Goal: Submit feedback/report problem: Submit feedback/report problem

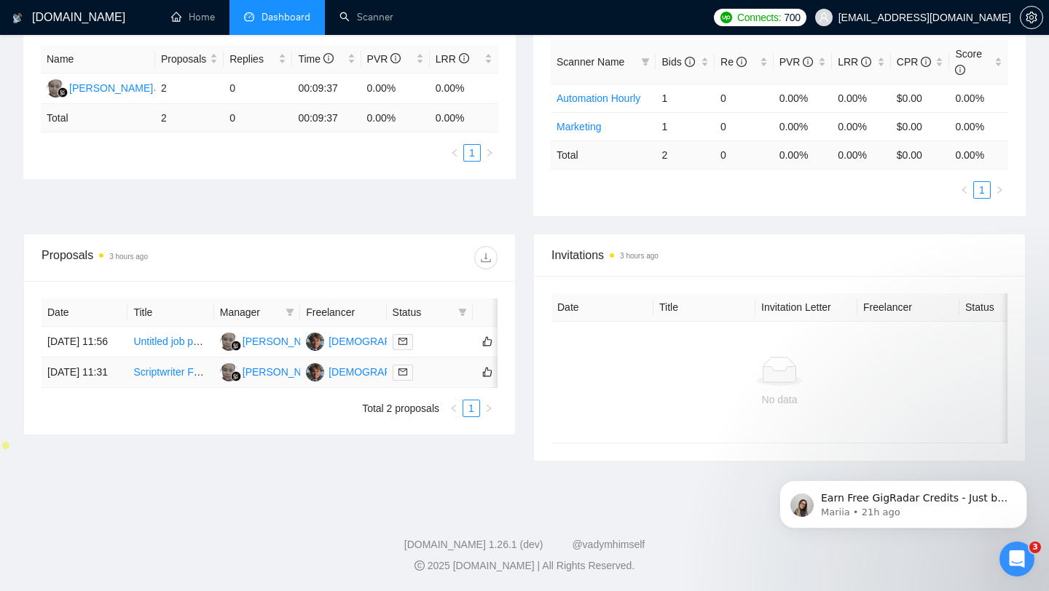
click at [178, 378] on link "Scriptwriter For PoliceCam Youtube Channel" at bounding box center [234, 372] width 202 height 12
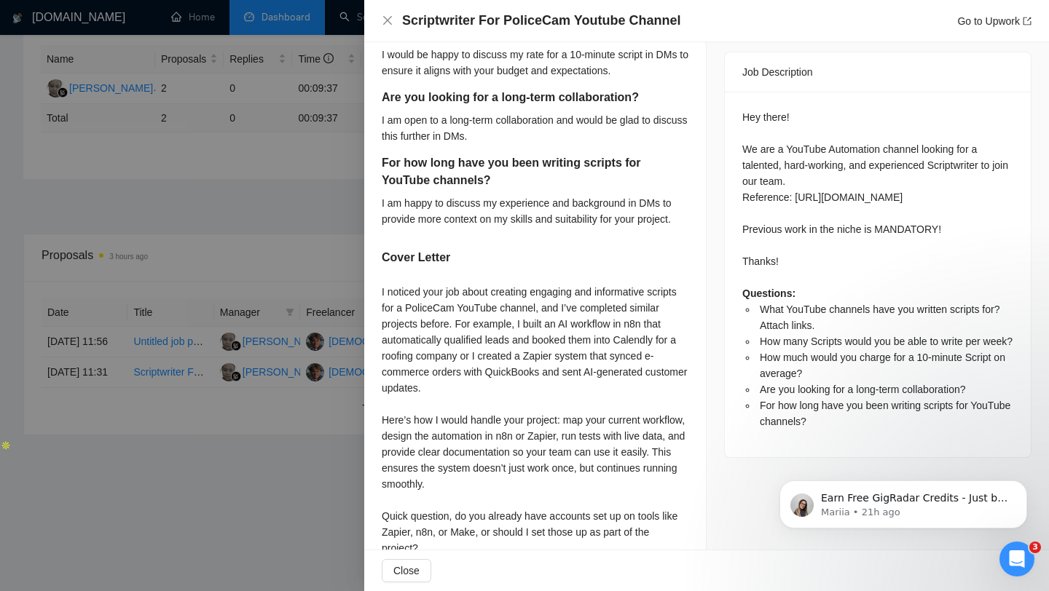
scroll to position [663, 0]
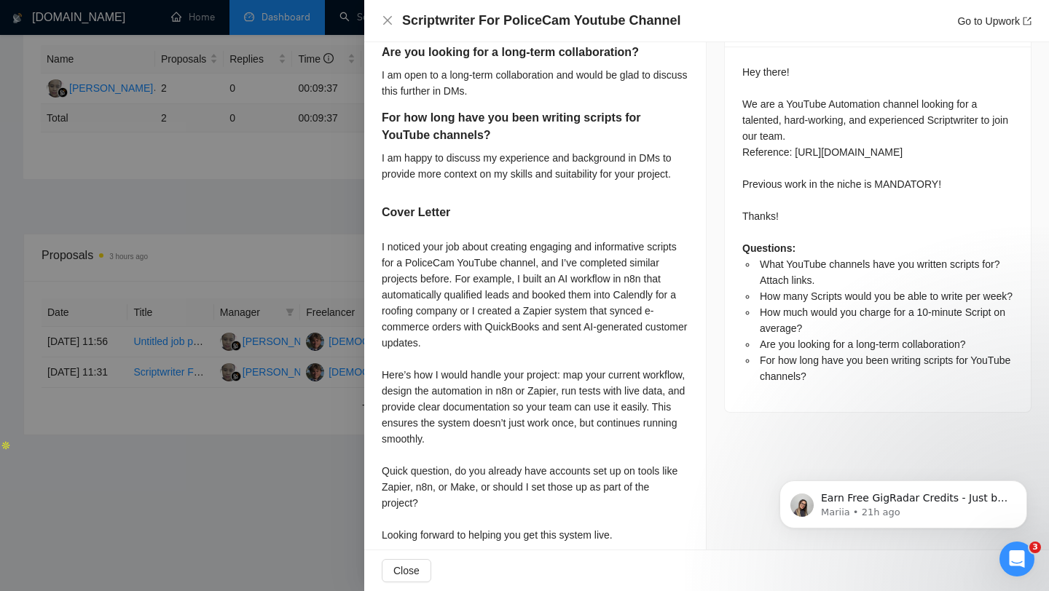
click at [202, 287] on div at bounding box center [524, 295] width 1049 height 591
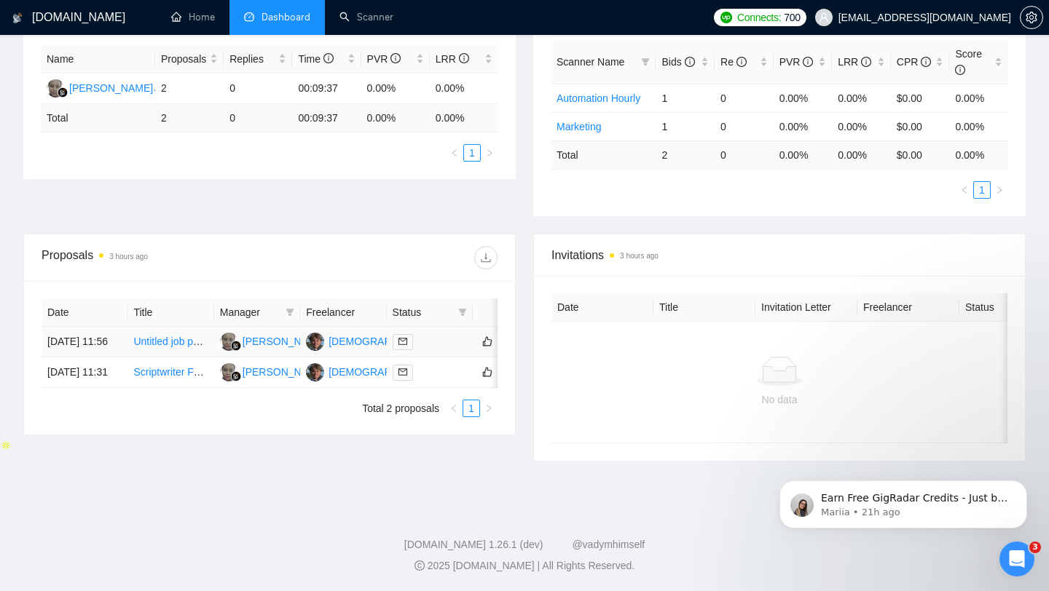
click at [178, 341] on link "Untitled job postUX/UI Redesign of WordPress Website (Phased Project Starting […" at bounding box center [334, 342] width 402 height 12
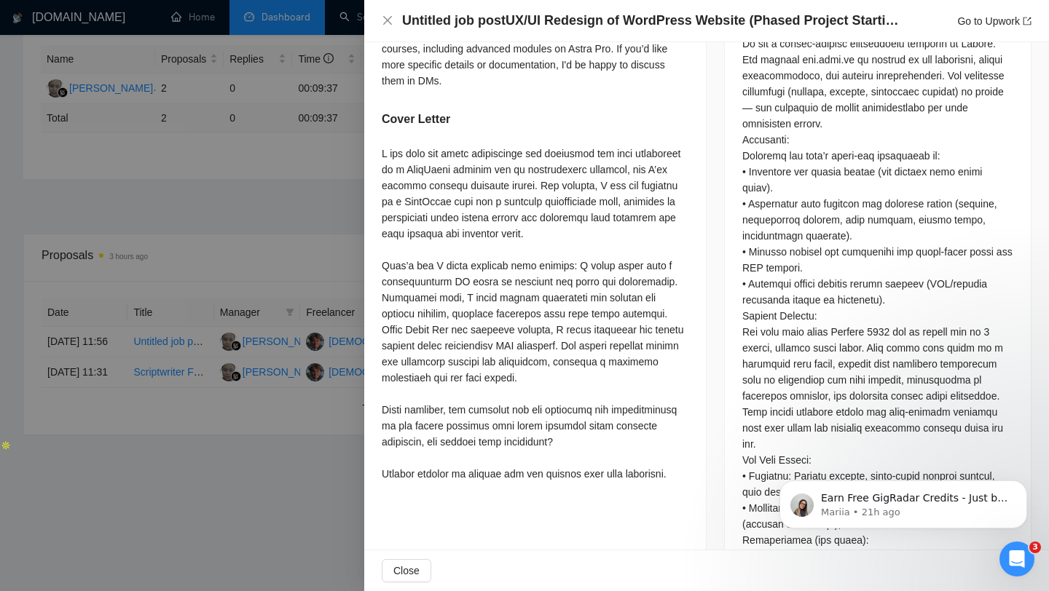
scroll to position [653, 0]
click at [604, 482] on div "Describe your recent experience with similar projects I've recently completed a…" at bounding box center [535, 138] width 342 height 734
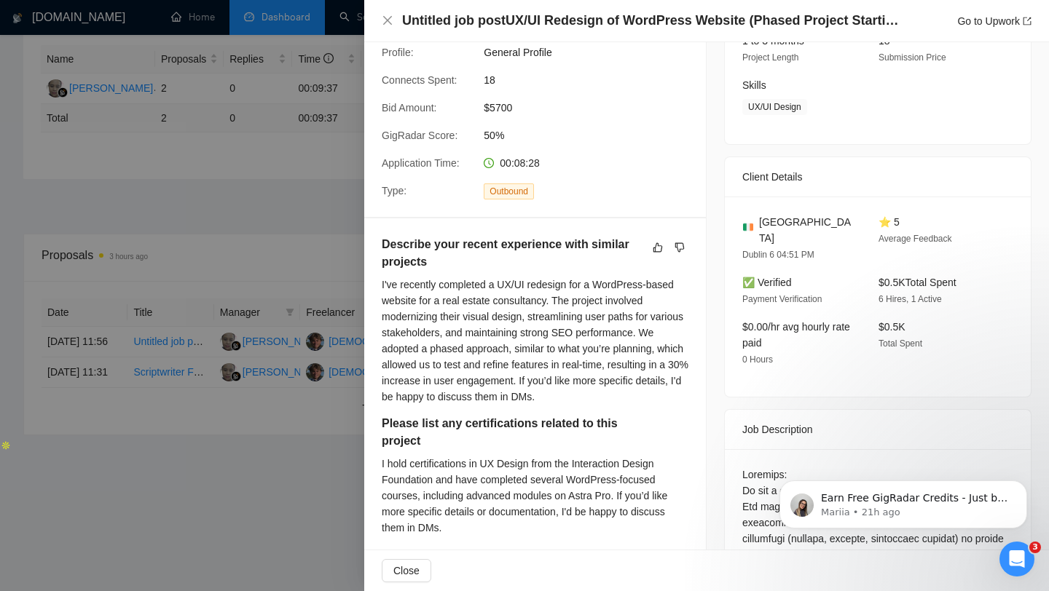
scroll to position [0, 0]
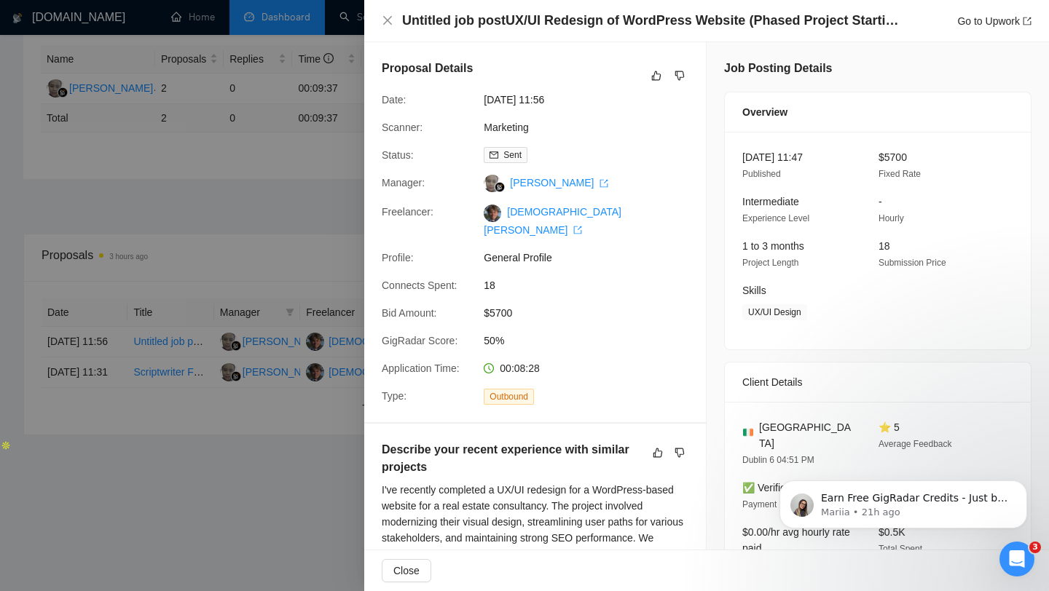
click at [388, 14] on div "Untitled job postUX/UI Redesign of WordPress Website (Phased Project Starting […" at bounding box center [707, 21] width 650 height 18
click at [389, 23] on icon "close" at bounding box center [387, 20] width 9 height 9
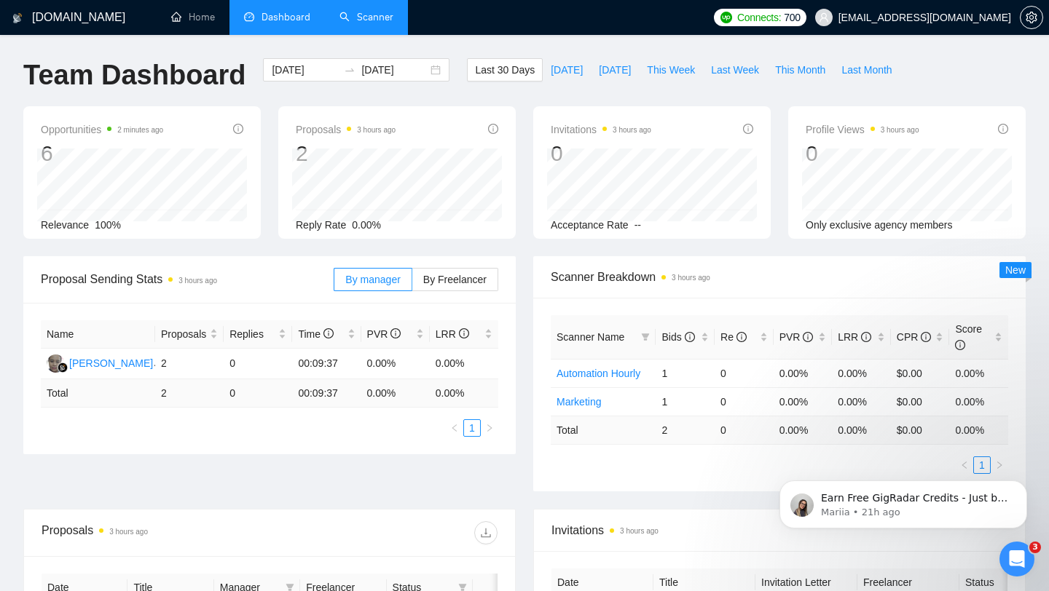
click at [371, 15] on link "Scanner" at bounding box center [366, 17] width 54 height 12
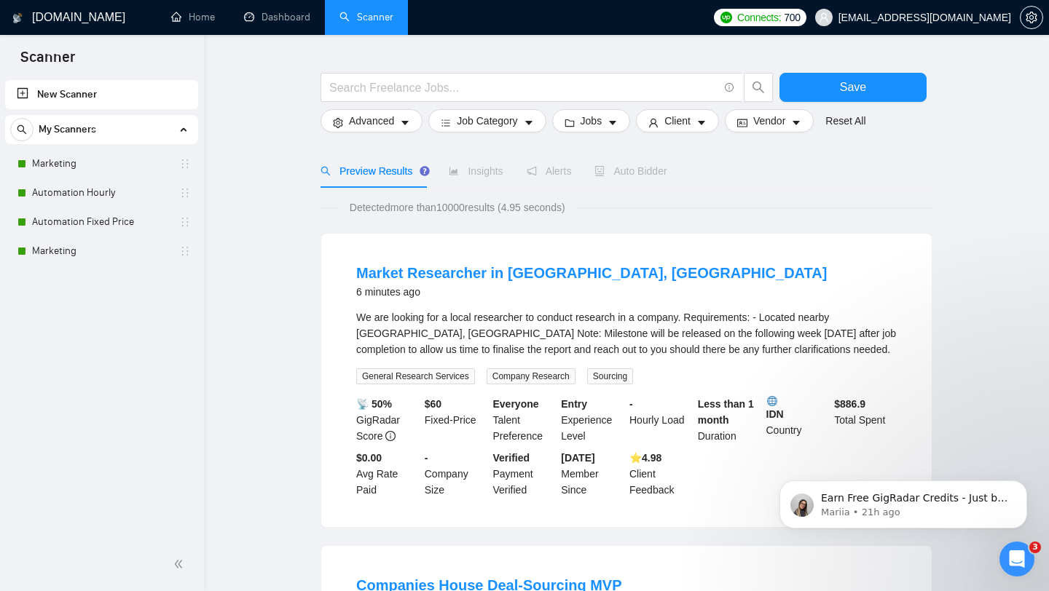
scroll to position [56, 0]
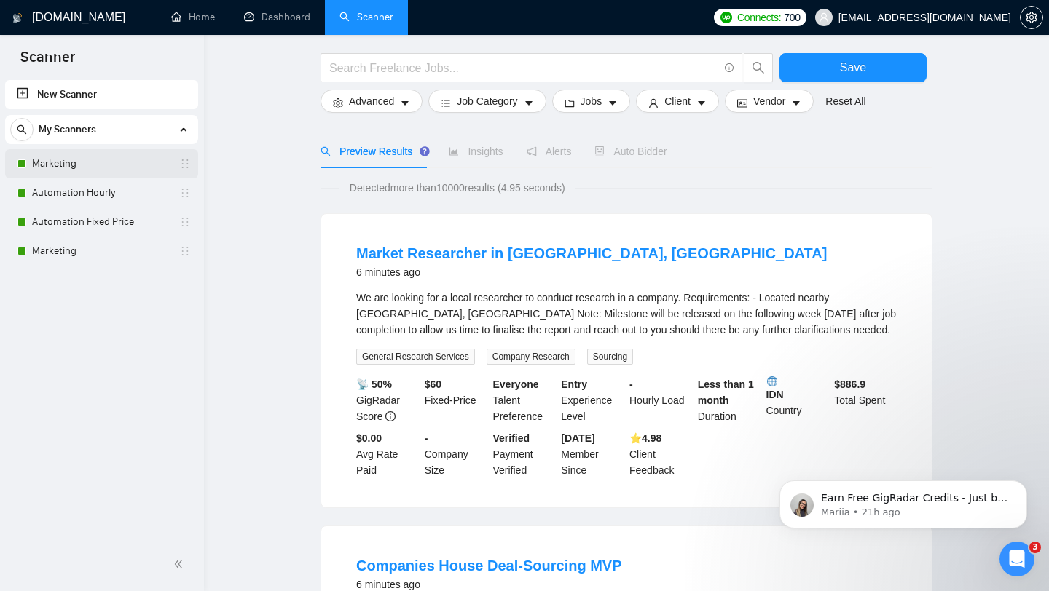
click at [98, 165] on link "Marketing" at bounding box center [101, 163] width 138 height 29
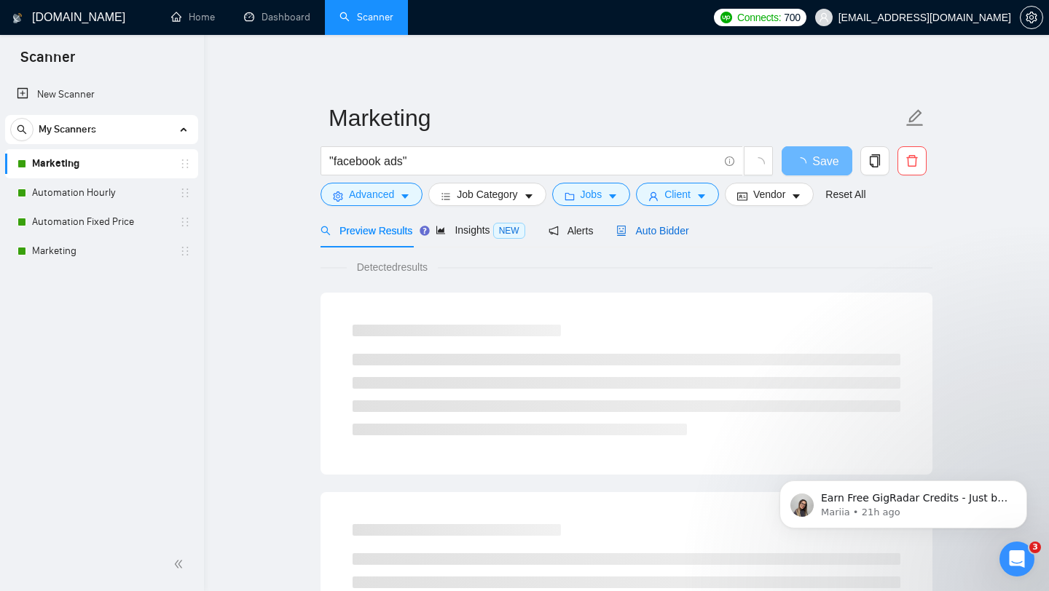
click at [677, 236] on span "Auto Bidder" at bounding box center [652, 231] width 72 height 12
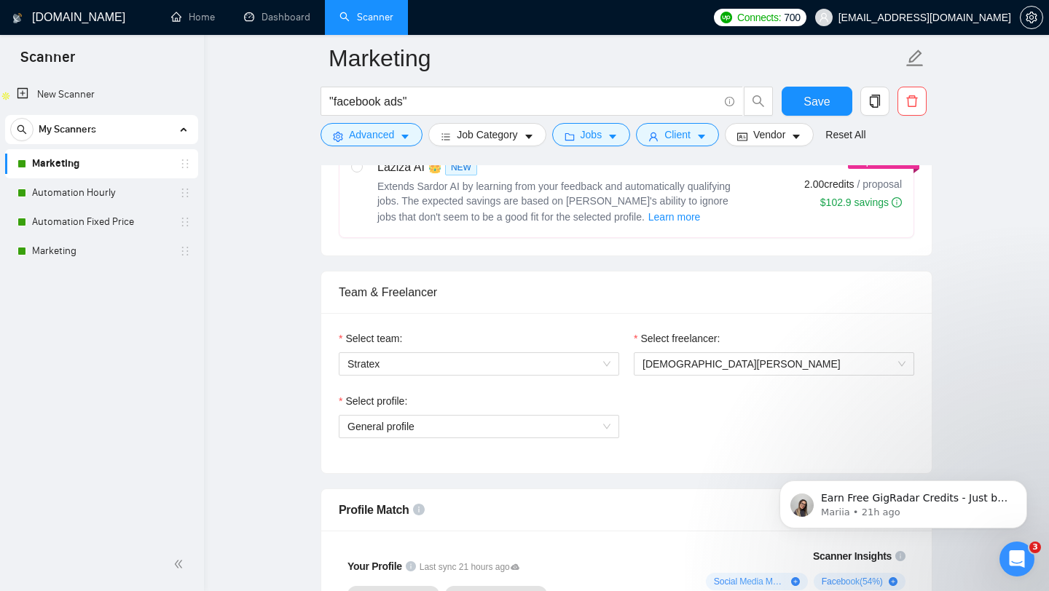
scroll to position [615, 0]
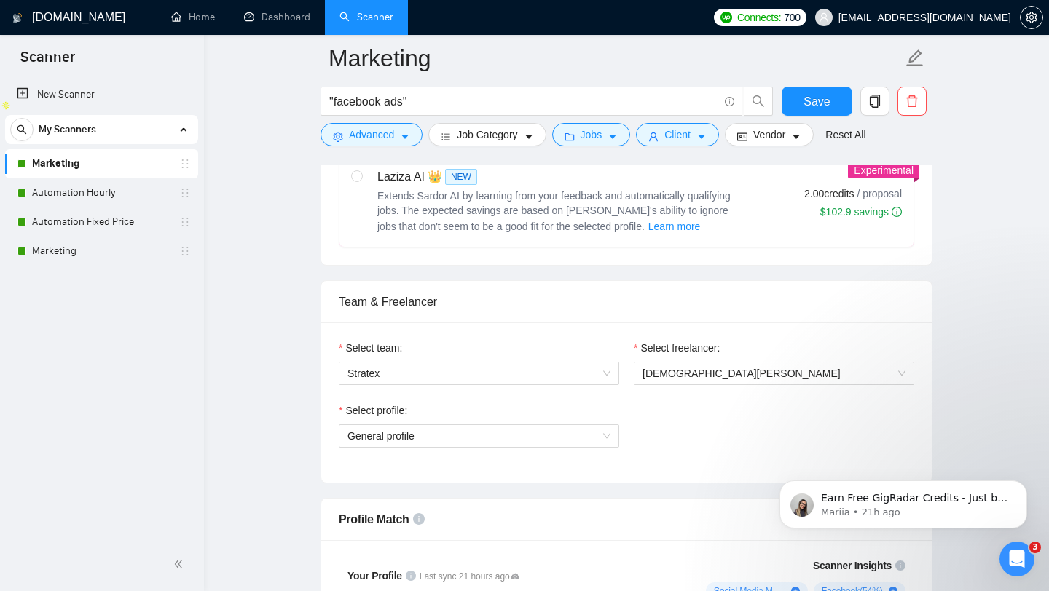
click at [553, 455] on div "Select profile: General profile" at bounding box center [478, 434] width 295 height 63
click at [557, 435] on span "General profile" at bounding box center [478, 436] width 263 height 22
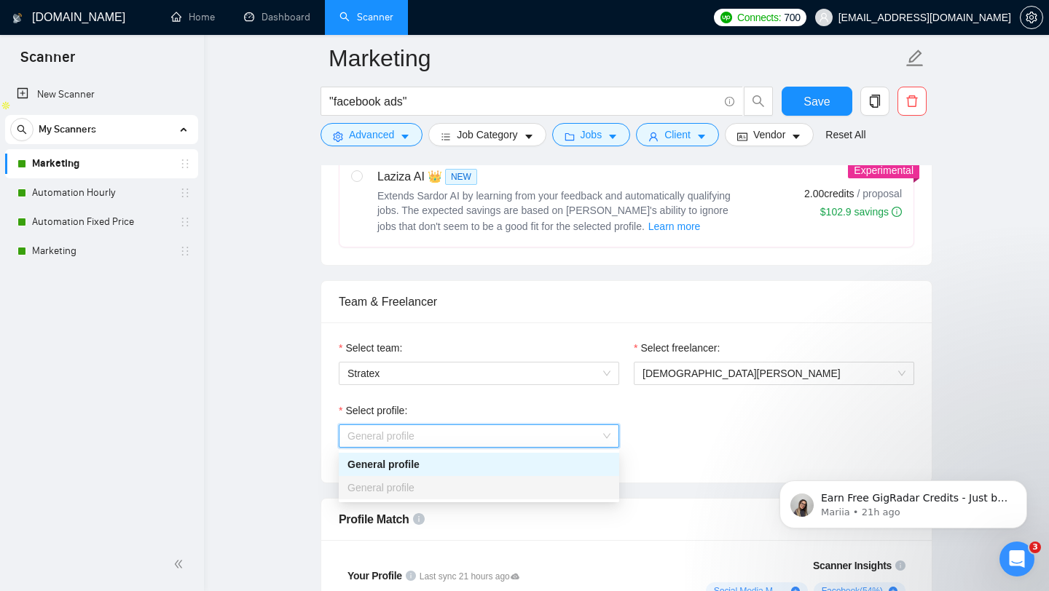
click at [538, 304] on div "Team & Freelancer" at bounding box center [626, 302] width 575 height 42
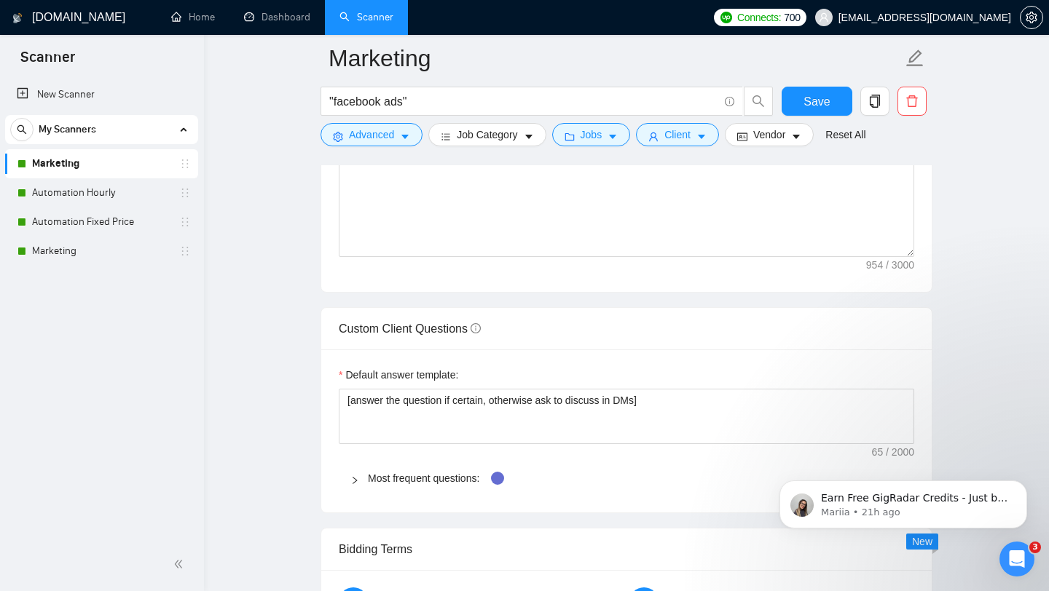
scroll to position [1851, 0]
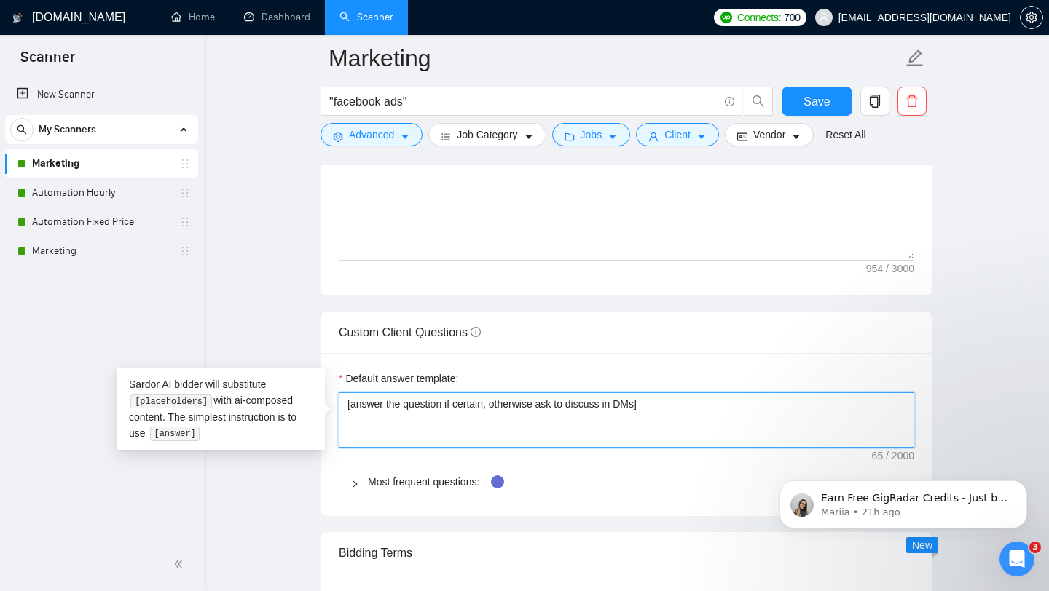
drag, startPoint x: 587, startPoint y: 407, endPoint x: 490, endPoint y: 403, distance: 97.0
click at [490, 403] on textarea "[answer the question if certain, otherwise ask to discuss in DMs]" at bounding box center [626, 420] width 575 height 55
type textarea "[answer the question if certain"
drag, startPoint x: 507, startPoint y: 402, endPoint x: 447, endPoint y: 403, distance: 59.7
click at [447, 403] on textarea "[answer the question if certain" at bounding box center [626, 420] width 575 height 55
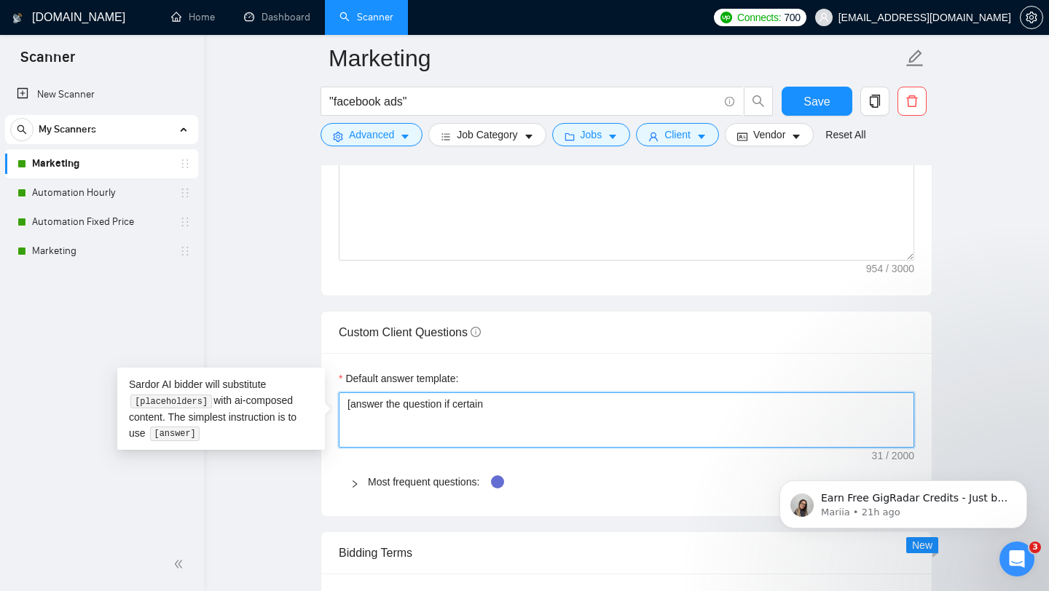
type textarea "[answer the question"
type textarea "[answer the question}"
type textarea "[answer the question"
type textarea "[answer the question,"
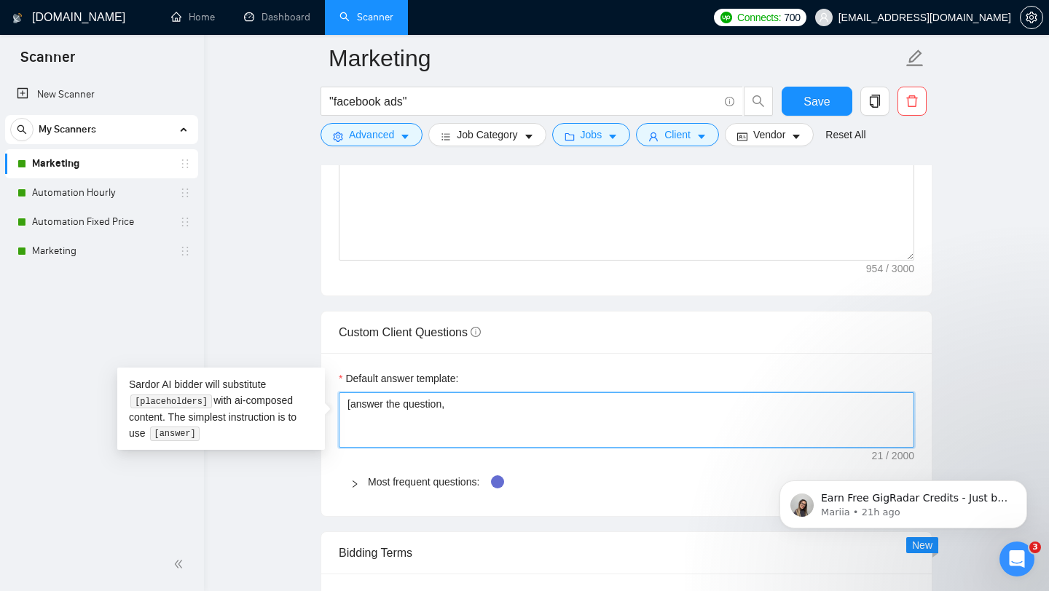
type textarea "[answer the question,"
type textarea "[answer the question, if"
type textarea "[answer the question, if i"
type textarea "[answer the question, if its"
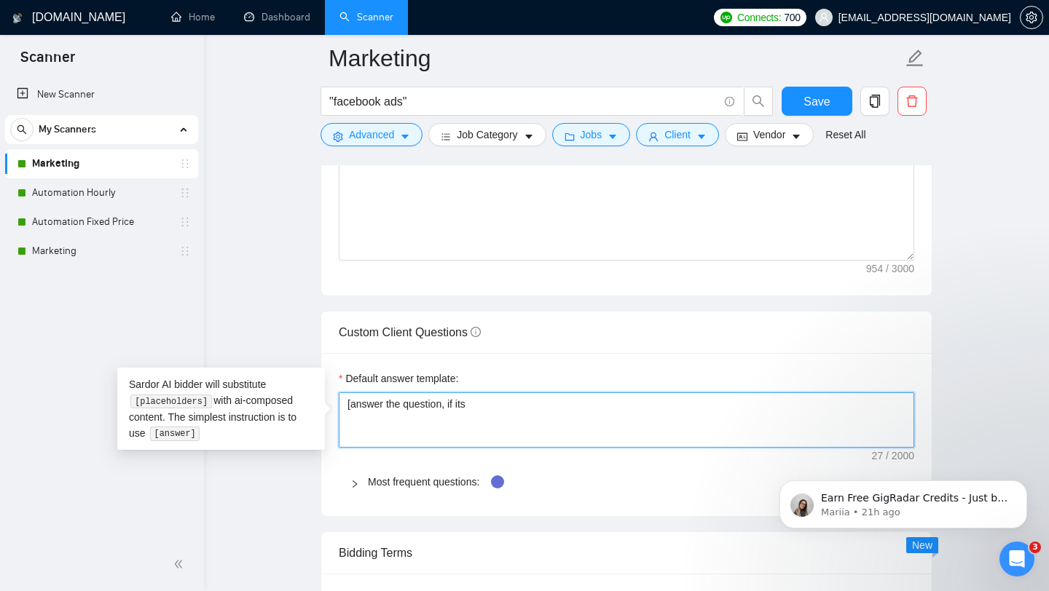
type textarea "[answer the question, if its a"
type textarea "[answer the question, if its ab"
type textarea "[answer the question, if its about"
type textarea "[answer the question, if its about e"
type textarea "[answer the question, if its about ex"
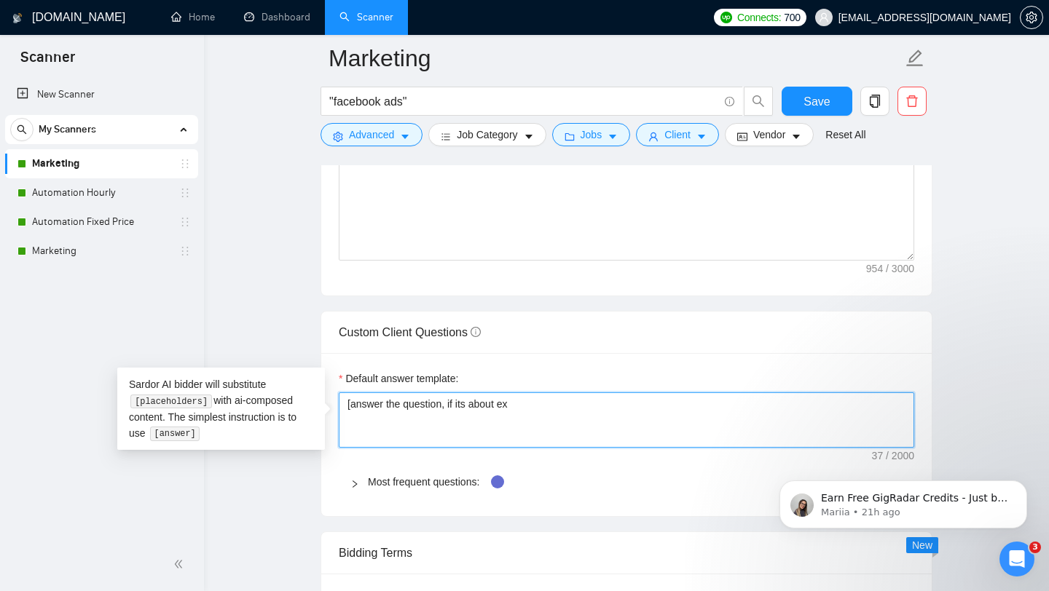
type textarea "[answer the question, if its about exp"
type textarea "[answer the question, if its about expie"
type textarea "[answer the question, if its about expi"
type textarea "[answer the question, if its about expie"
type textarea "[answer the question, if its about expi"
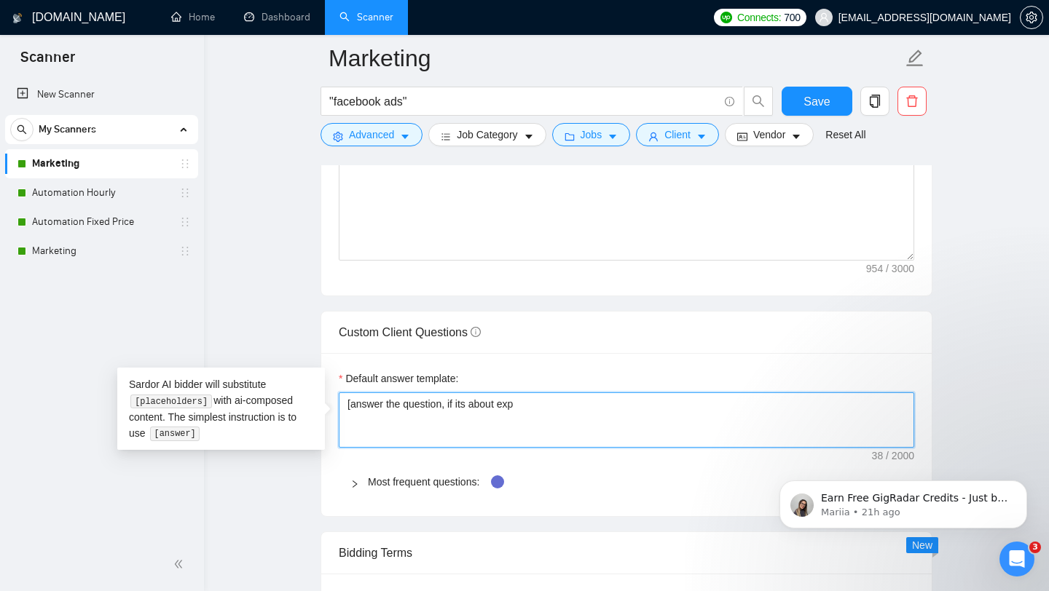
type textarea "[answer the question, if its about expe"
type textarea "[answer the question, if its about exper"
type textarea "[answer the question, if its about experi"
type textarea "[answer the question, if its about experie"
type textarea "[answer the question, if its about experienc"
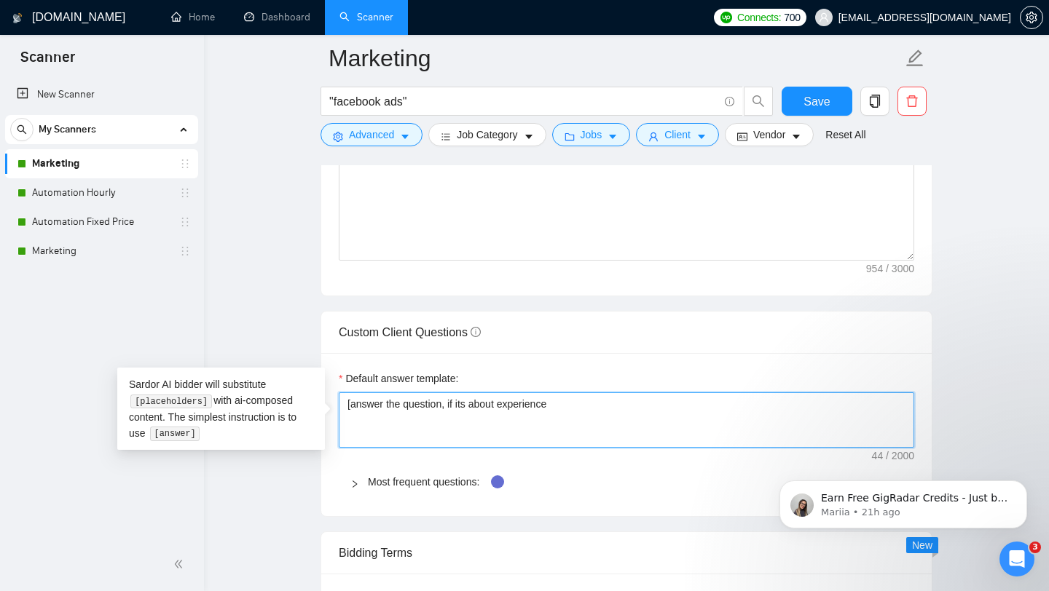
type textarea "[answer the question, if its about experience"
type textarea "[answer the question, if its about experience n"
type textarea "[answer the question, if its about experience na"
type textarea "[answer the question, if its about experience nam"
type textarea "[answer the question, if its about experience name"
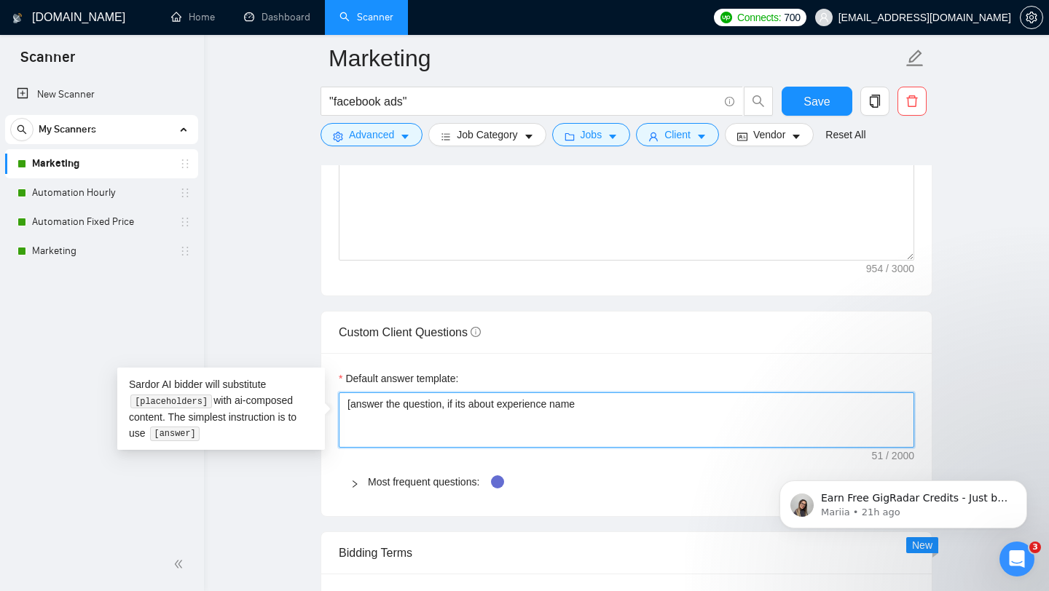
type textarea "[answer the question, if its about experience name e"
type textarea "[answer the question, if its about experience name ex"
type textarea "[answer the question, if its about experience name exp"
type textarea "[answer the question, if its about experience name expe"
type textarea "[answer the question, if its about experience name exper"
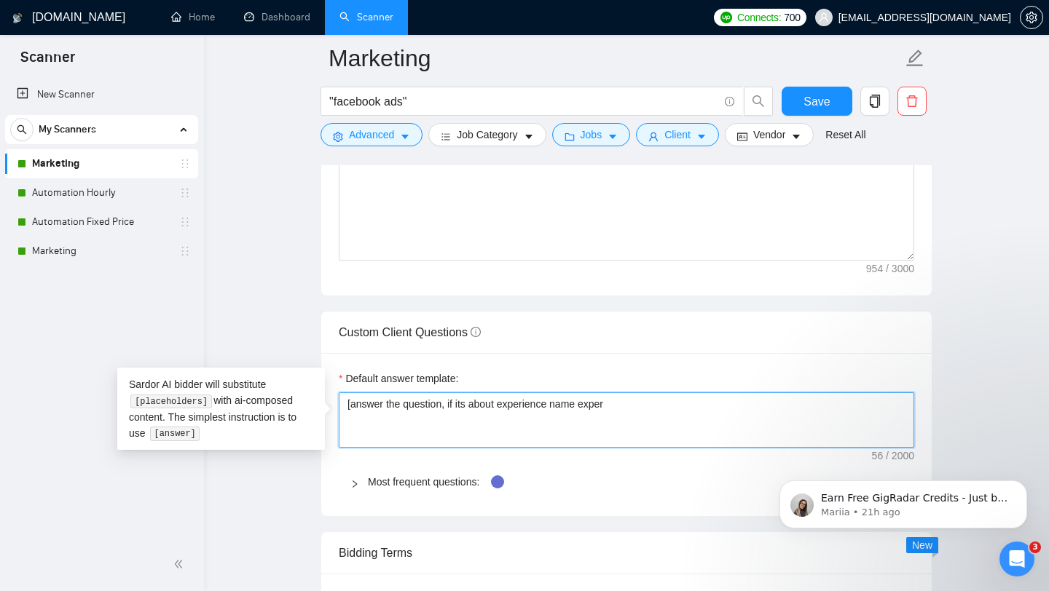
type textarea "[answer the question, if its about experience name experi"
type textarea "[answer the question, if its about experience name experie"
type textarea "[answer the question, if its about experience name experienc"
type textarea "[answer the question, if its about experience name experience"
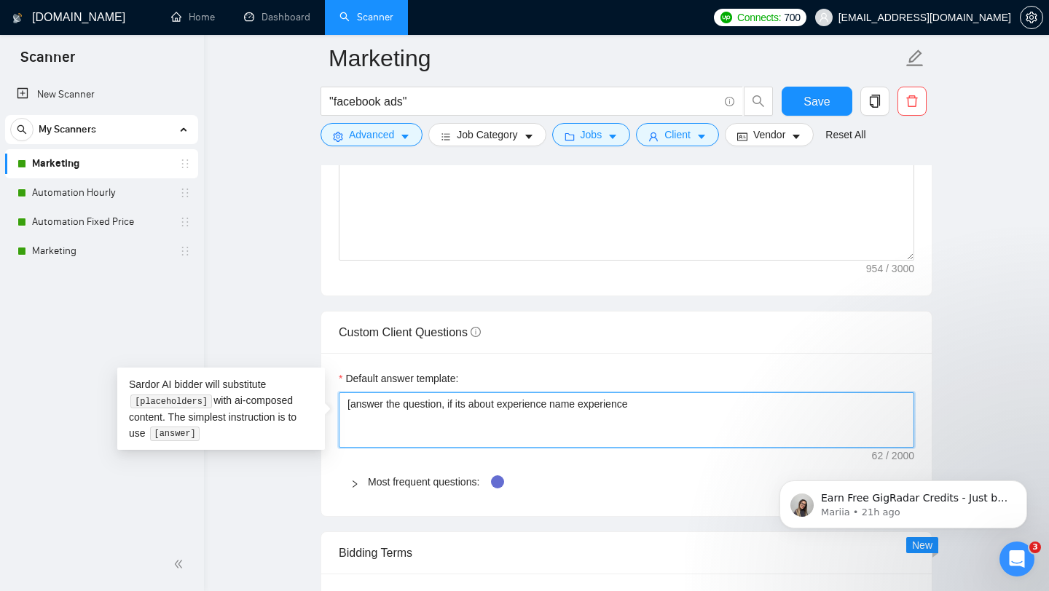
type textarea "[answer the question, if its about experience name experience w"
type textarea "[answer the question, if its about experience name experience we"
type textarea "[answer the question, if its about experience name experience w"
type textarea "[answer the question, if its about experience name experience"
type textarea "[answer the question, if its about experience name experience I"
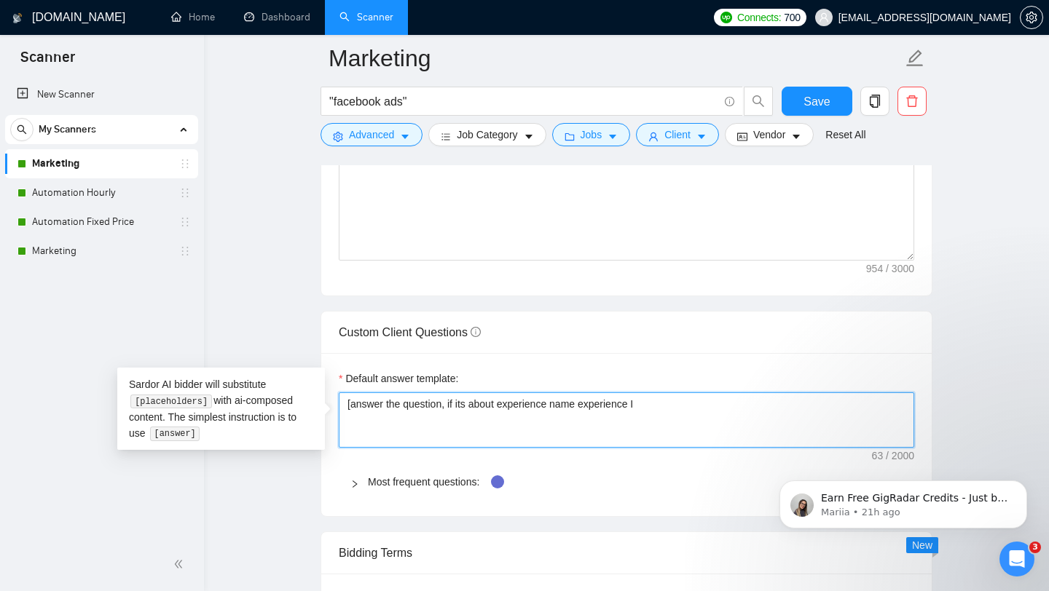
type textarea "[answer the question, if its about experience name experience I h"
type textarea "[answer the question, if its about experience name experience I ha"
type textarea "[answer the question, if its about experience name experience I hav"
type textarea "[answer the question, if its about experience name experience I have"
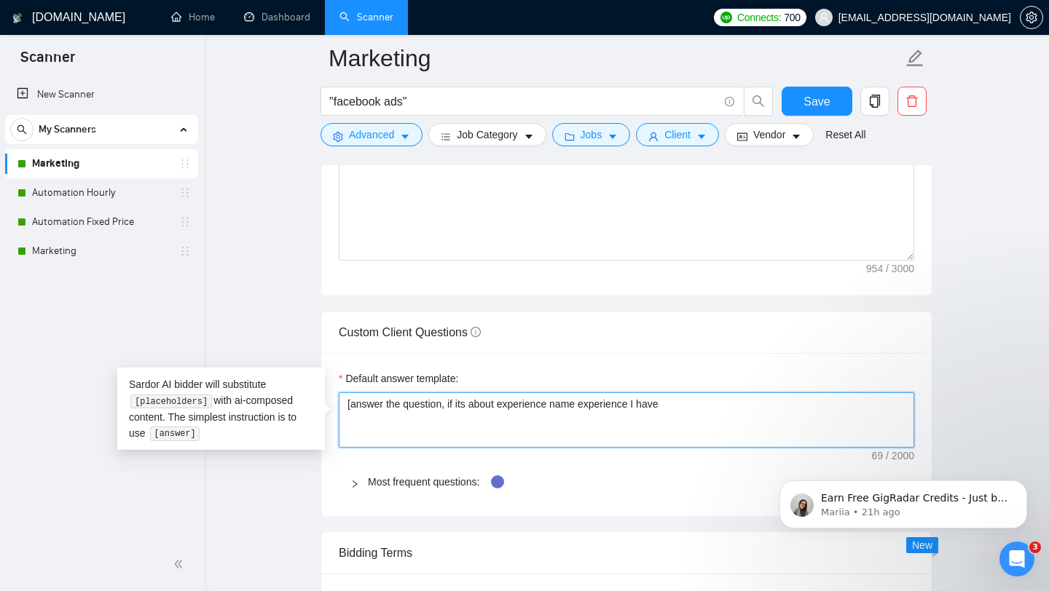
type textarea "[answer the question, if its about experience name experience I have h"
type textarea "[answer the question, if its about experience name experience I have ha"
type textarea "[answer the question, if its about experience name experience I have had"
type textarea "[answer the question, if its about experience name experience I have had i"
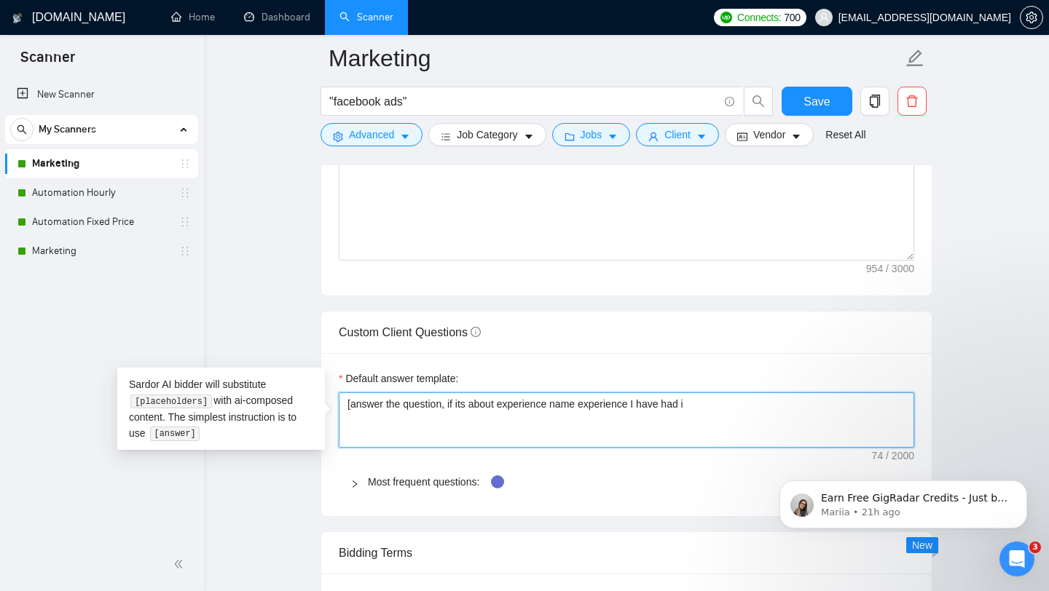
type textarea "[answer the question, if its about experience name experience I have had in"
type textarea "[answer the question, if its about experience name experience I have had in t"
type textarea "[answer the question, if its about experience name experience I have had in"
type textarea "[answer the question, if its about experience name experience I have had in i"
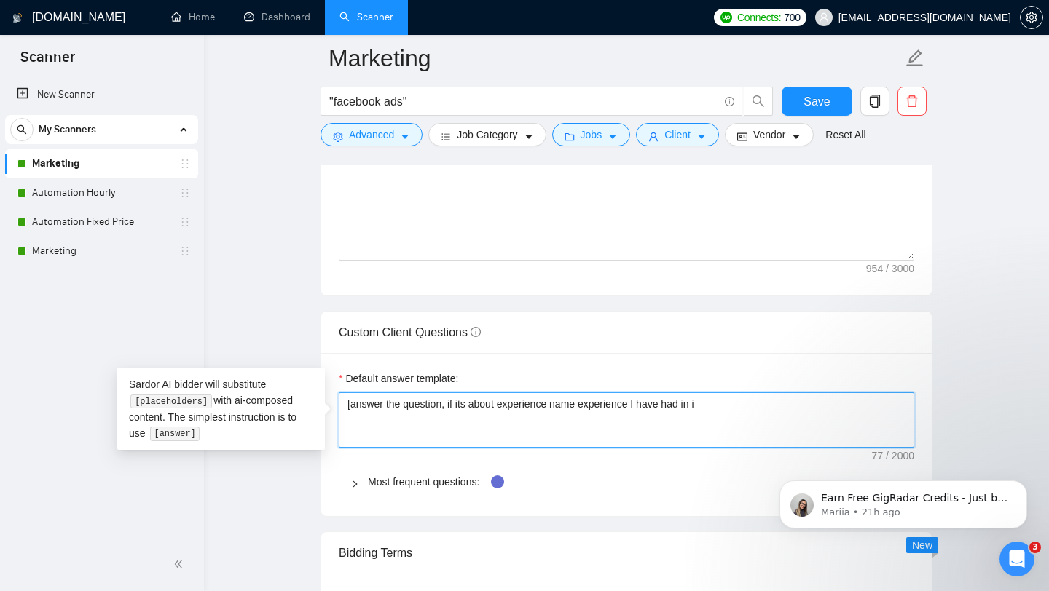
type textarea "[answer the question, if its about experience name experience I have had in it"
type textarea "[answer the question, if its about experience name experience I have had in it]"
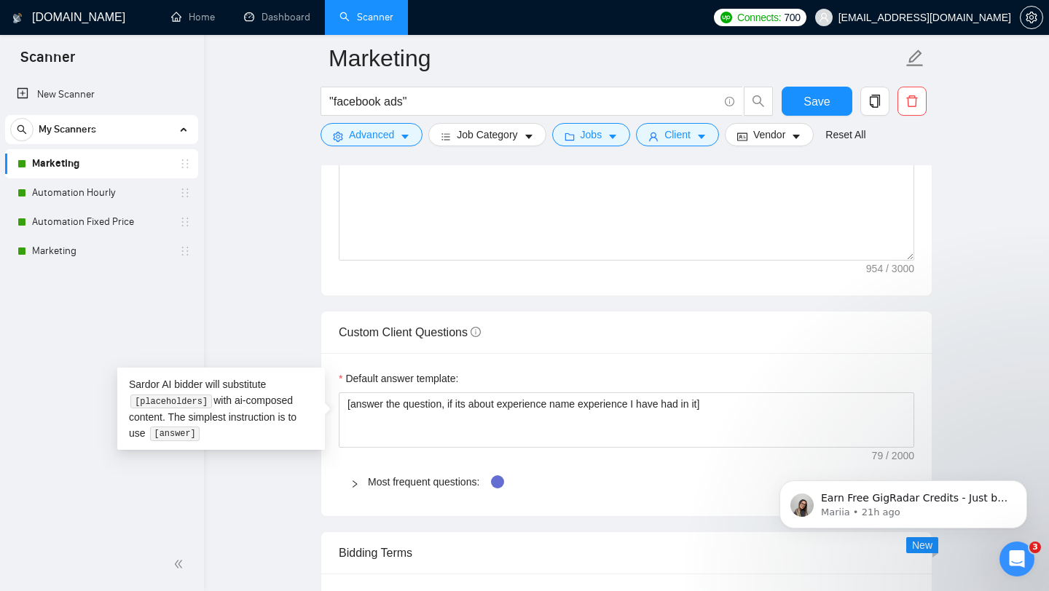
click at [548, 348] on div "Custom Client Questions" at bounding box center [626, 333] width 575 height 42
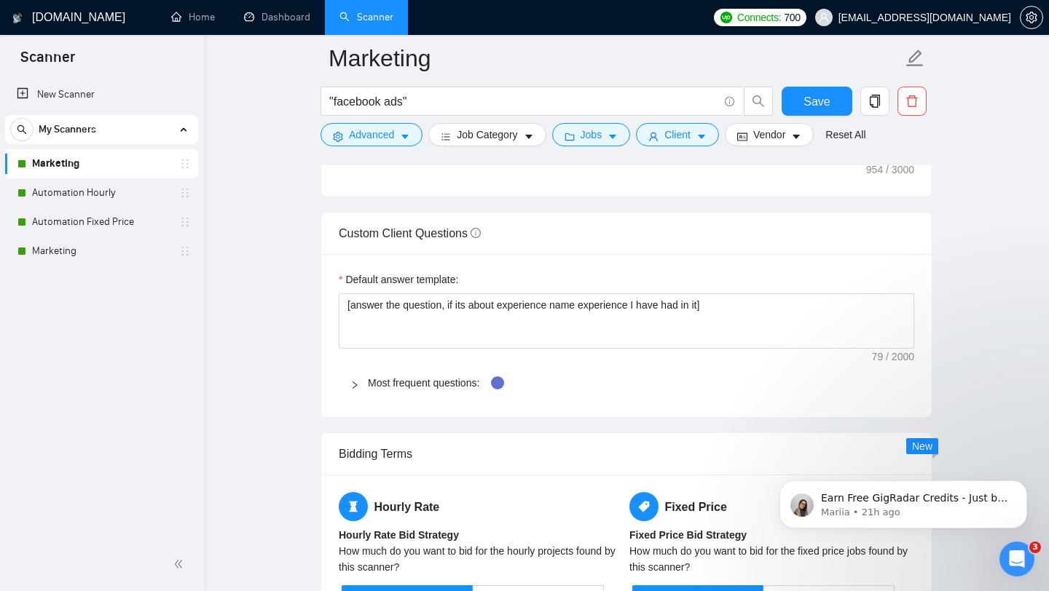
scroll to position [1897, 0]
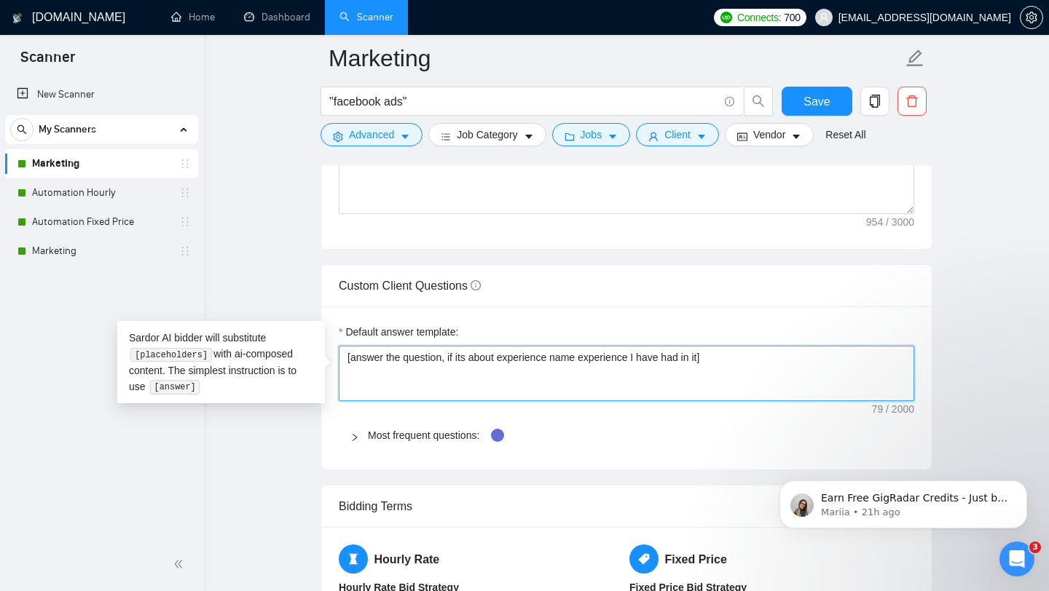
click at [563, 363] on textarea "[answer the question, if its about experience name experience I have had in it]" at bounding box center [626, 373] width 575 height 55
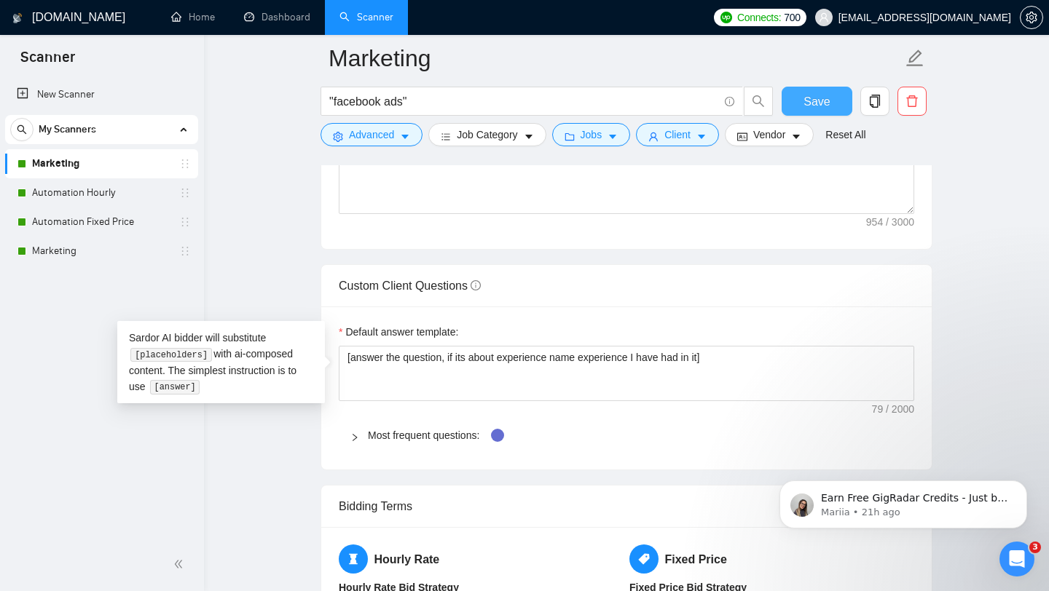
click at [811, 103] on span "Save" at bounding box center [816, 101] width 26 height 18
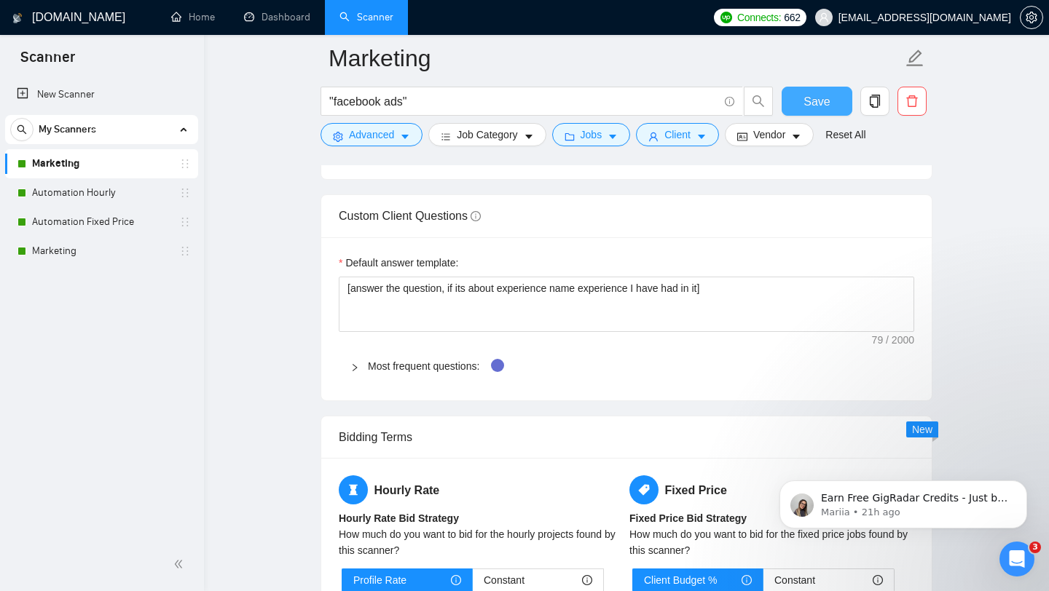
scroll to position [1920, 0]
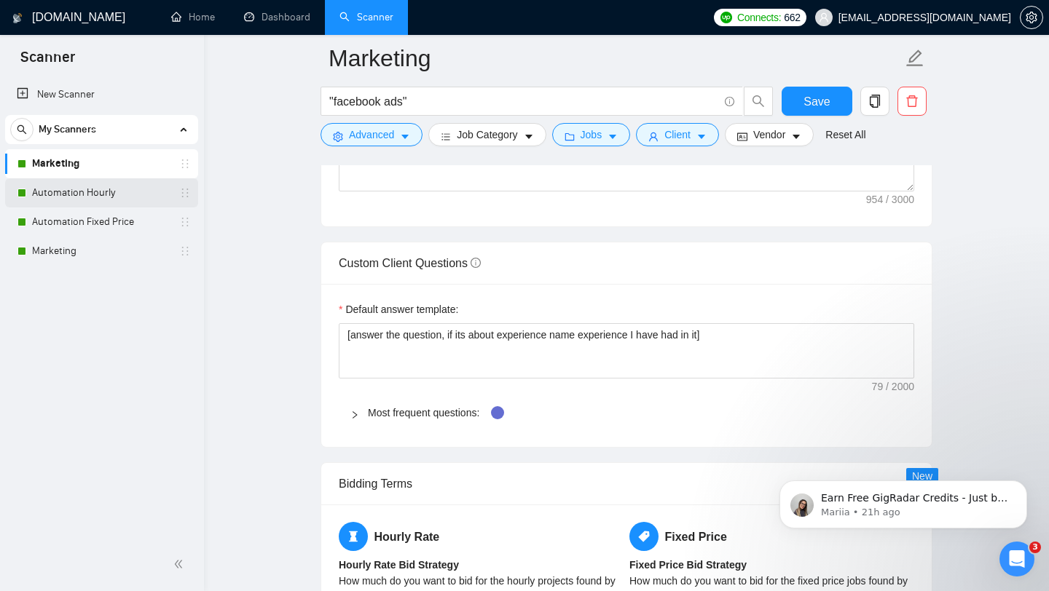
click at [110, 202] on link "Automation Hourly" at bounding box center [101, 192] width 138 height 29
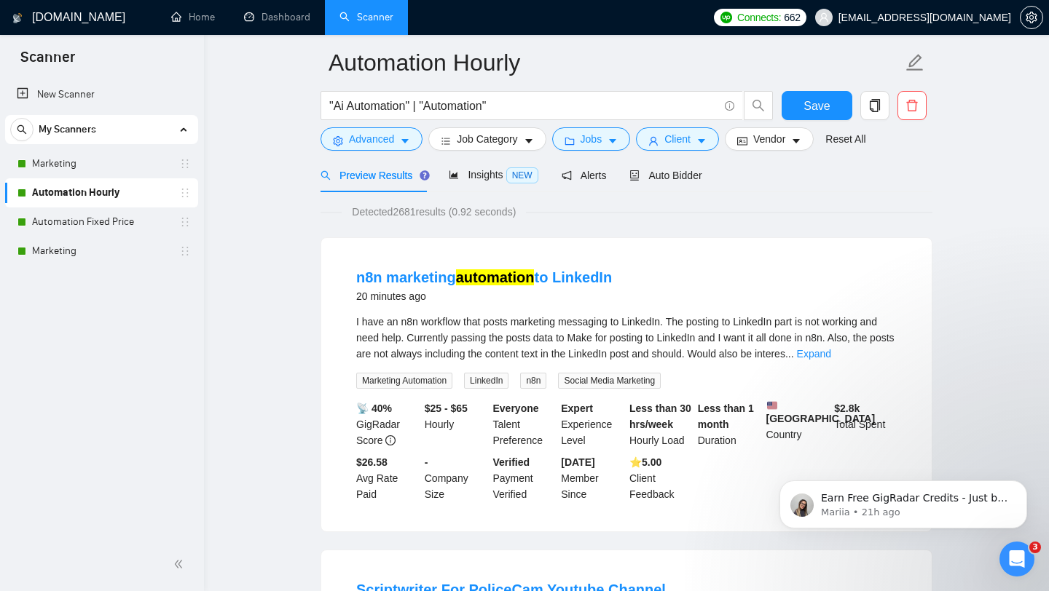
scroll to position [55, 0]
click at [493, 180] on span "Insights NEW" at bounding box center [493, 176] width 89 height 12
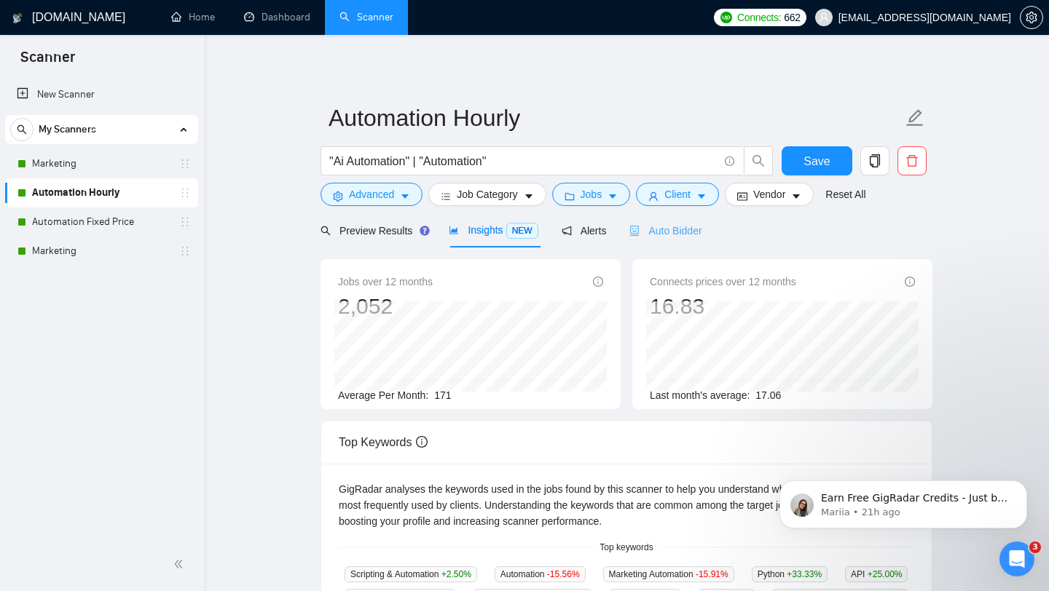
click at [684, 240] on div "Auto Bidder" at bounding box center [665, 230] width 72 height 34
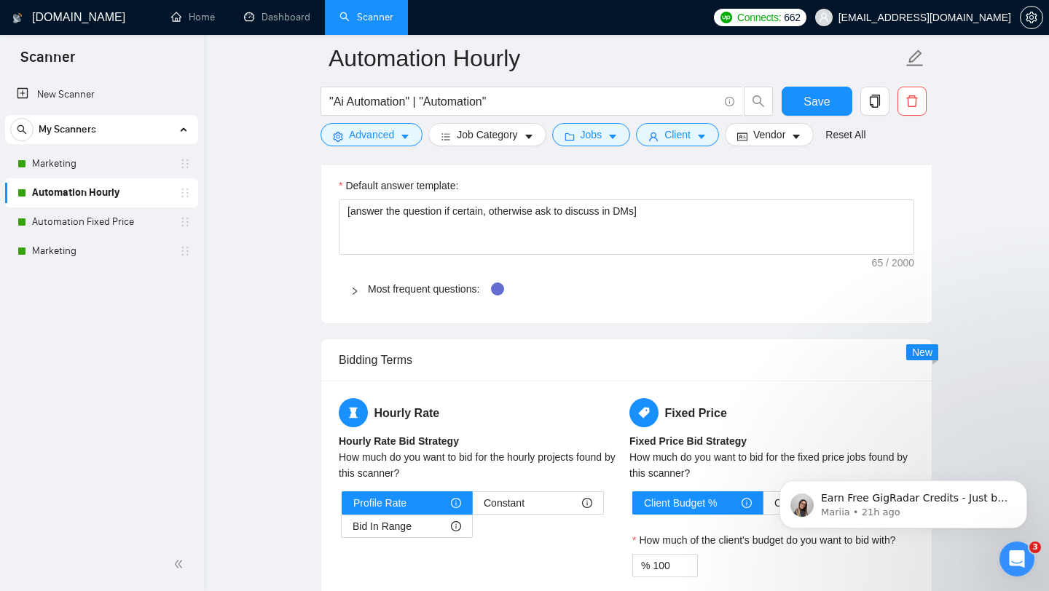
scroll to position [2041, 0]
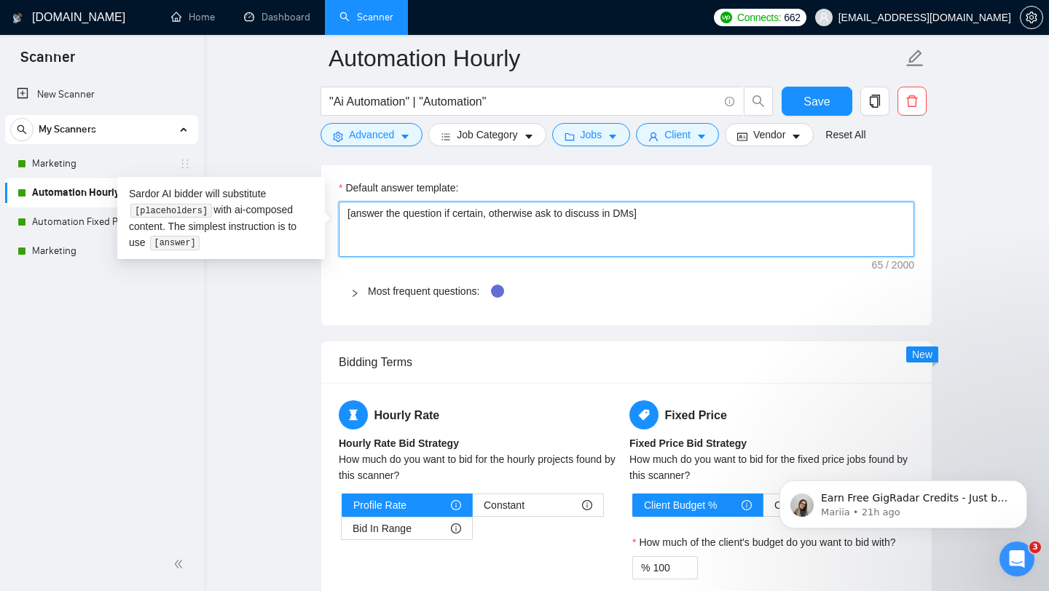
click at [636, 211] on textarea "[answer the question if certain, otherwise ask to discuss in DMs]" at bounding box center [626, 229] width 575 height 55
paste textarea ", if its about experience name experience I have had in it"
type textarea "[answer the question, if its about experience name experience I have had in it]"
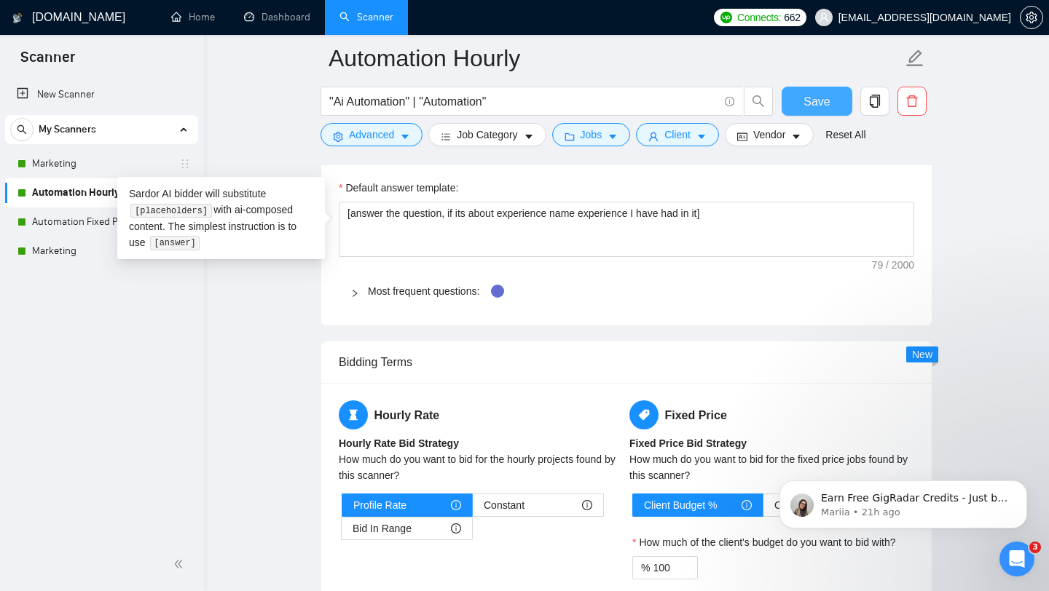
click at [818, 107] on span "Save" at bounding box center [816, 101] width 26 height 18
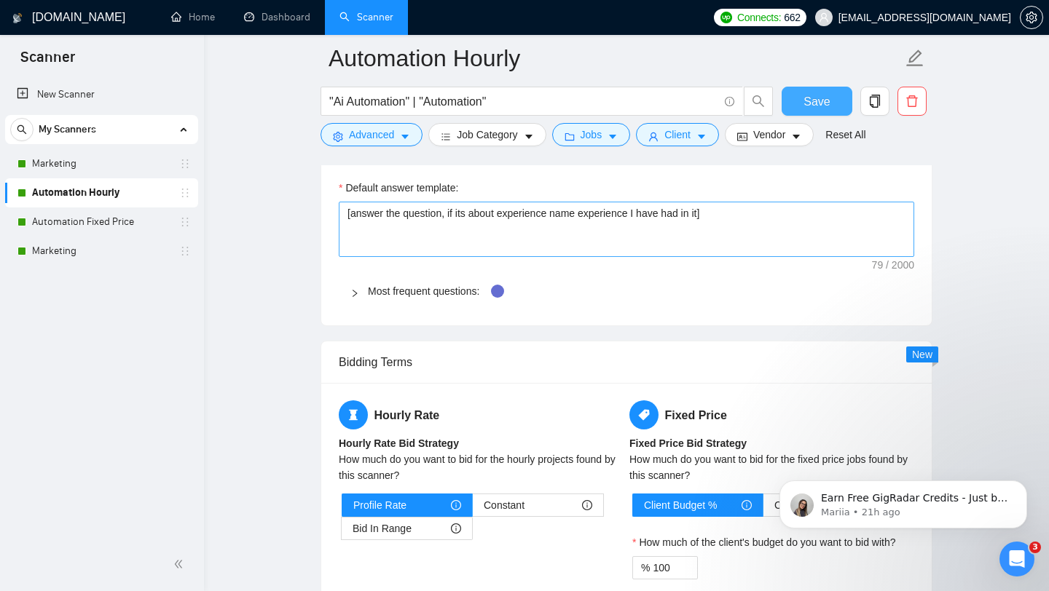
scroll to position [2004, 0]
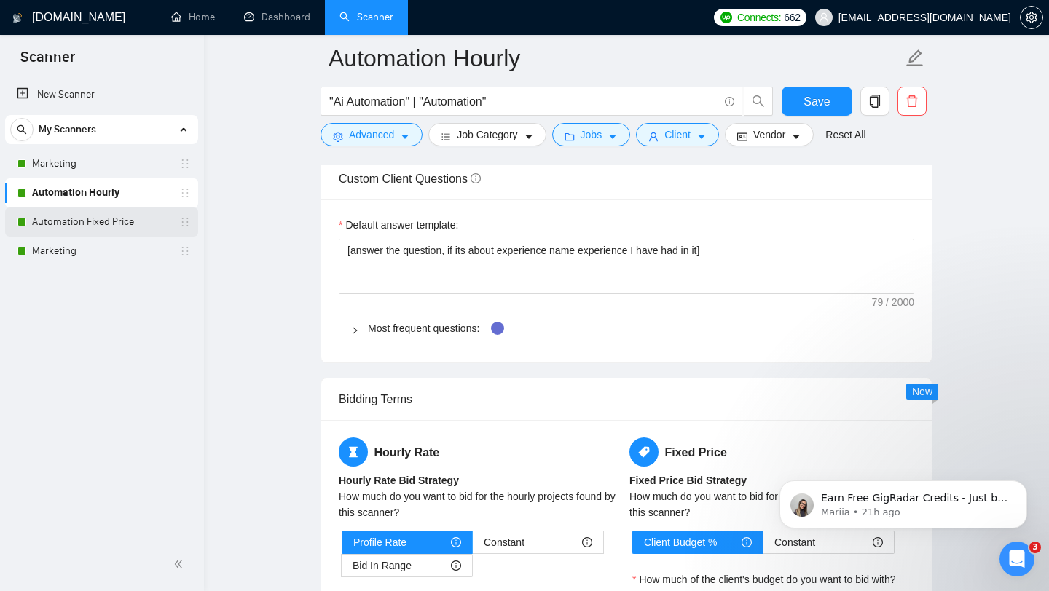
click at [131, 218] on link "Automation Fixed Price" at bounding box center [101, 222] width 138 height 29
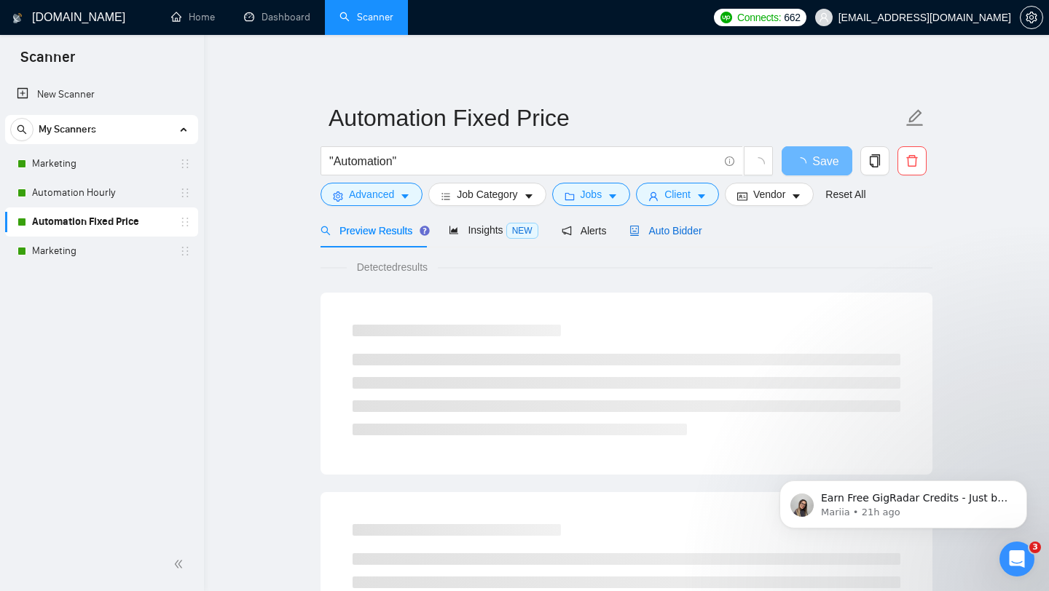
click at [697, 228] on span "Auto Bidder" at bounding box center [665, 231] width 72 height 12
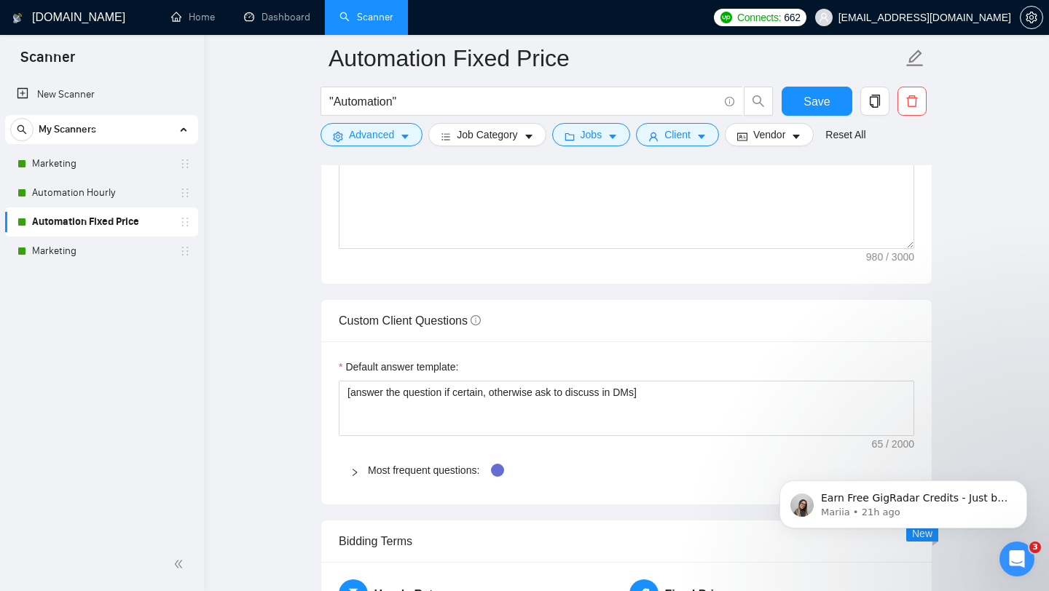
scroll to position [1886, 0]
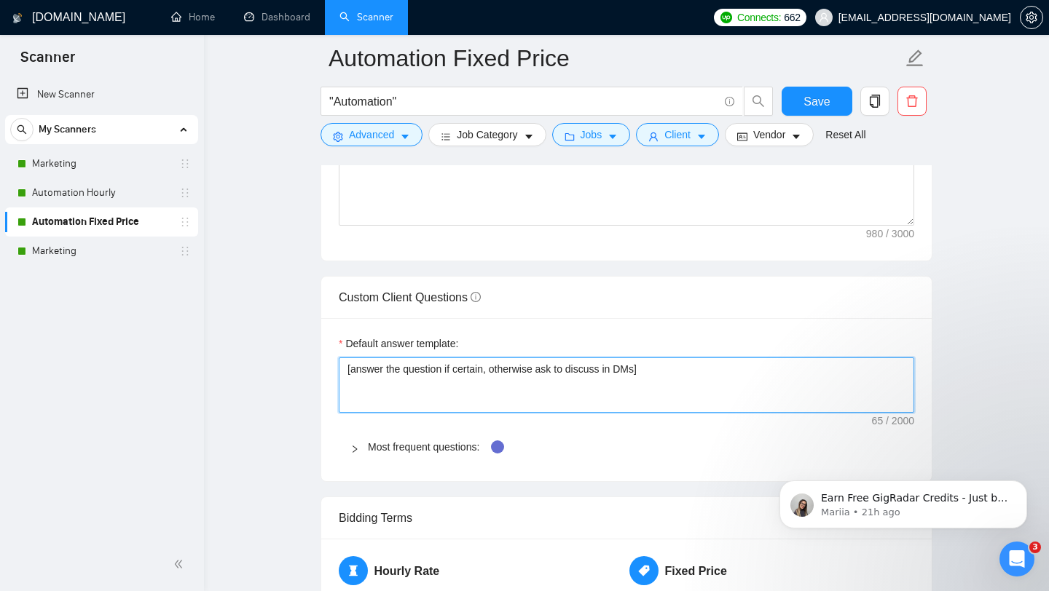
click at [518, 367] on textarea "[answer the question if certain, otherwise ask to discuss in DMs]" at bounding box center [626, 385] width 575 height 55
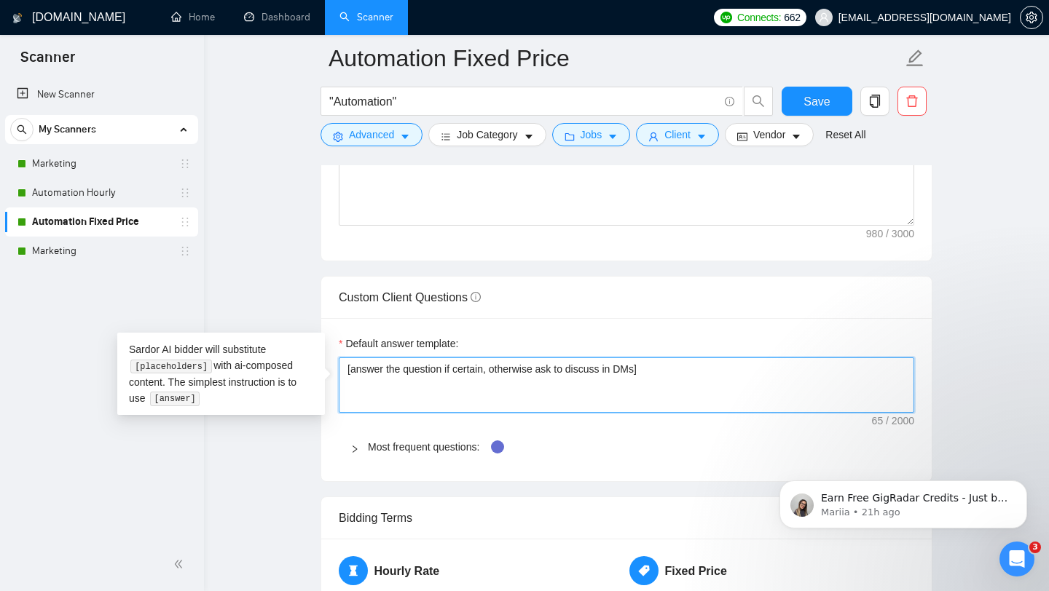
click at [518, 367] on textarea "[answer the question if certain, otherwise ask to discuss in DMs]" at bounding box center [626, 385] width 575 height 55
paste textarea ", if its about experience name experience I have had in it"
type textarea "[answer the question, if its about experience name experience I have had in it]"
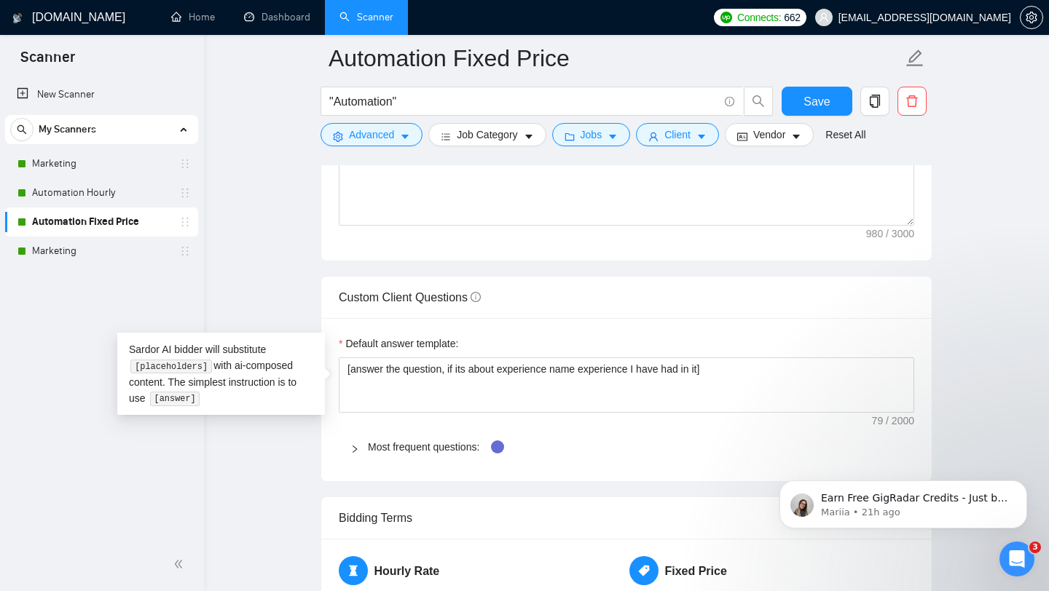
click at [683, 304] on div "Custom Client Questions" at bounding box center [626, 298] width 575 height 42
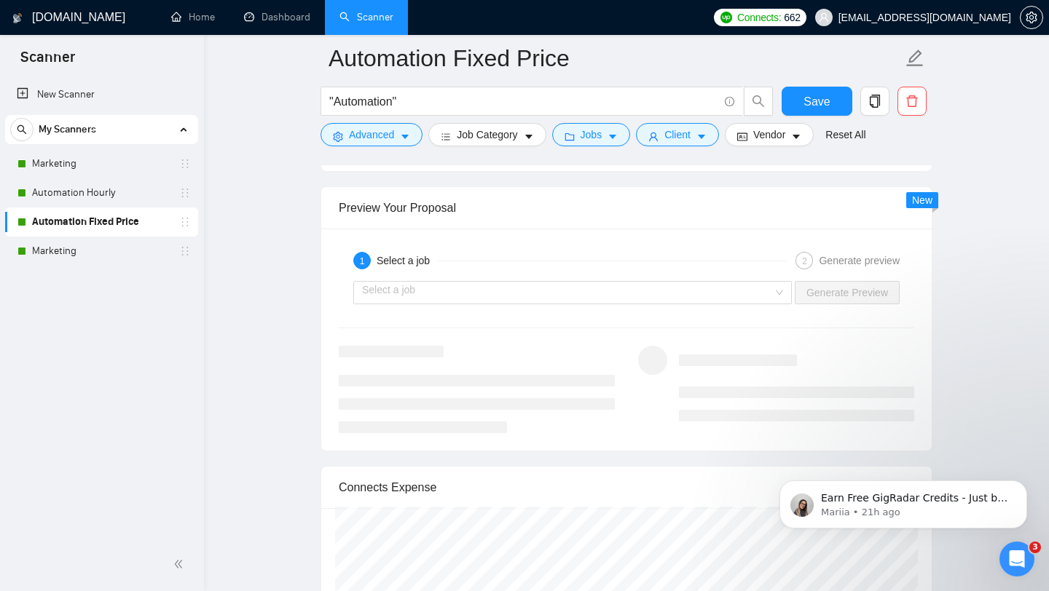
scroll to position [2655, 0]
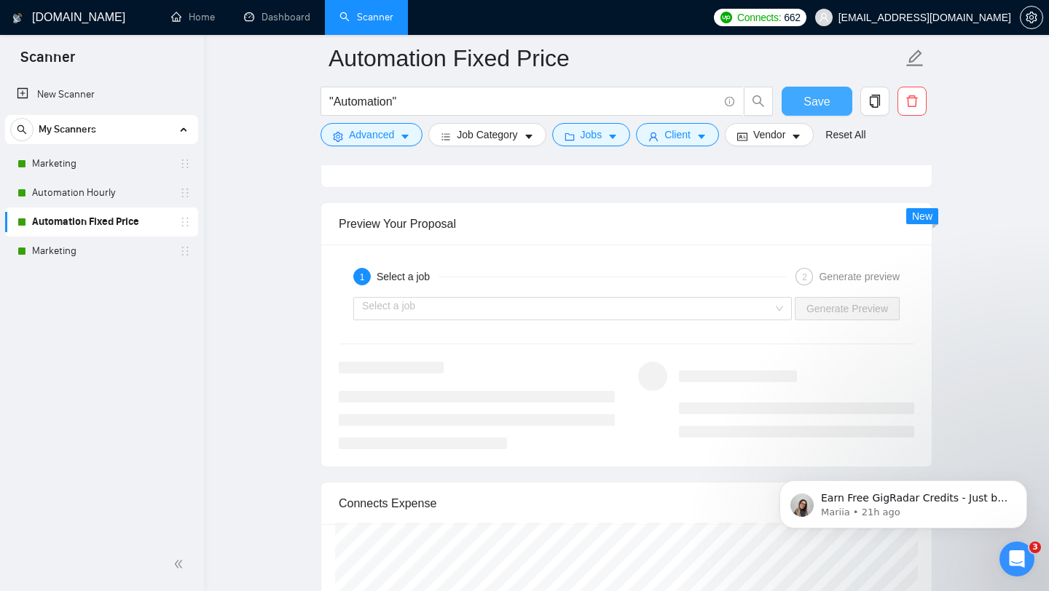
click at [796, 89] on button "Save" at bounding box center [816, 101] width 71 height 29
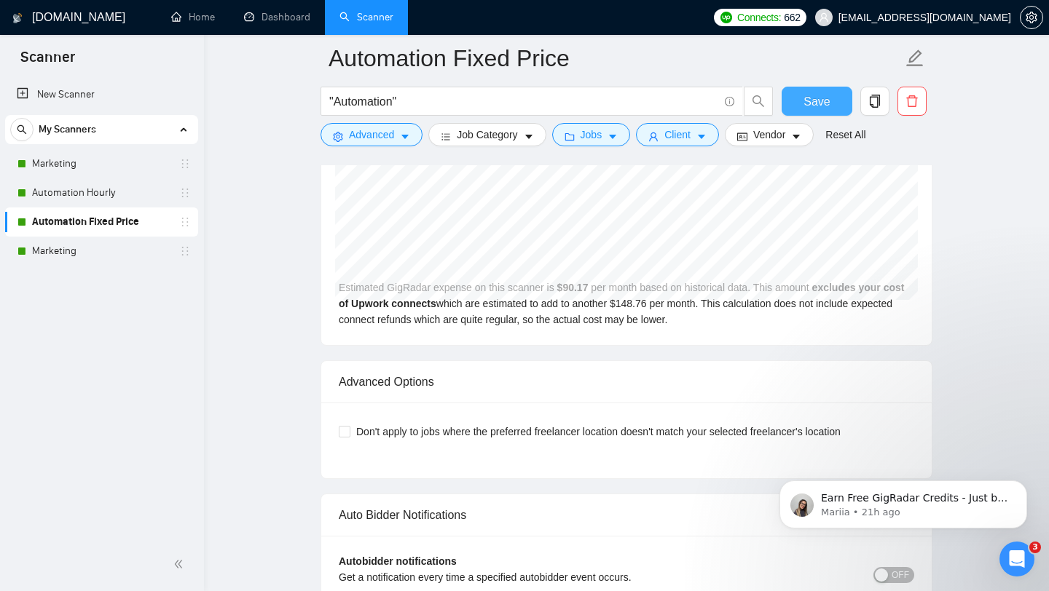
scroll to position [3001, 0]
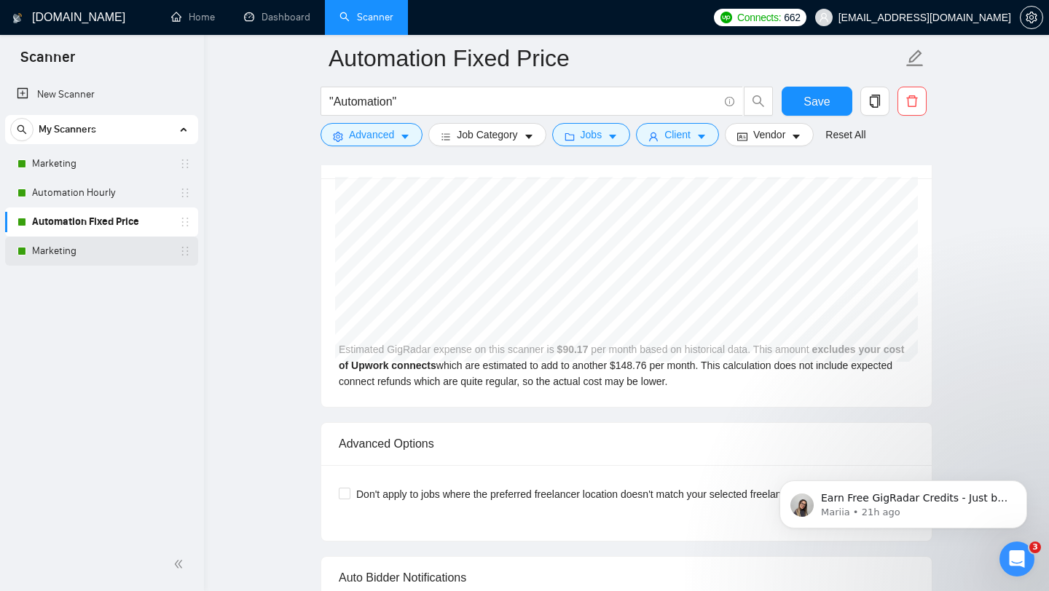
click at [121, 244] on link "Marketing" at bounding box center [101, 251] width 138 height 29
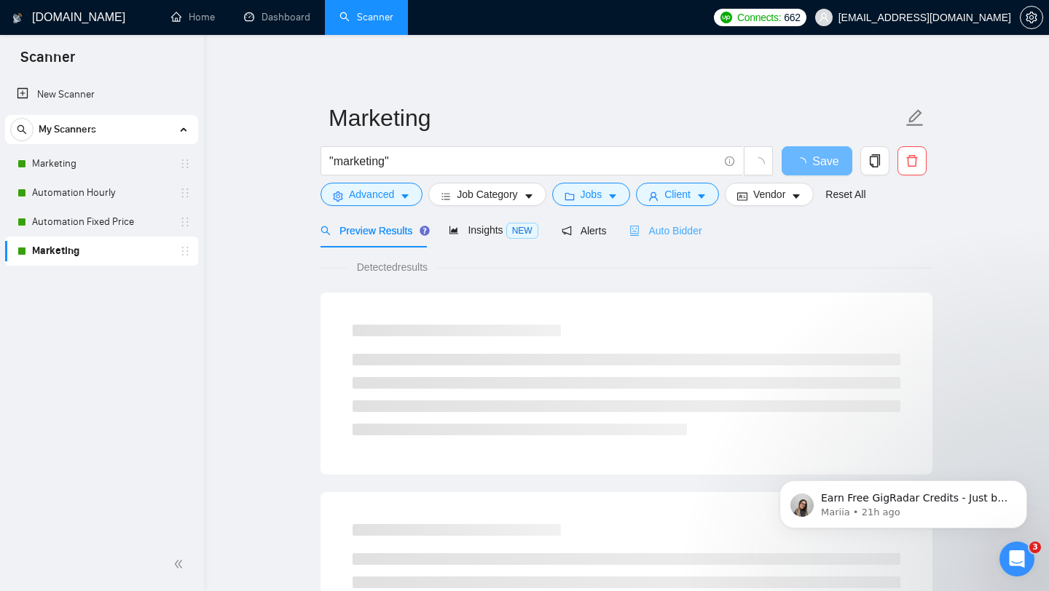
click at [675, 239] on div "Auto Bidder" at bounding box center [665, 230] width 72 height 34
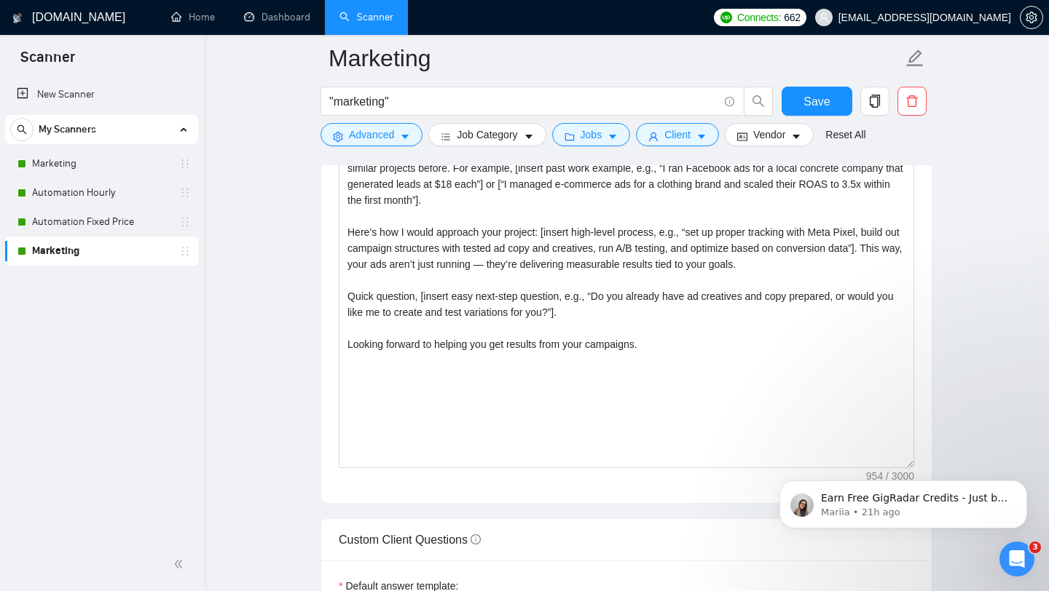
scroll to position [1914, 0]
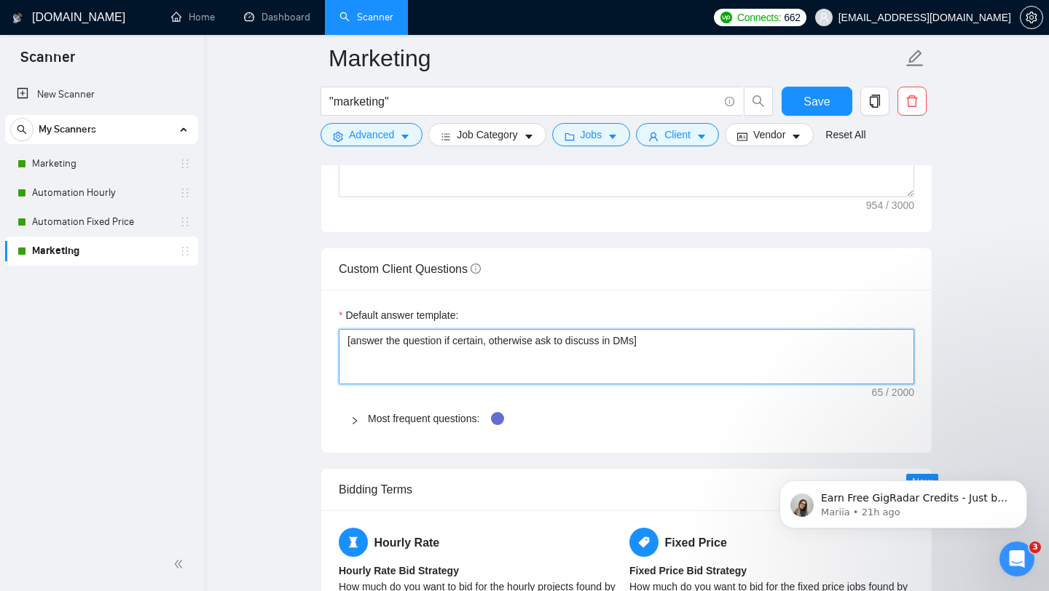
click at [583, 350] on textarea "[answer the question if certain, otherwise ask to discuss in DMs]" at bounding box center [626, 356] width 575 height 55
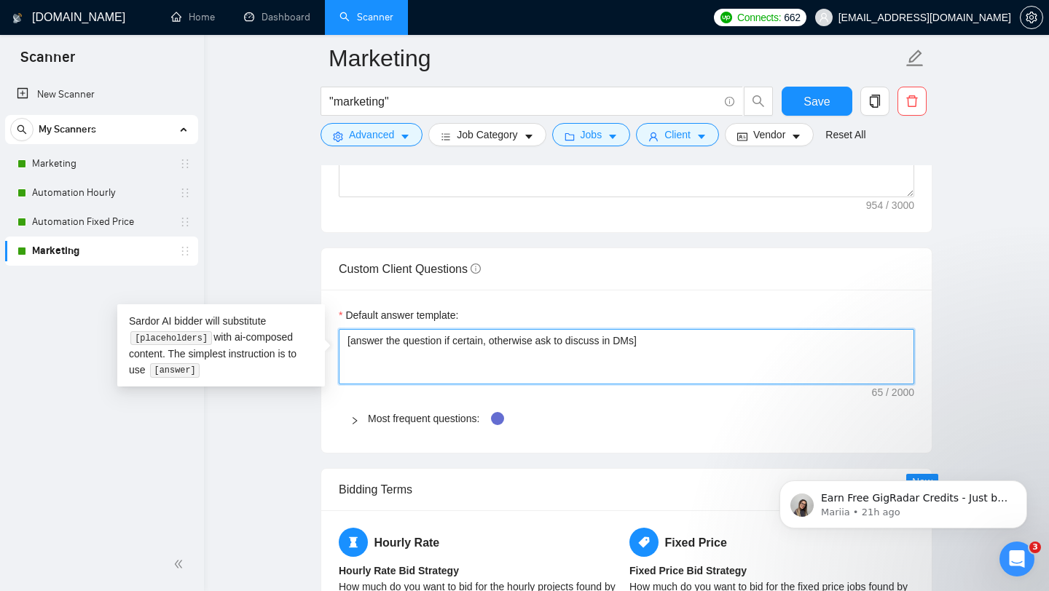
click at [583, 350] on textarea "[answer the question if certain, otherwise ask to discuss in DMs]" at bounding box center [626, 356] width 575 height 55
paste textarea ", if its about experience name experience I have had in it"
type textarea "[answer the question, if its about experience name experience I have had in it]"
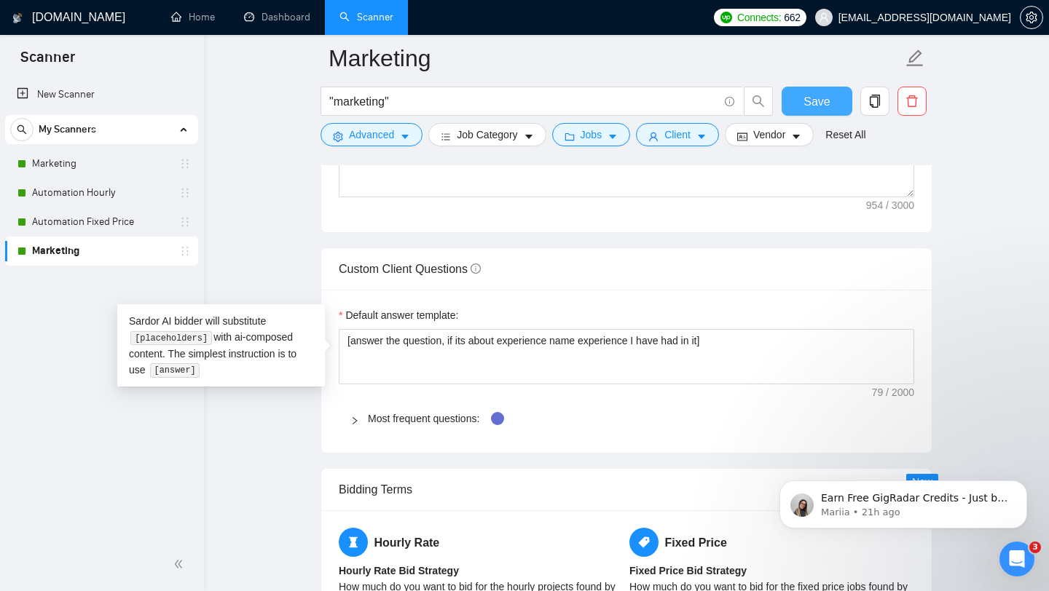
click at [797, 100] on button "Save" at bounding box center [816, 101] width 71 height 29
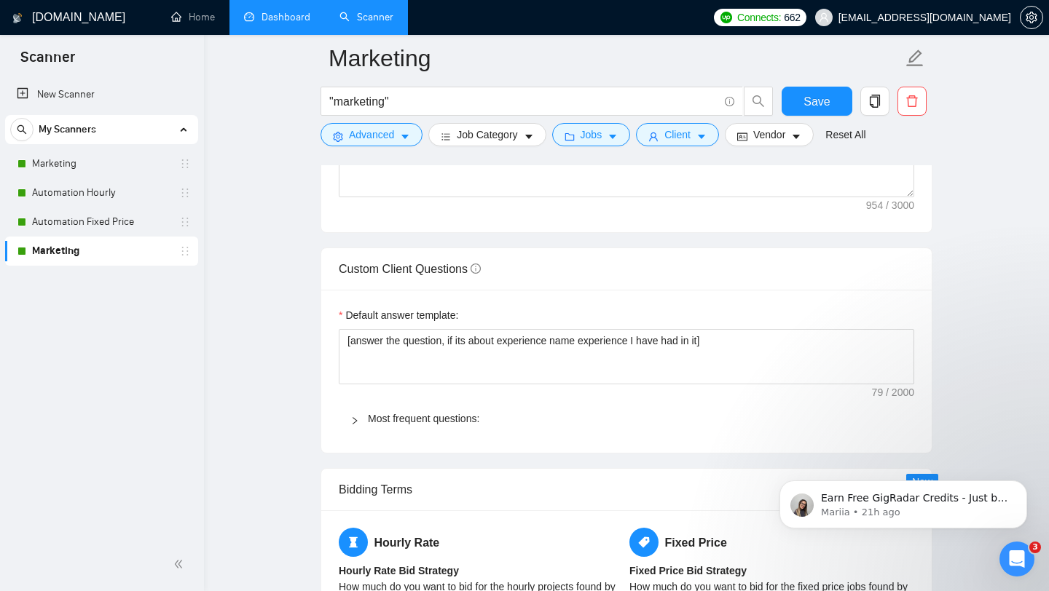
click at [293, 23] on link "Dashboard" at bounding box center [277, 17] width 66 height 12
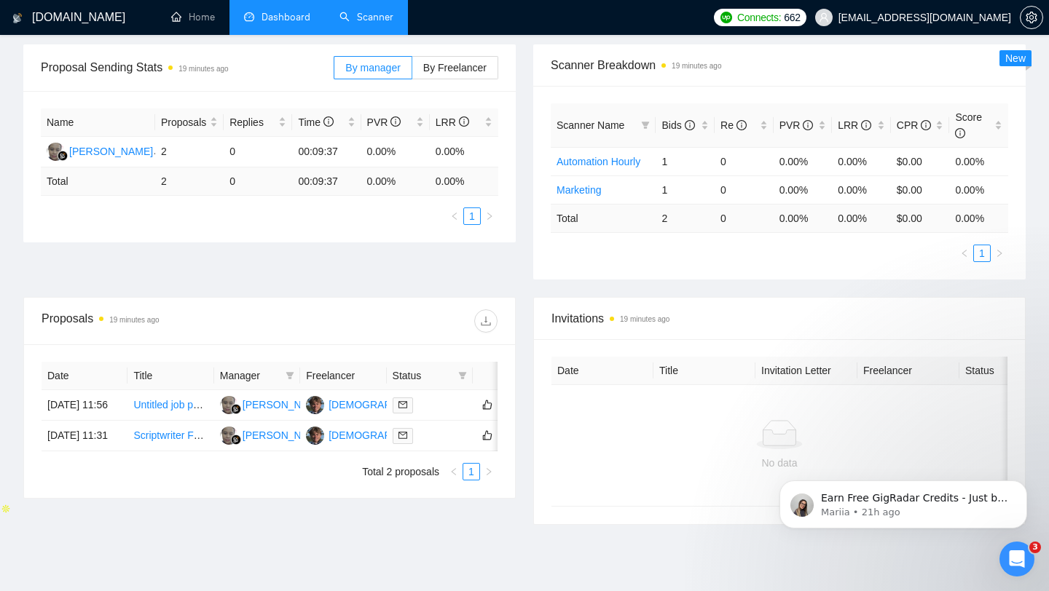
click at [383, 20] on link "Scanner" at bounding box center [366, 17] width 54 height 12
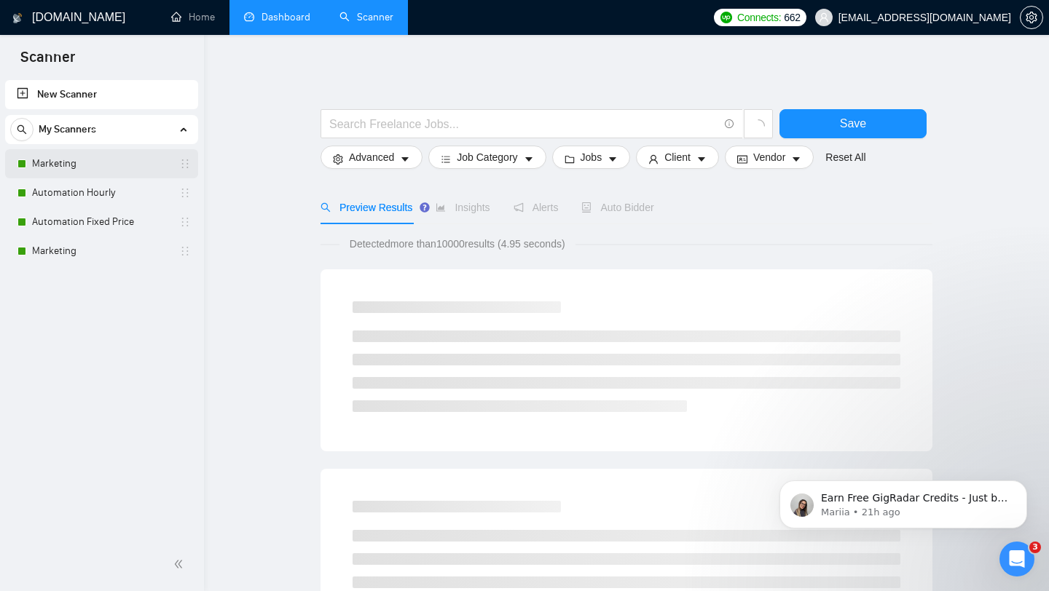
click at [134, 163] on link "Marketing" at bounding box center [101, 163] width 138 height 29
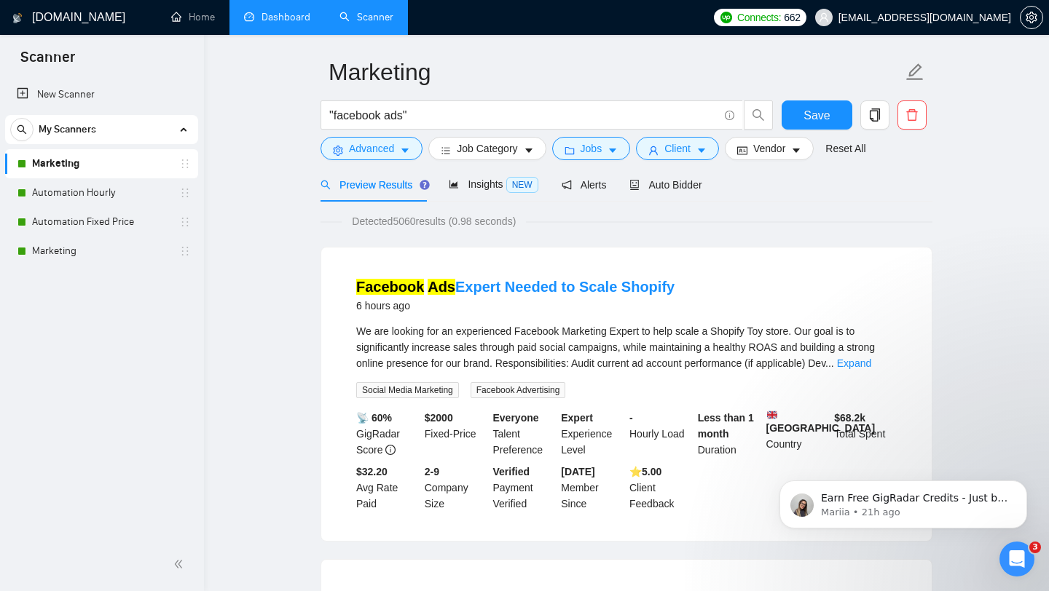
scroll to position [52, 0]
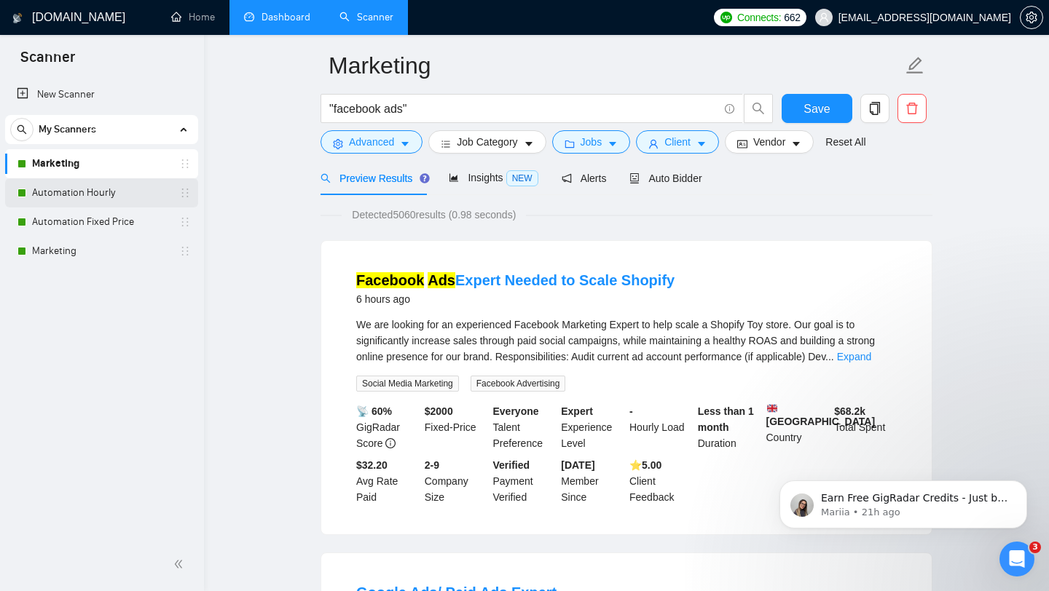
click at [135, 190] on link "Automation Hourly" at bounding box center [101, 192] width 138 height 29
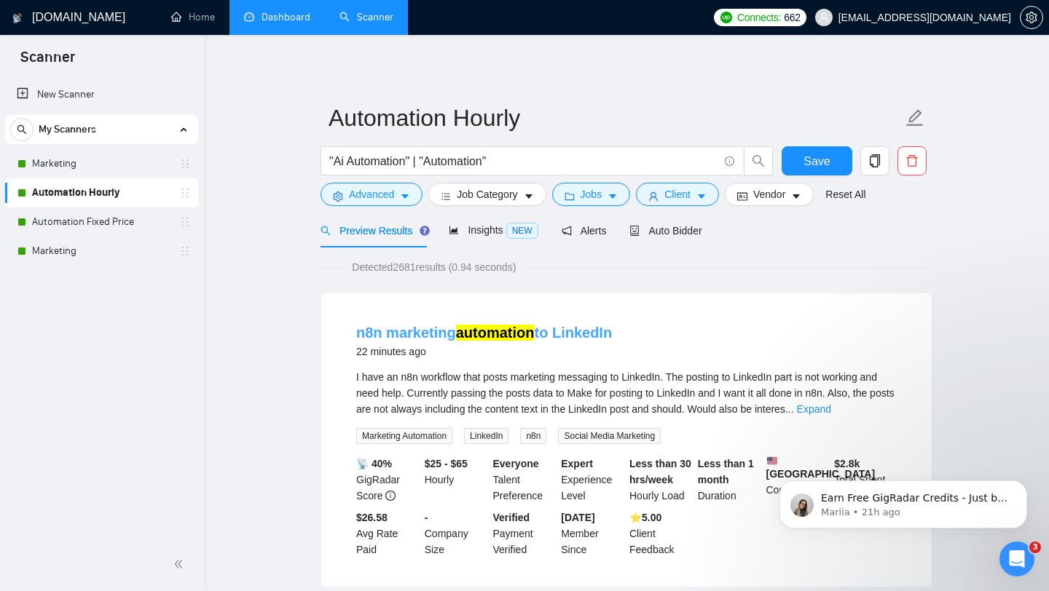
click at [493, 334] on mark "automation" at bounding box center [495, 333] width 79 height 16
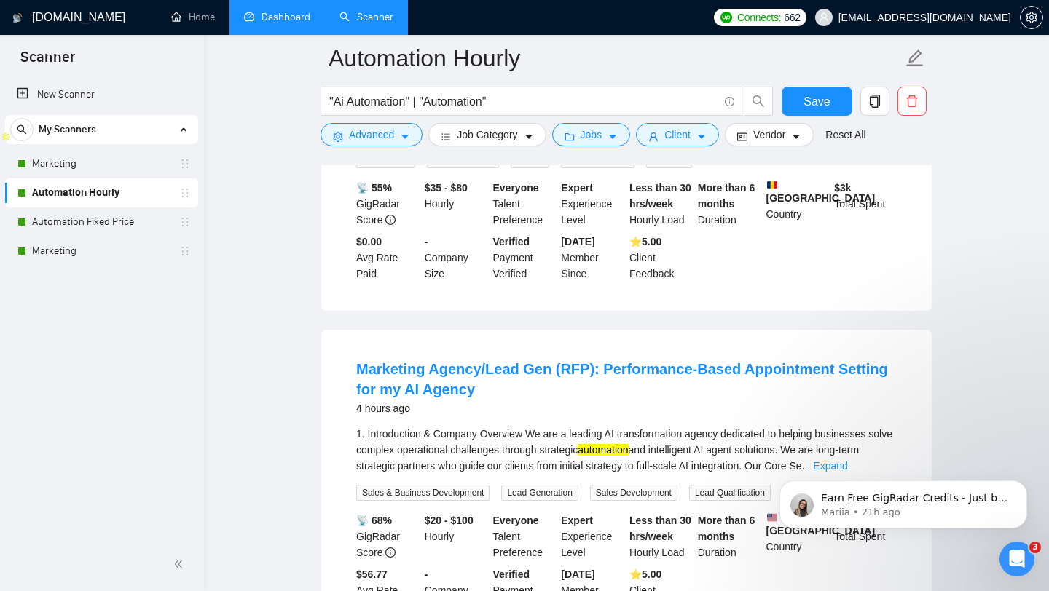
scroll to position [598, 0]
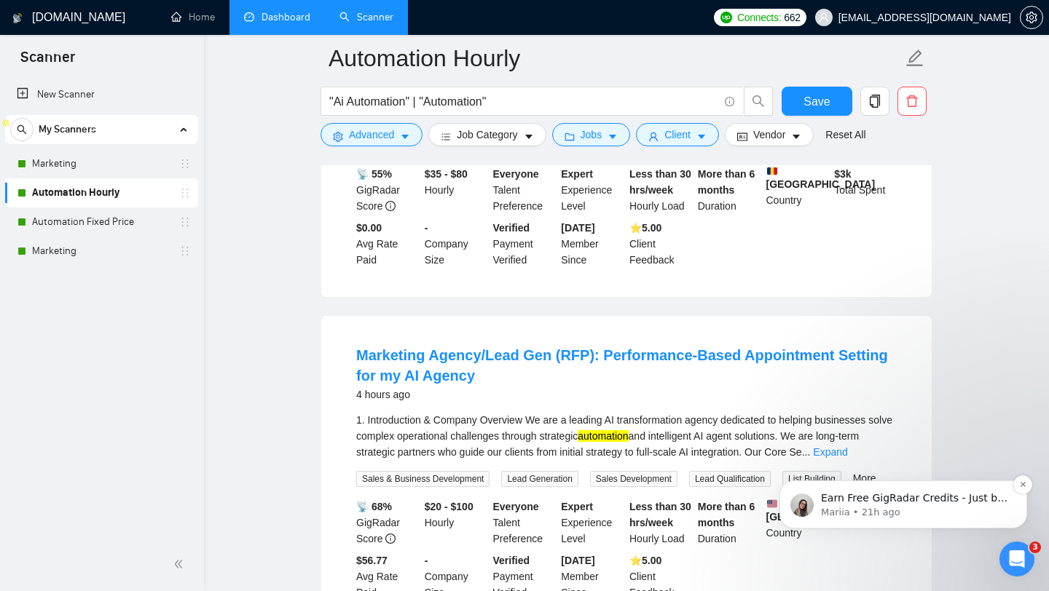
click at [923, 508] on p "Mariia • 21h ago" at bounding box center [915, 512] width 188 height 13
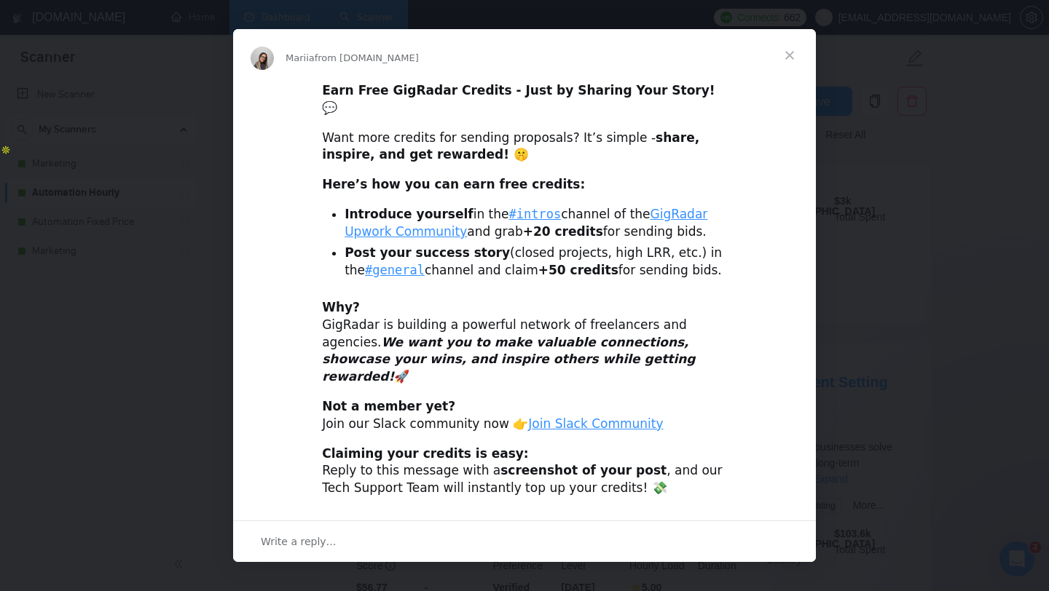
scroll to position [570, 0]
click at [789, 67] on span "Close" at bounding box center [789, 55] width 52 height 52
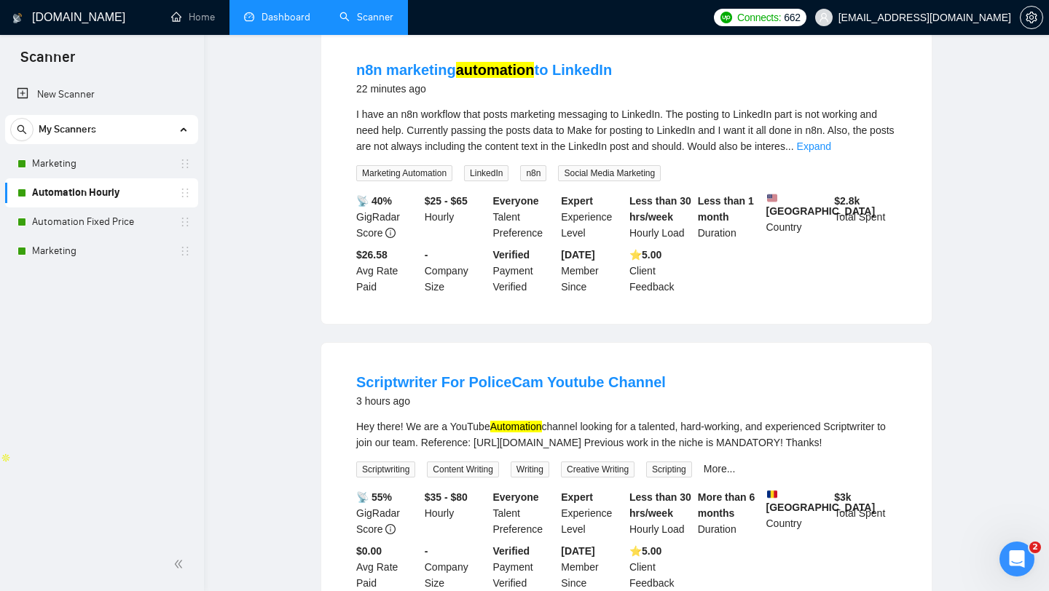
scroll to position [0, 0]
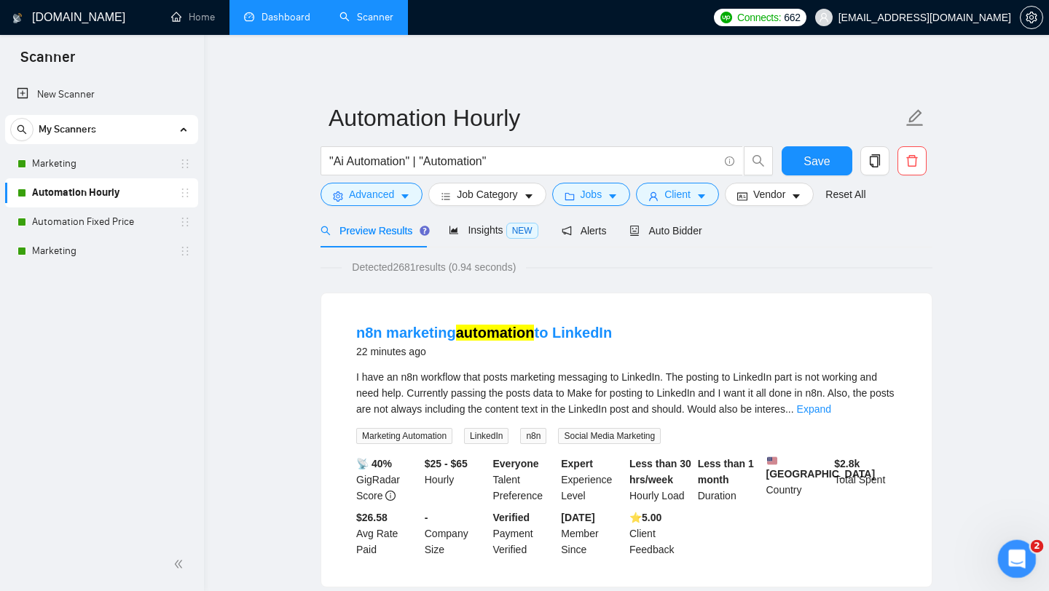
click at [1002, 546] on div "Open Intercom Messenger" at bounding box center [1014, 557] width 48 height 48
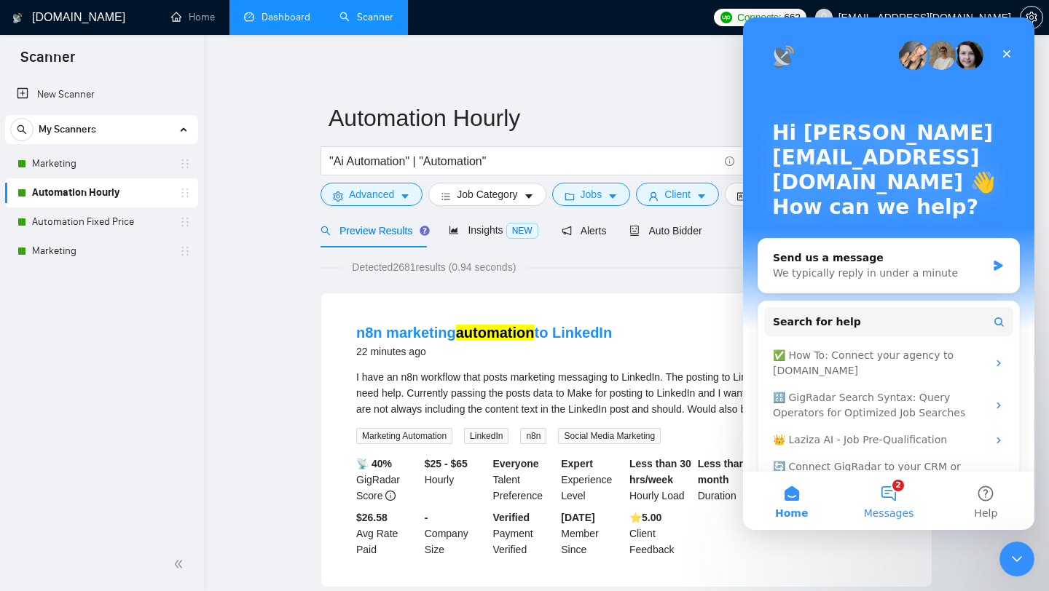
click at [908, 499] on button "2 Messages" at bounding box center [888, 501] width 97 height 58
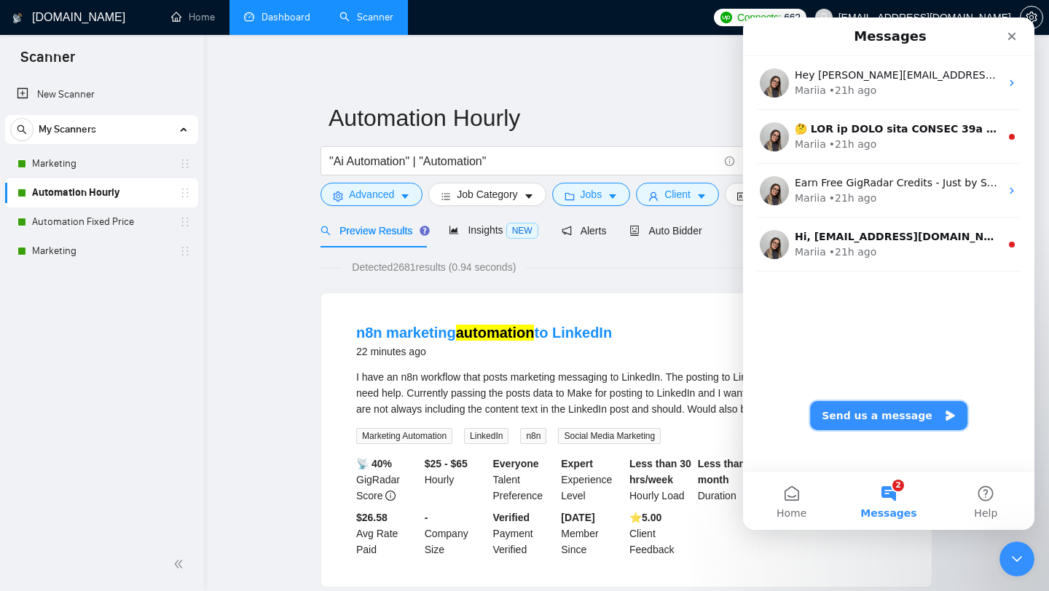
click at [890, 429] on button "Send us a message" at bounding box center [888, 415] width 157 height 29
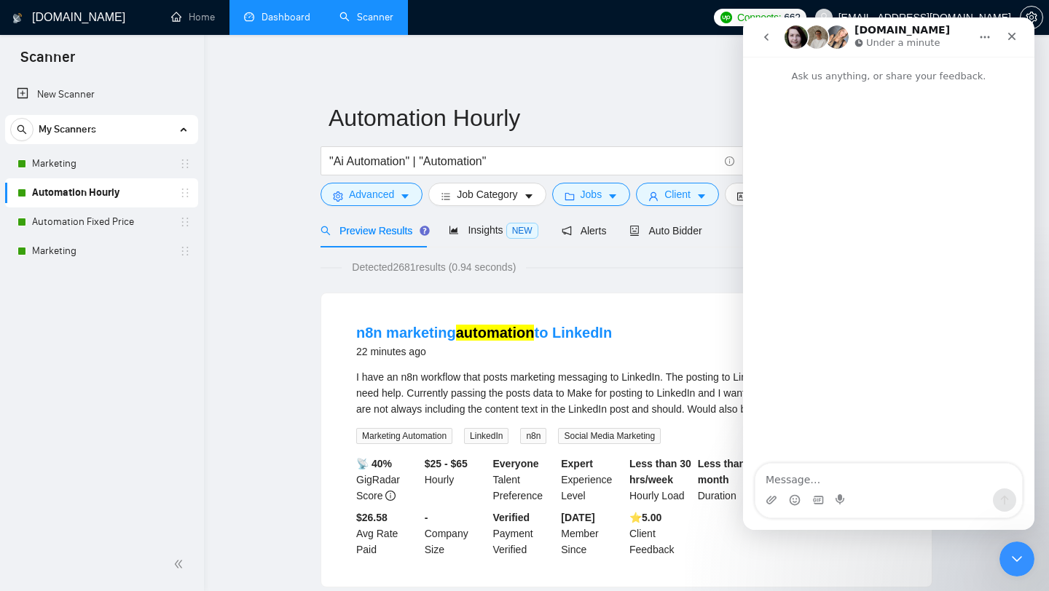
click at [876, 467] on textarea "Message…" at bounding box center [888, 476] width 267 height 25
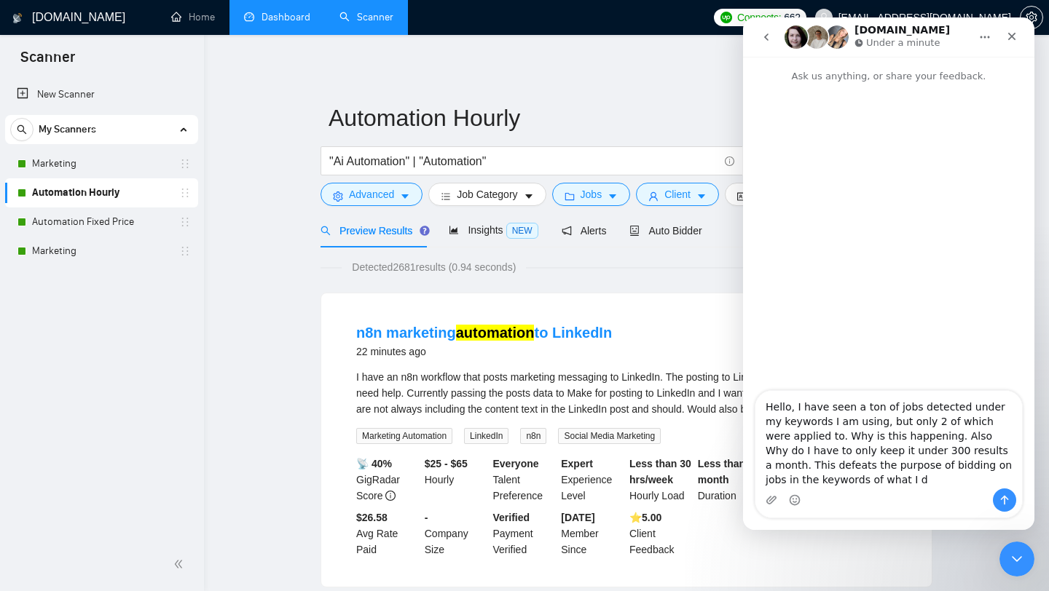
type textarea "Hello, I have seen a ton of jobs detected under my keywords I am using, but onl…"
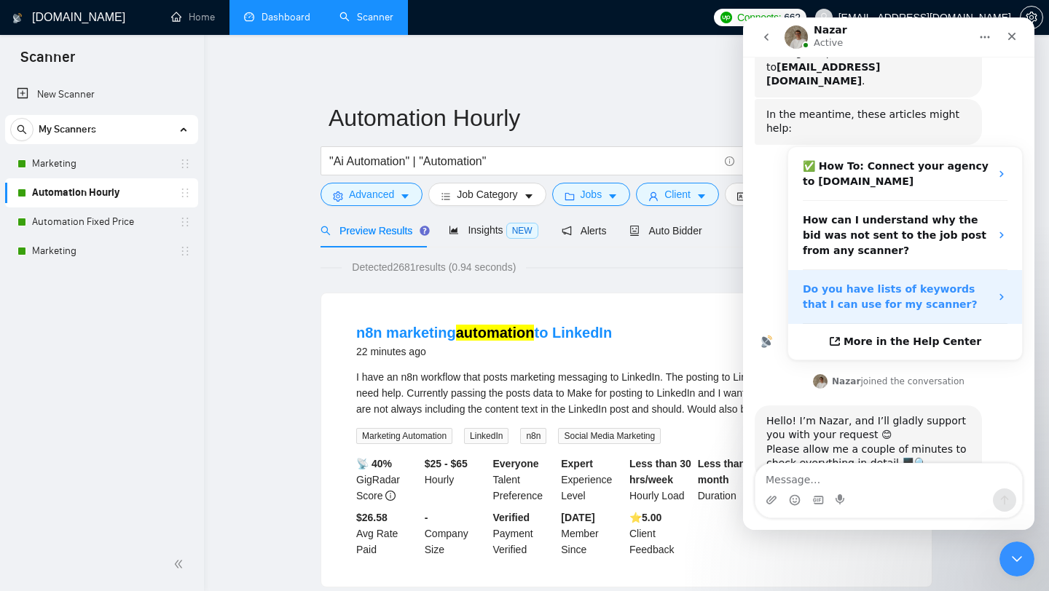
scroll to position [240, 0]
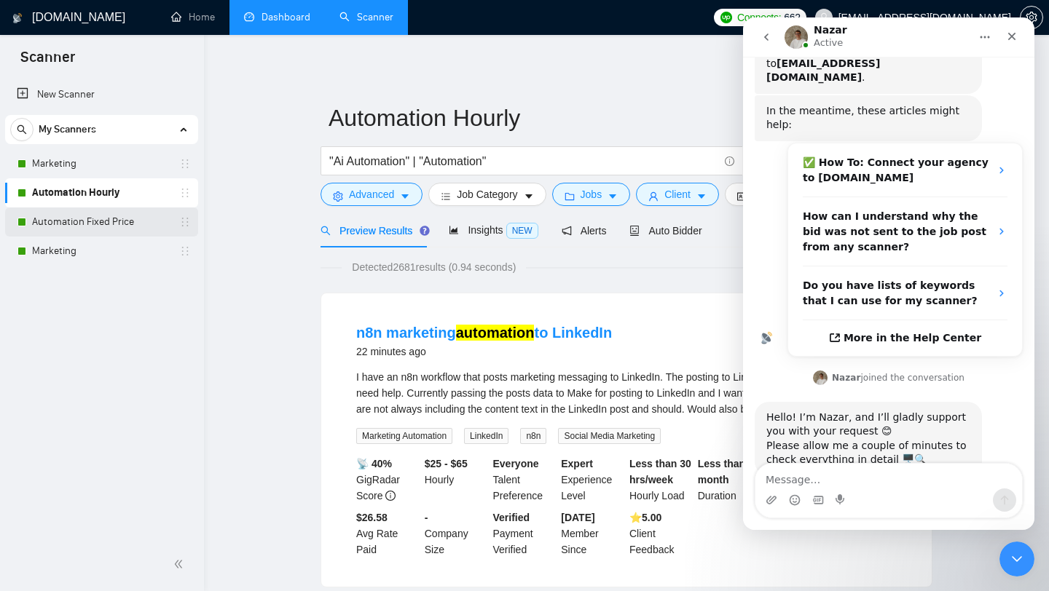
click at [120, 221] on link "Automation Fixed Price" at bounding box center [101, 222] width 138 height 29
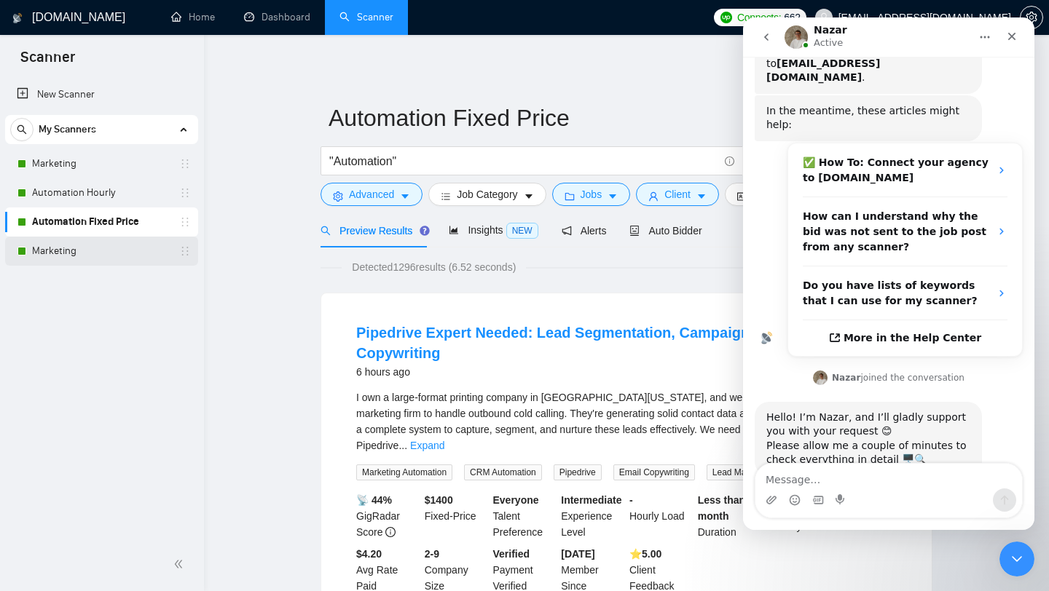
click at [121, 249] on link "Marketing" at bounding box center [101, 251] width 138 height 29
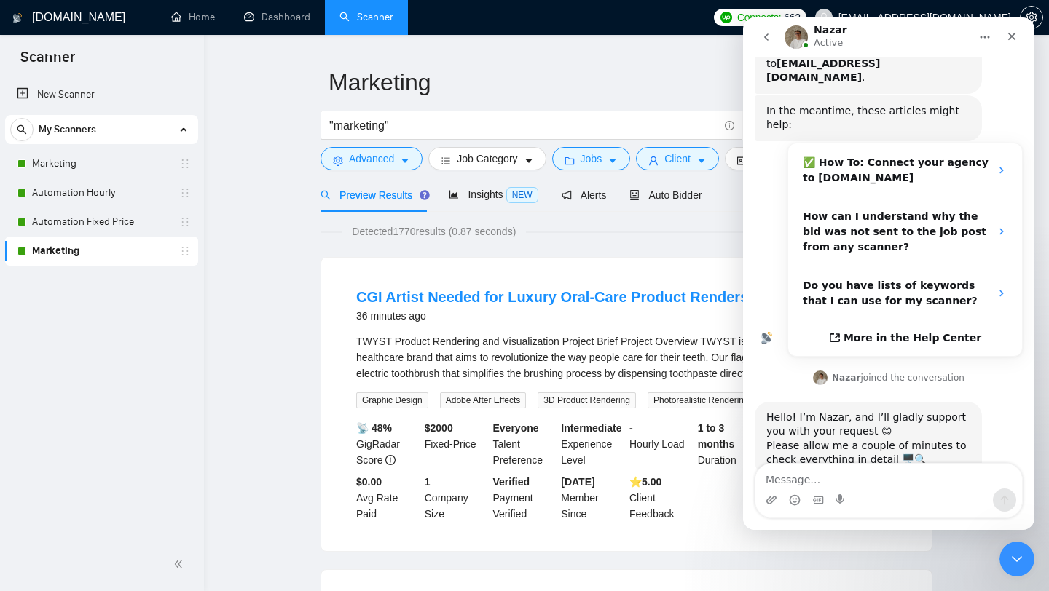
scroll to position [33, 0]
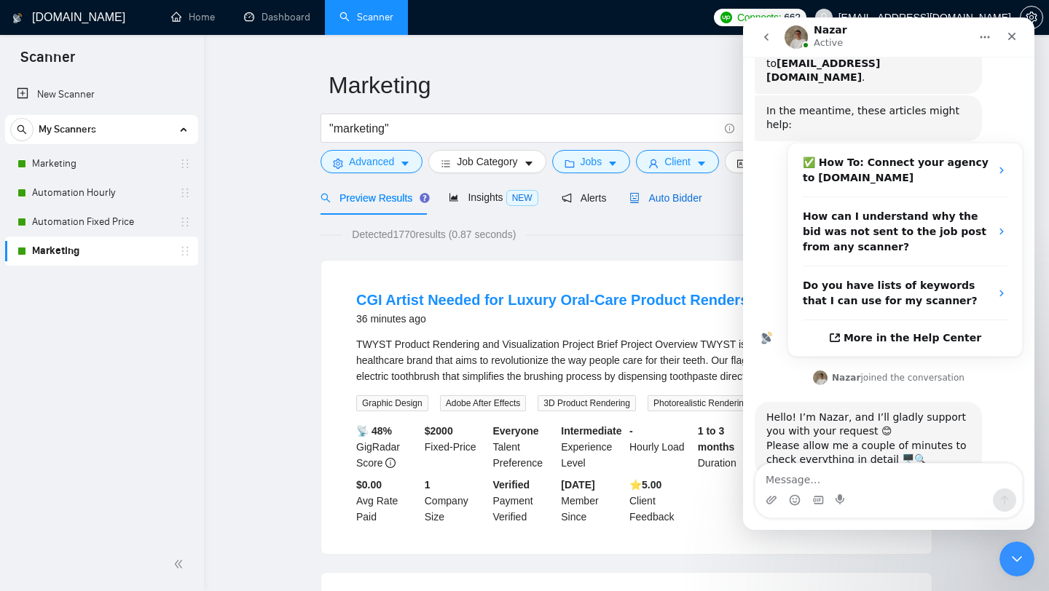
click at [677, 197] on span "Auto Bidder" at bounding box center [665, 198] width 72 height 12
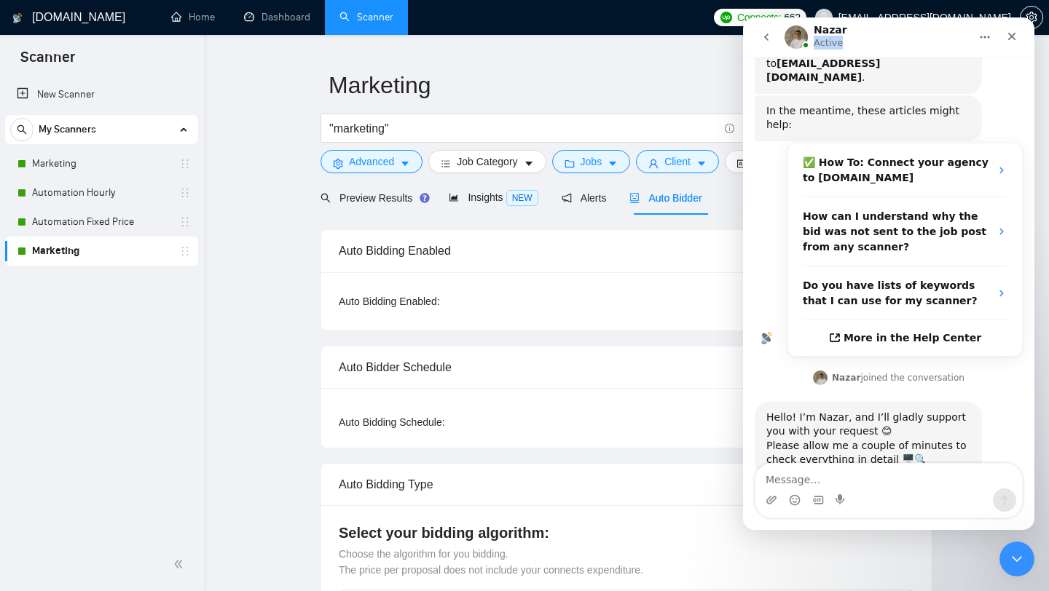
drag, startPoint x: 871, startPoint y: 32, endPoint x: 971, endPoint y: 31, distance: 99.8
click at [972, 32] on div "Nazar Active" at bounding box center [888, 37] width 272 height 28
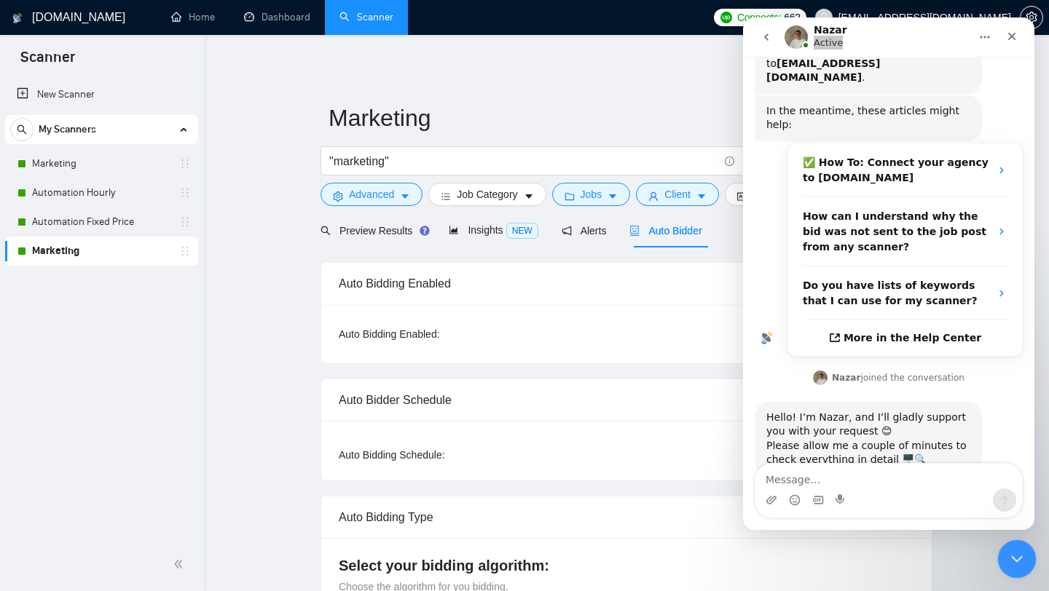
click at [1012, 555] on icon "Close Intercom Messenger" at bounding box center [1014, 556] width 17 height 17
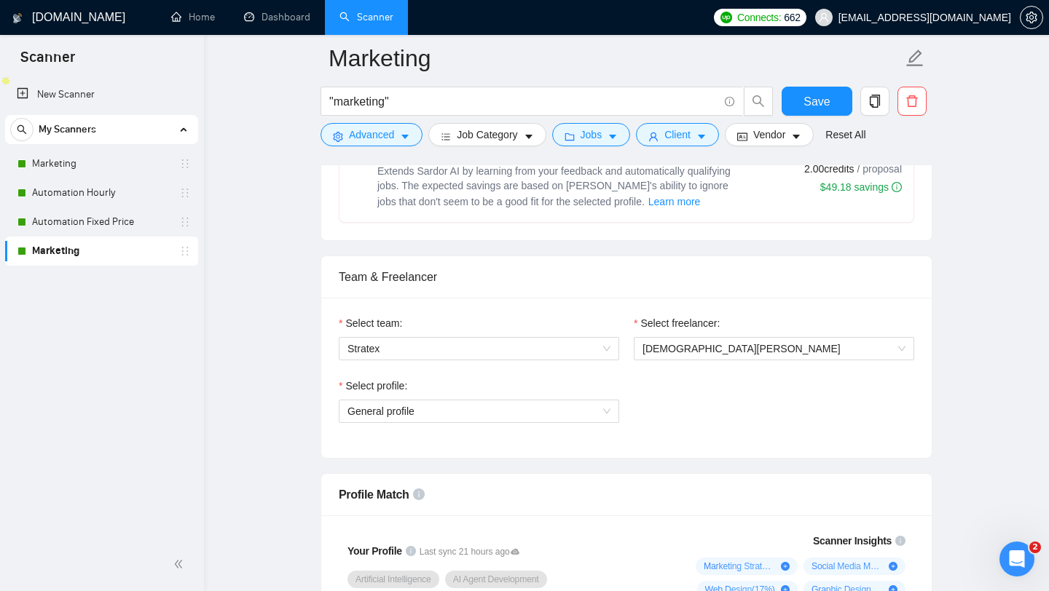
scroll to position [620, 0]
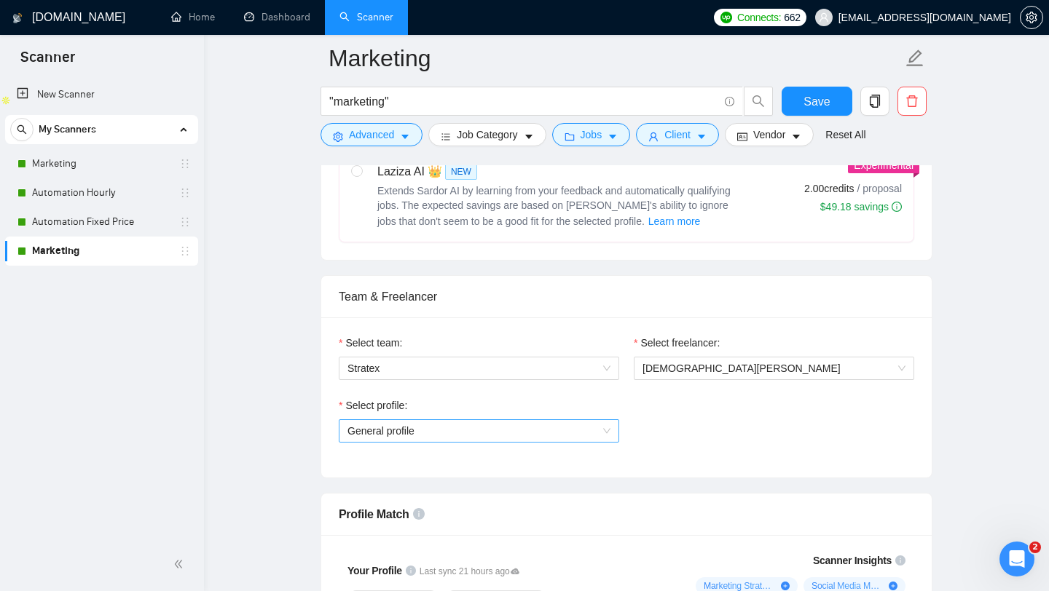
click at [584, 425] on span "General profile" at bounding box center [478, 431] width 263 height 22
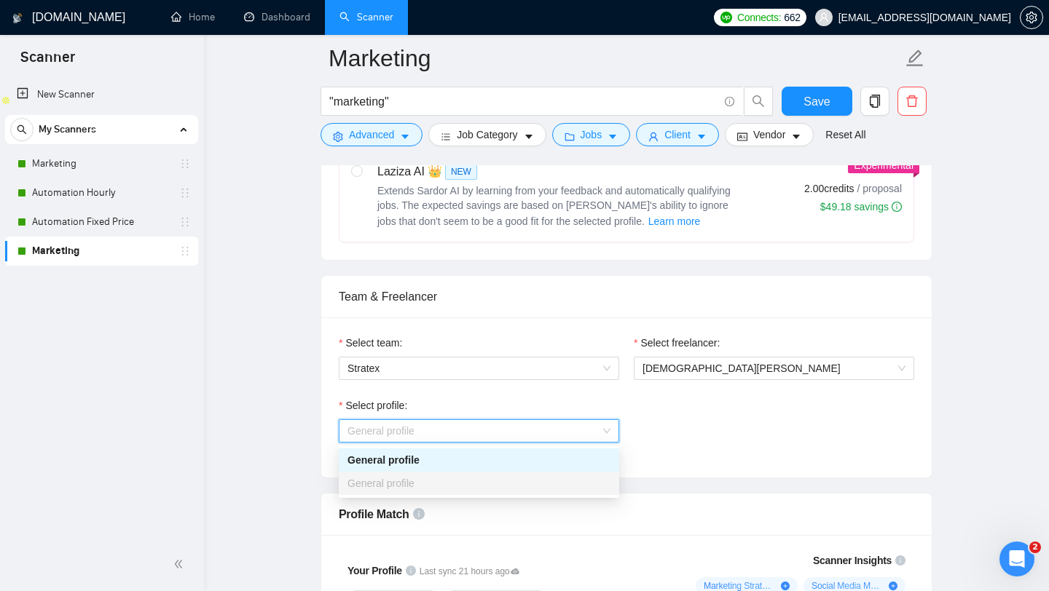
click at [548, 463] on div "General profile" at bounding box center [478, 460] width 263 height 16
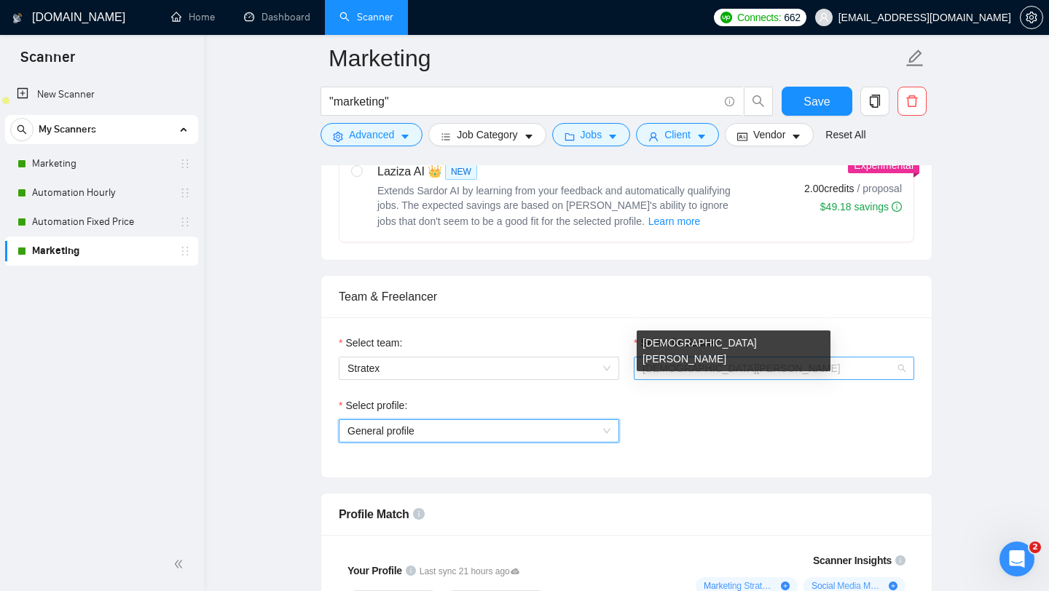
click at [693, 366] on span "[DEMOGRAPHIC_DATA][PERSON_NAME]" at bounding box center [741, 369] width 198 height 12
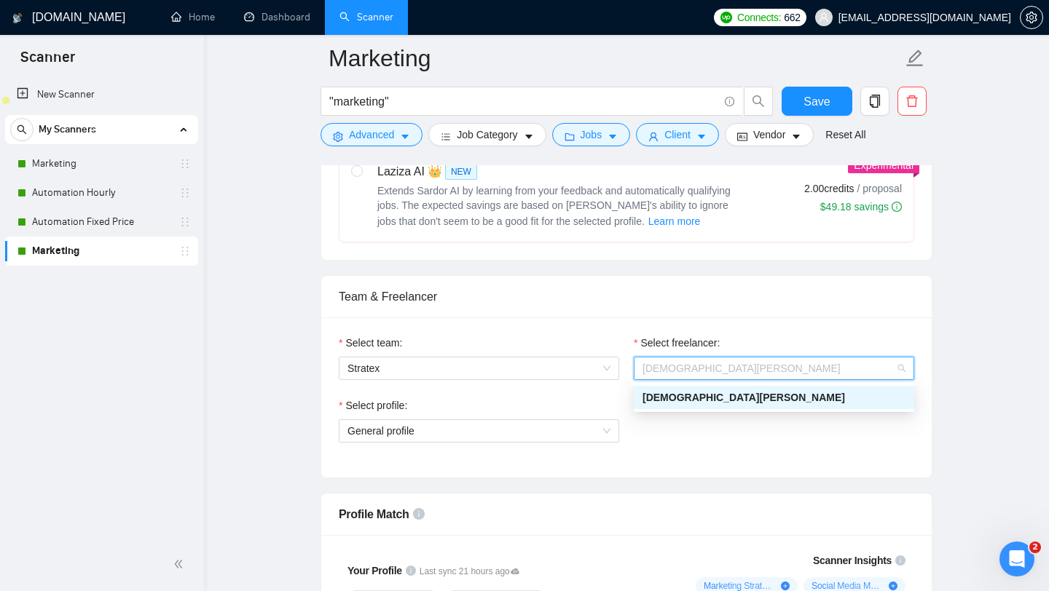
click at [693, 401] on span "[DEMOGRAPHIC_DATA][PERSON_NAME]" at bounding box center [743, 398] width 202 height 12
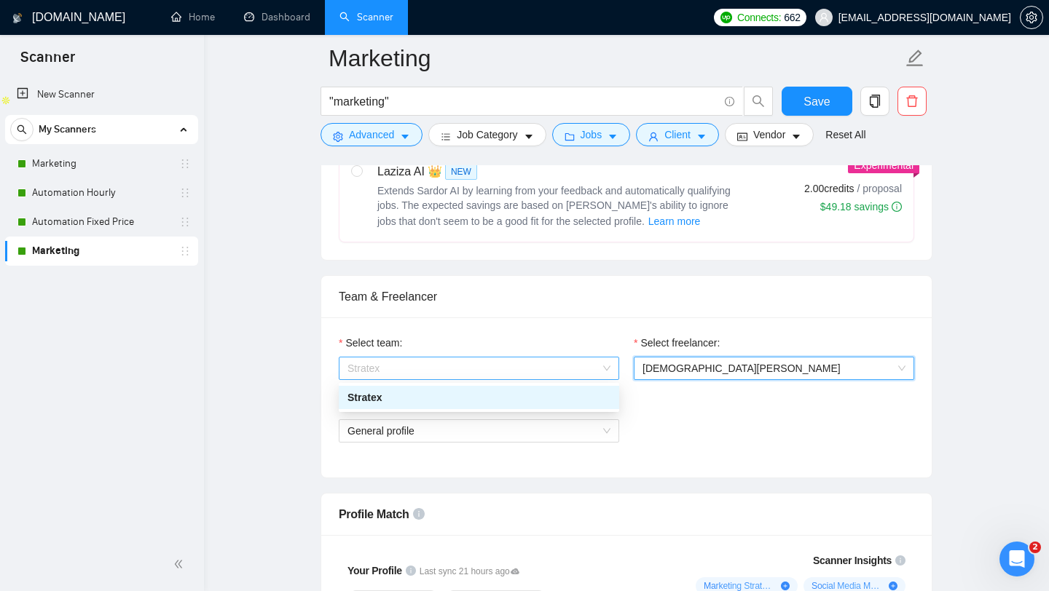
click at [586, 371] on span "Stratex" at bounding box center [478, 369] width 263 height 22
click at [560, 395] on div "Stratex" at bounding box center [478, 398] width 263 height 16
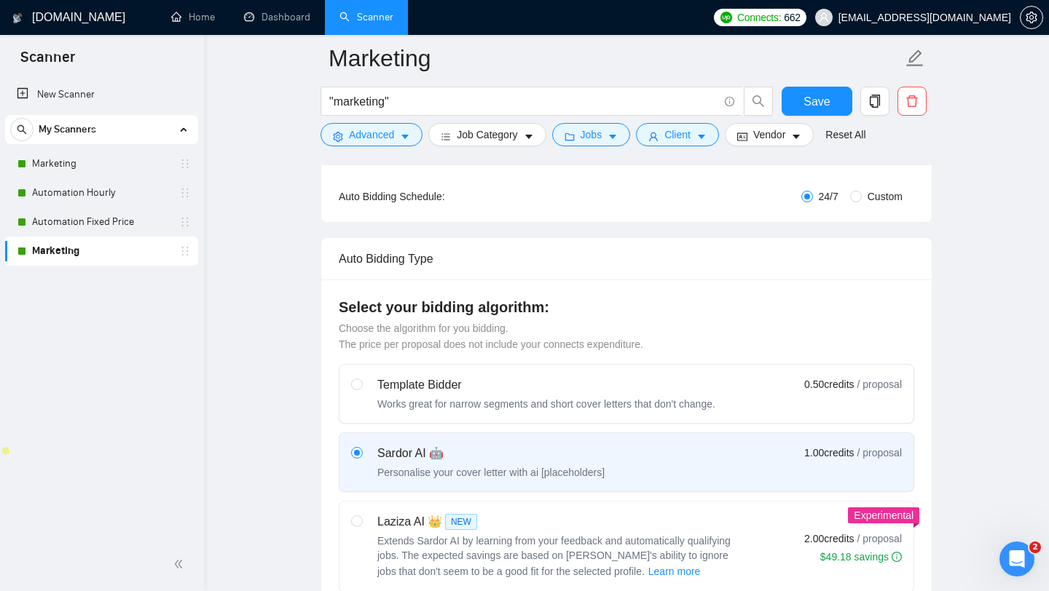
scroll to position [263, 0]
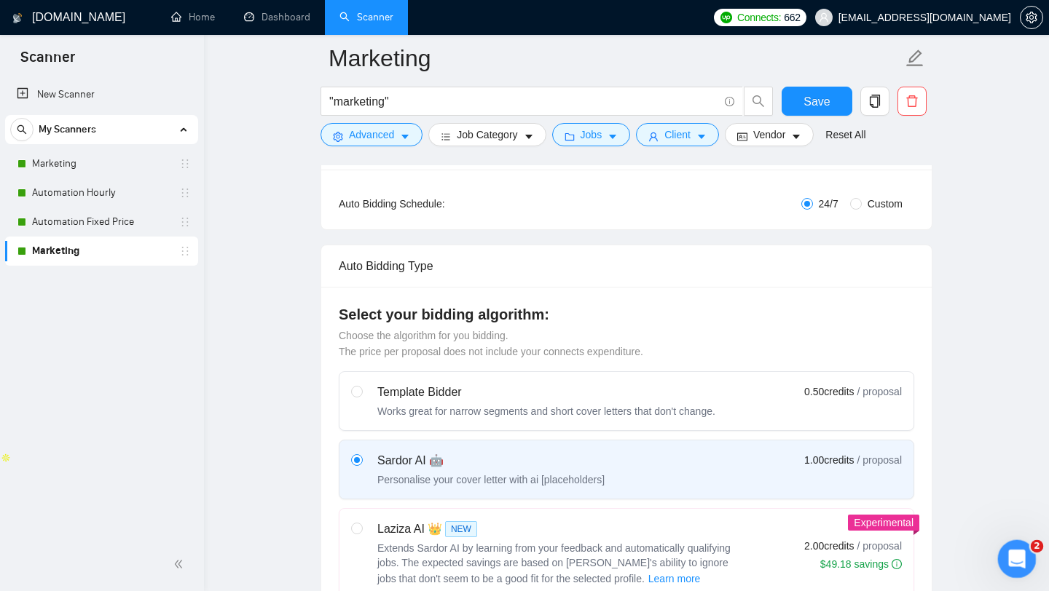
click at [1006, 549] on div "Open Intercom Messenger" at bounding box center [1014, 557] width 48 height 48
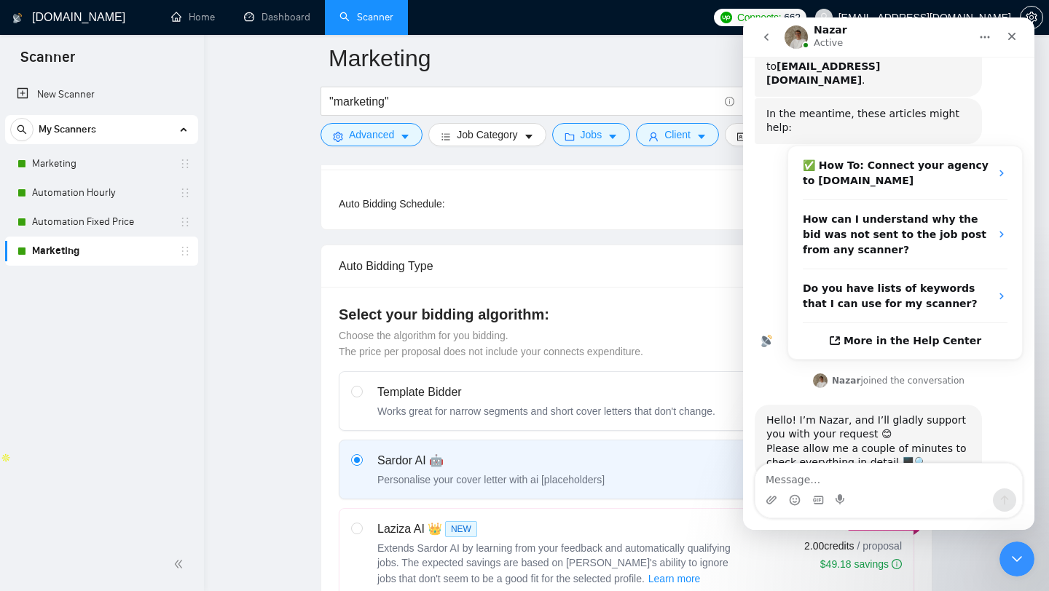
scroll to position [240, 0]
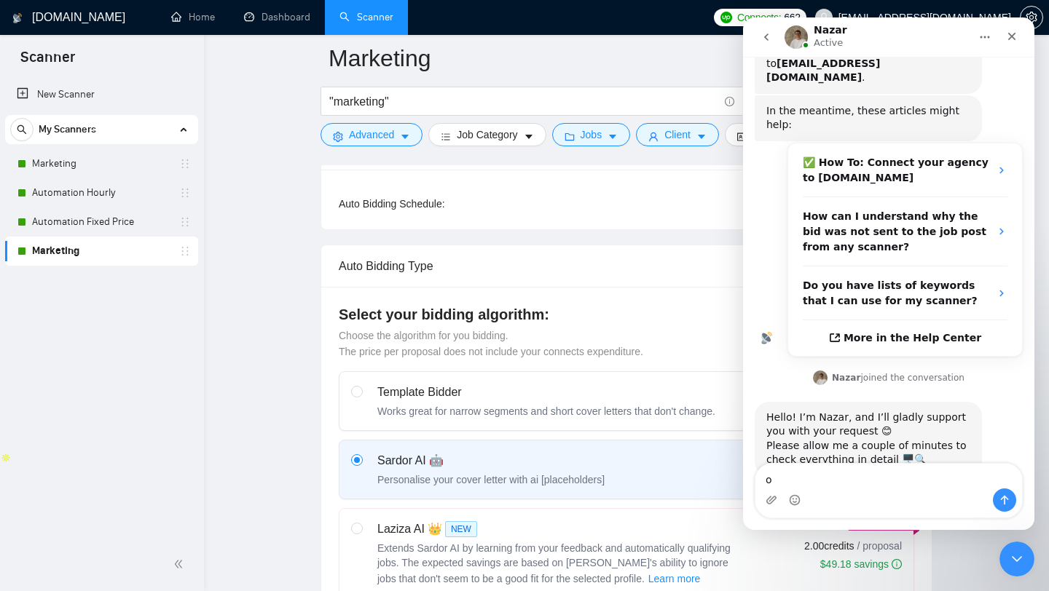
type textarea "ok"
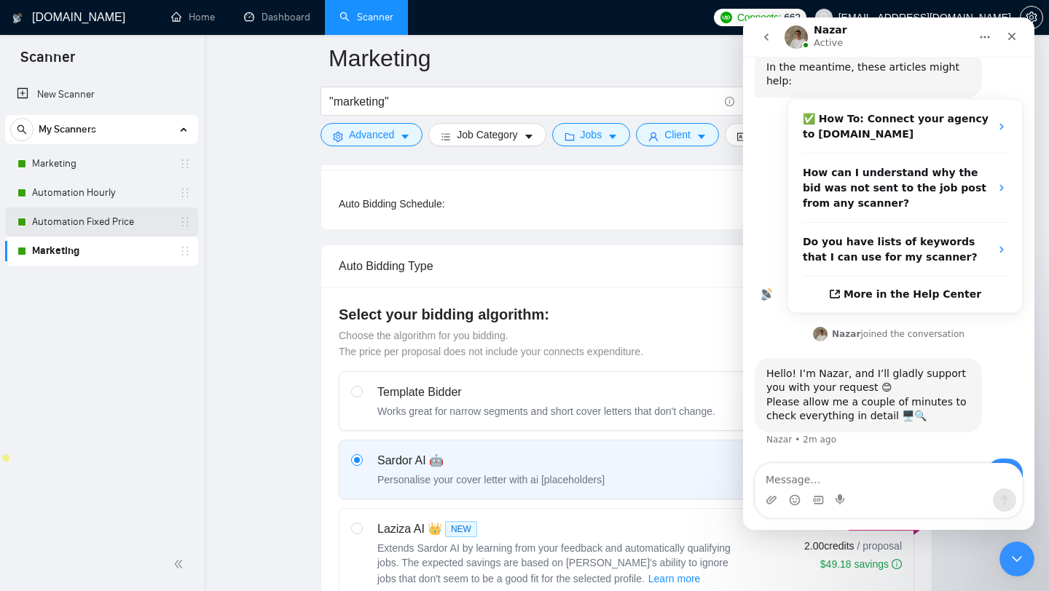
click at [86, 232] on link "Automation Fixed Price" at bounding box center [101, 222] width 138 height 29
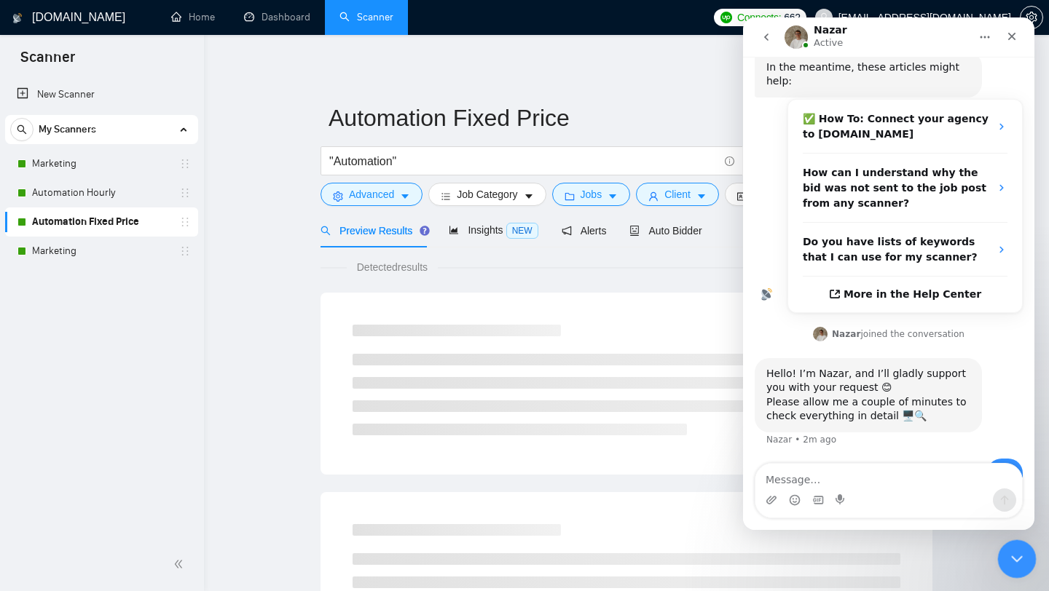
click at [1025, 561] on div "Close Intercom Messenger" at bounding box center [1014, 557] width 35 height 35
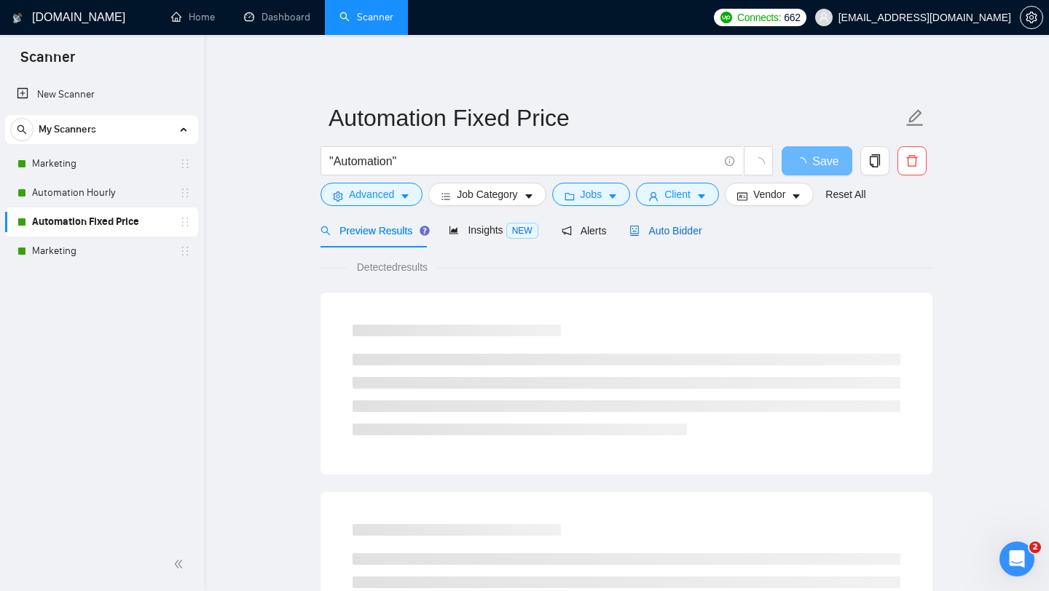
click at [673, 232] on span "Auto Bidder" at bounding box center [665, 231] width 72 height 12
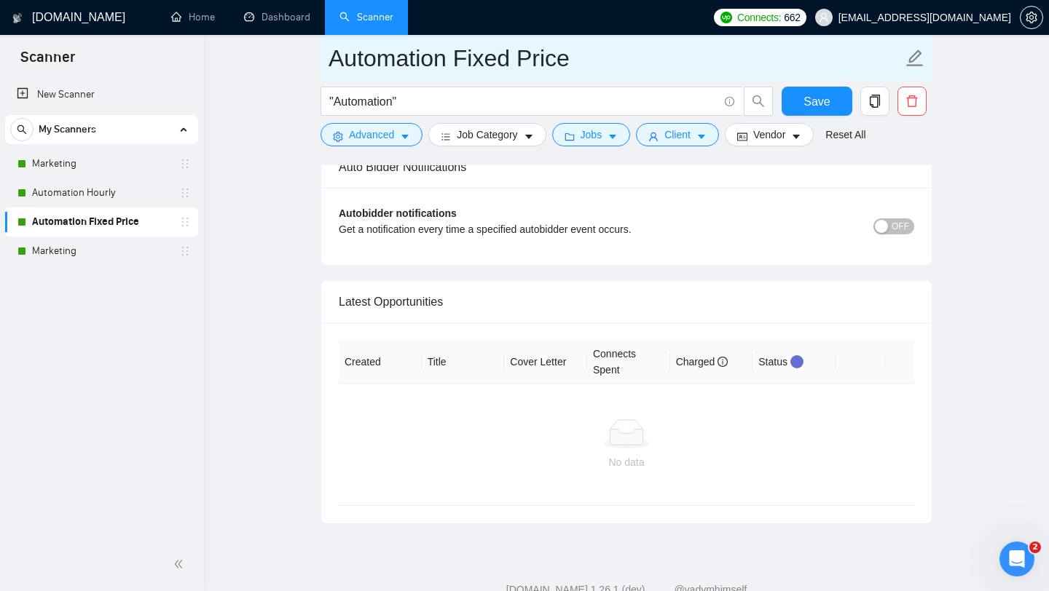
scroll to position [3400, 0]
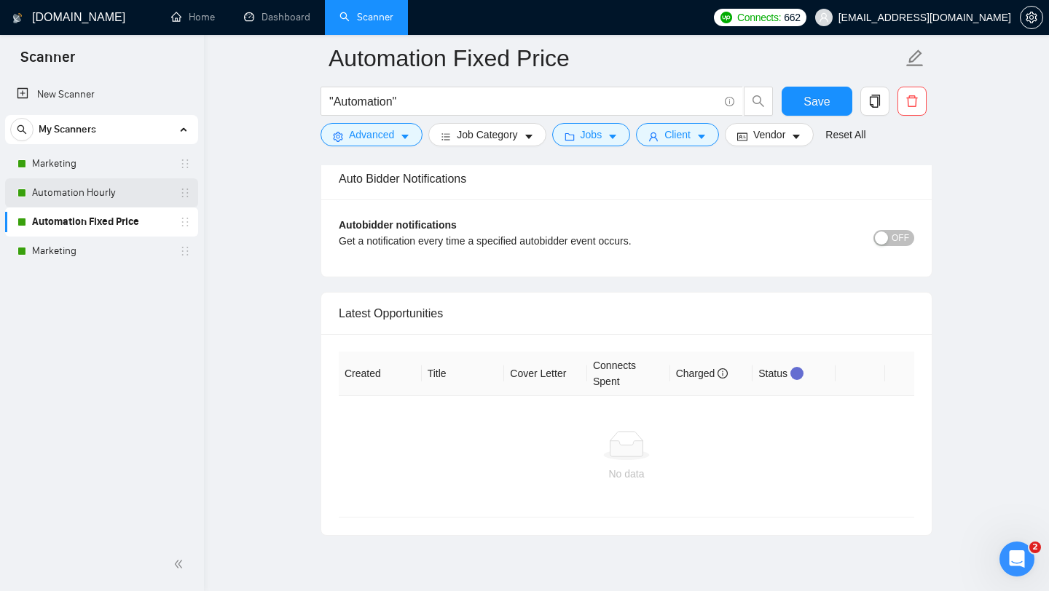
click at [97, 191] on link "Automation Hourly" at bounding box center [101, 192] width 138 height 29
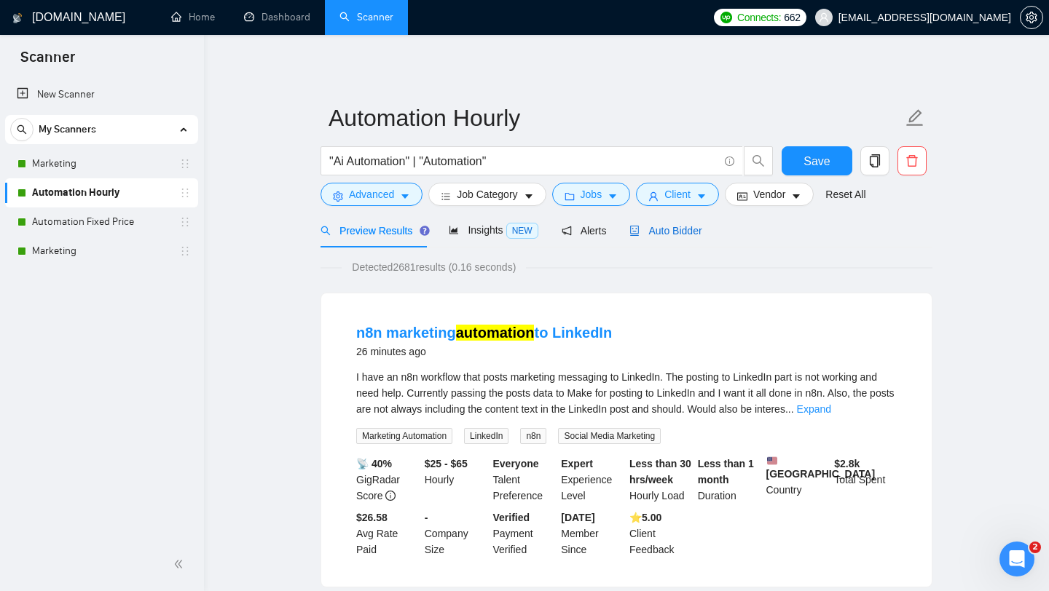
click at [671, 225] on span "Auto Bidder" at bounding box center [665, 231] width 72 height 12
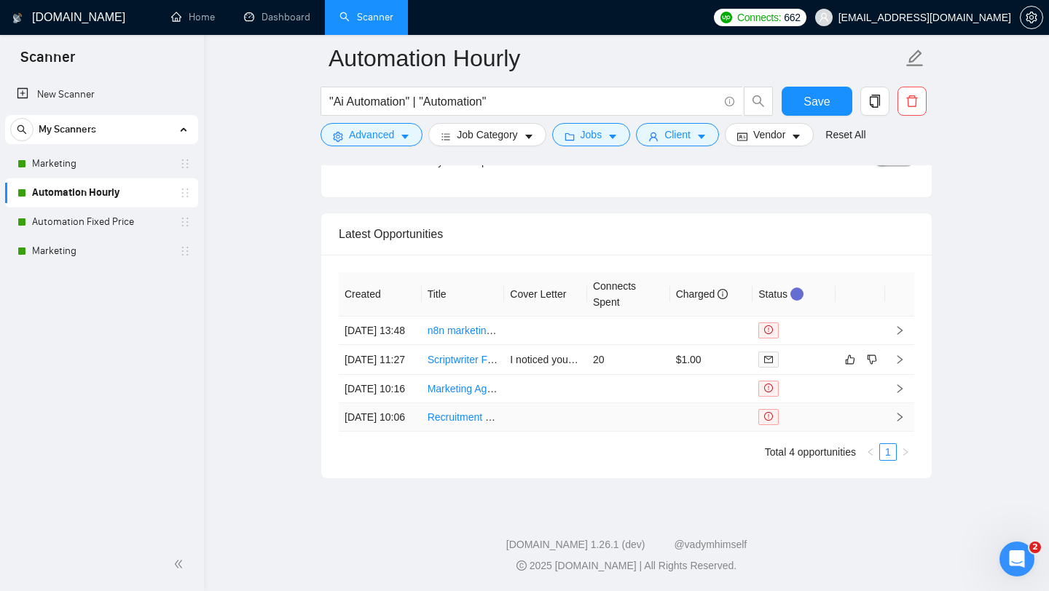
scroll to position [3519, 0]
click at [463, 423] on link "Recruitment Funnel Builder ([DOMAIN_NAME] / ClickFunnels / GoHighLevel / Other)" at bounding box center [619, 417] width 383 height 12
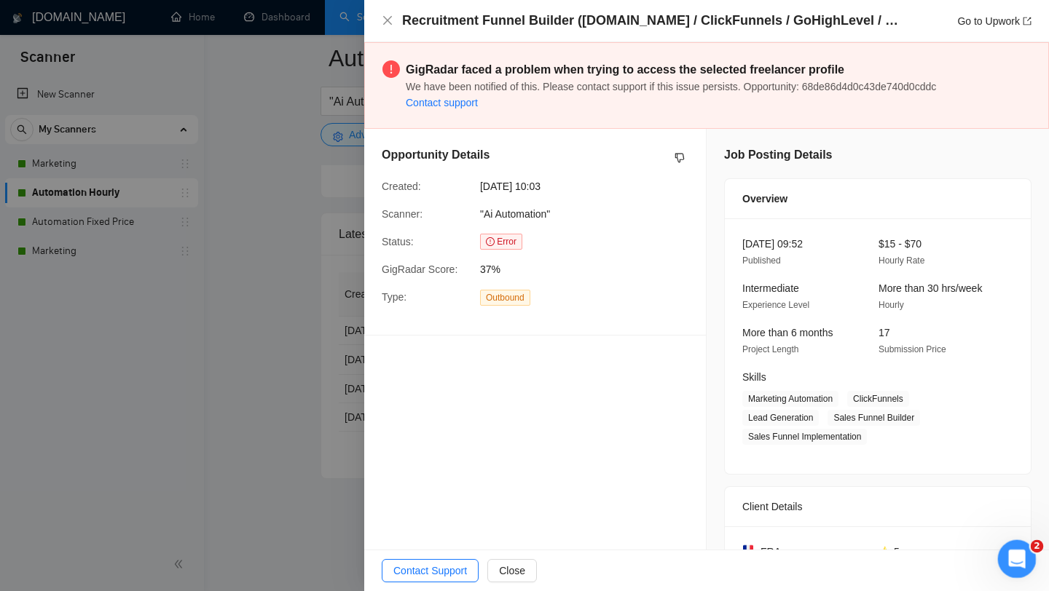
click at [1019, 553] on icon "Open Intercom Messenger" at bounding box center [1015, 557] width 24 height 24
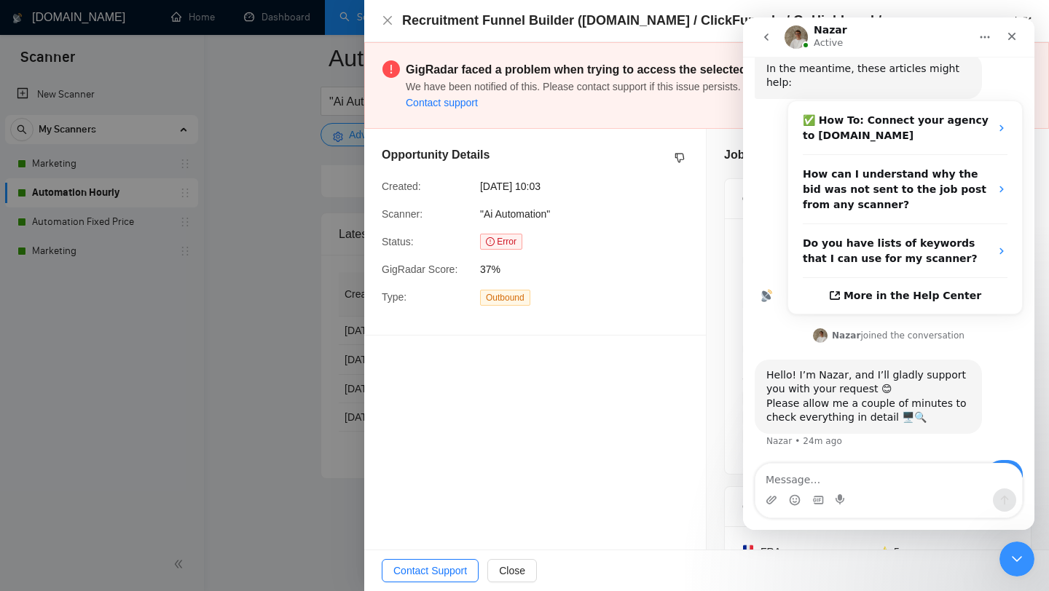
scroll to position [283, 0]
type textarea "Its been 24 minutes"
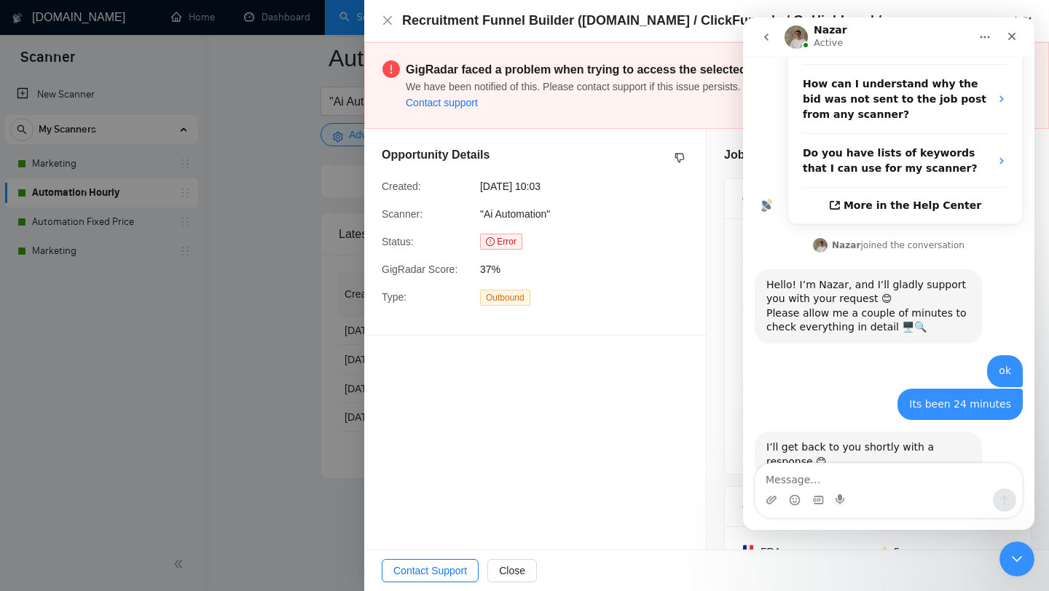
scroll to position [374, 0]
click at [325, 297] on div at bounding box center [524, 295] width 1049 height 591
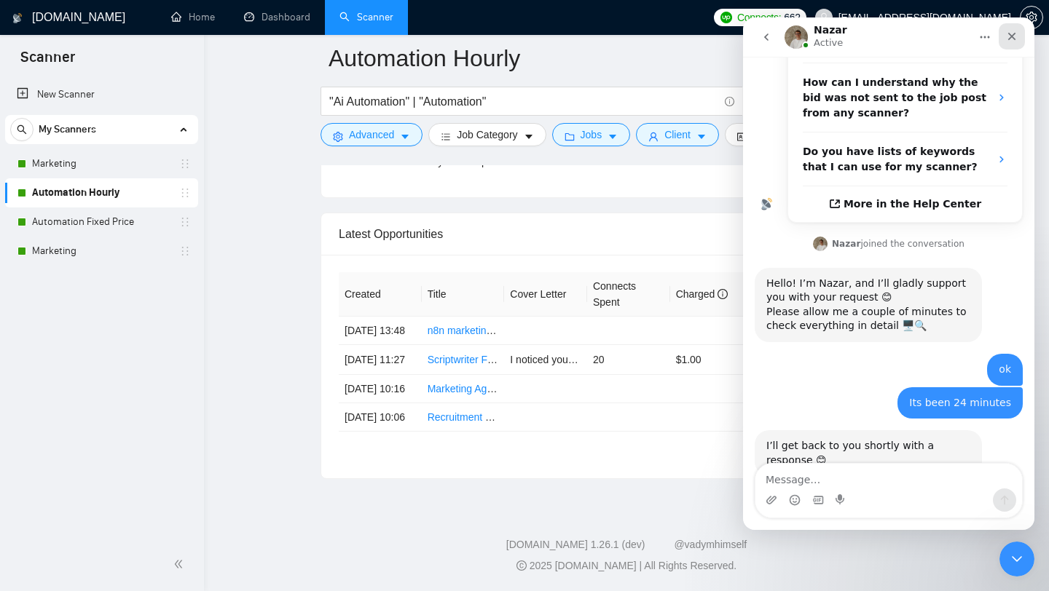
click at [1014, 37] on icon "Close" at bounding box center [1012, 37] width 12 height 12
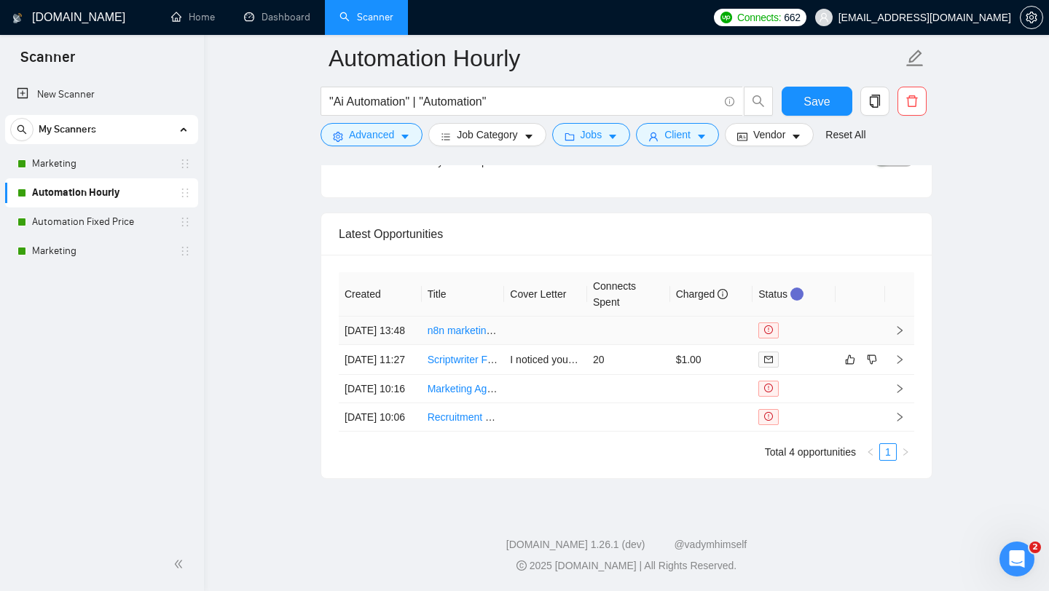
click at [768, 323] on div at bounding box center [793, 331] width 71 height 16
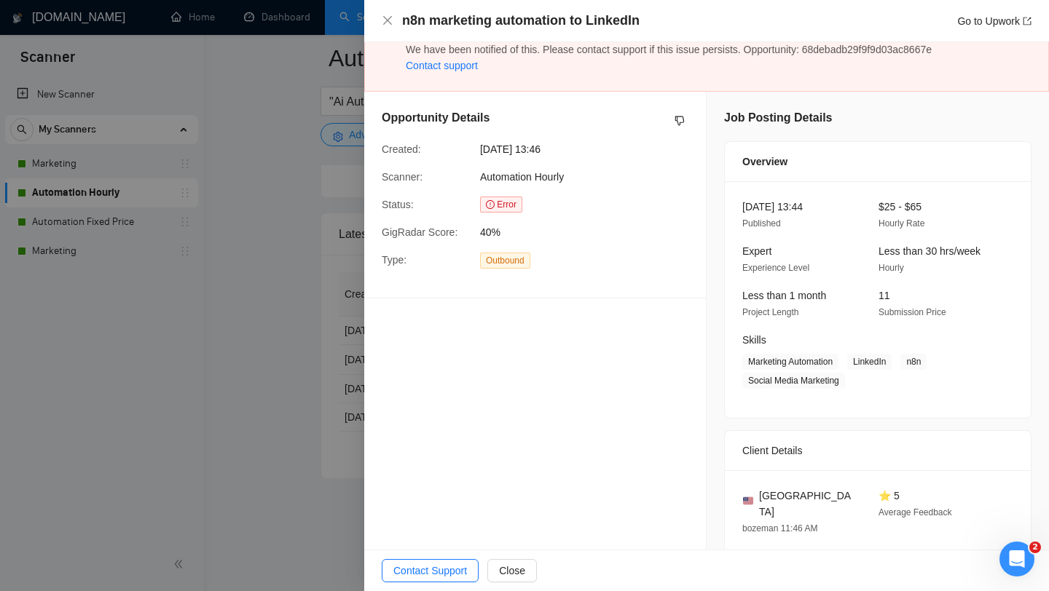
scroll to position [7, 0]
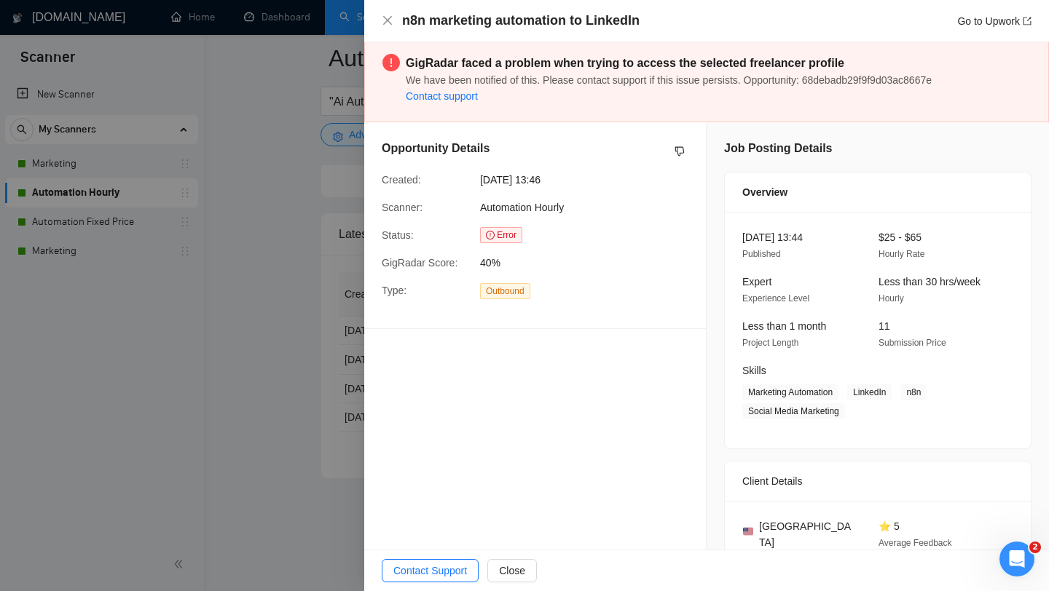
click at [253, 289] on div at bounding box center [524, 295] width 1049 height 591
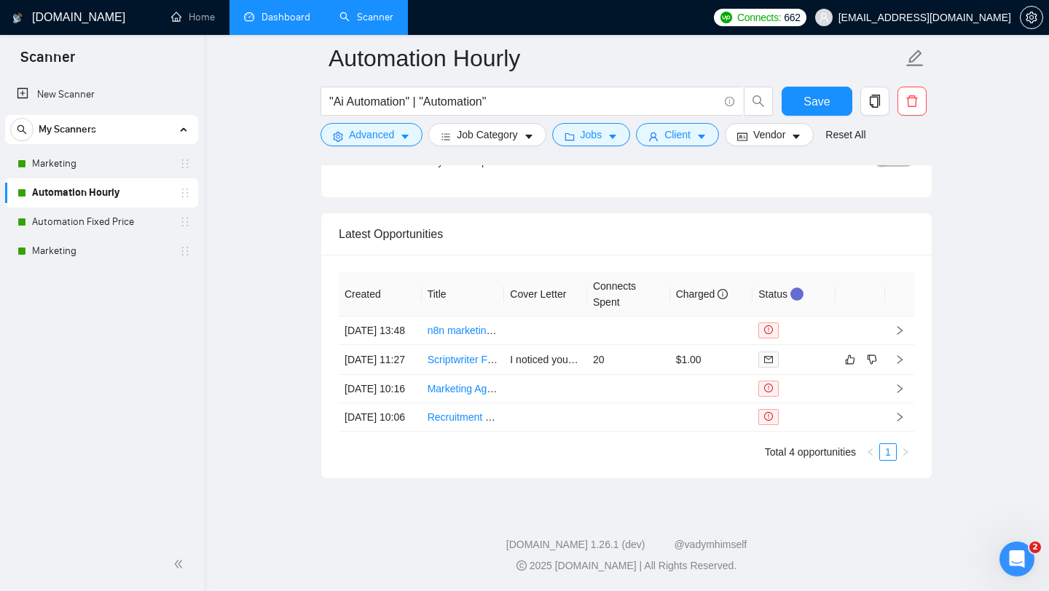
click at [307, 11] on link "Dashboard" at bounding box center [277, 17] width 66 height 12
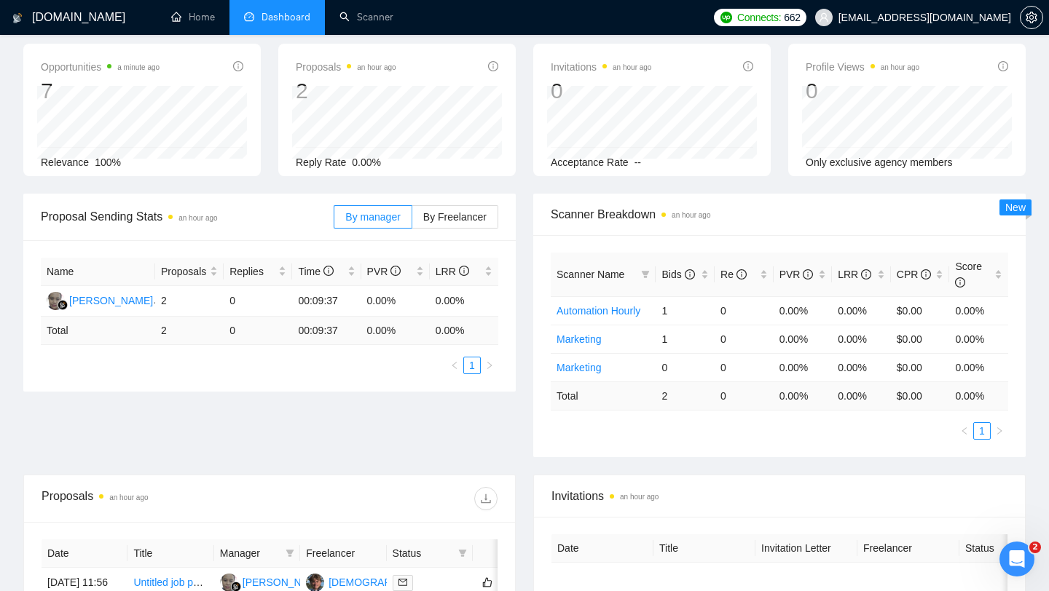
scroll to position [305, 0]
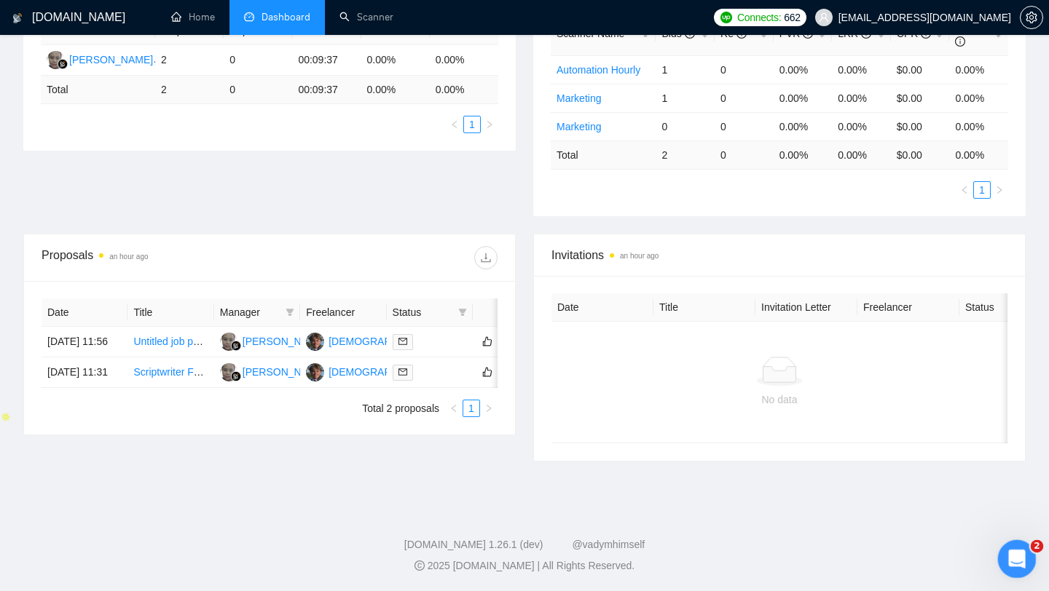
click at [1013, 564] on icon "Open Intercom Messenger" at bounding box center [1015, 557] width 24 height 24
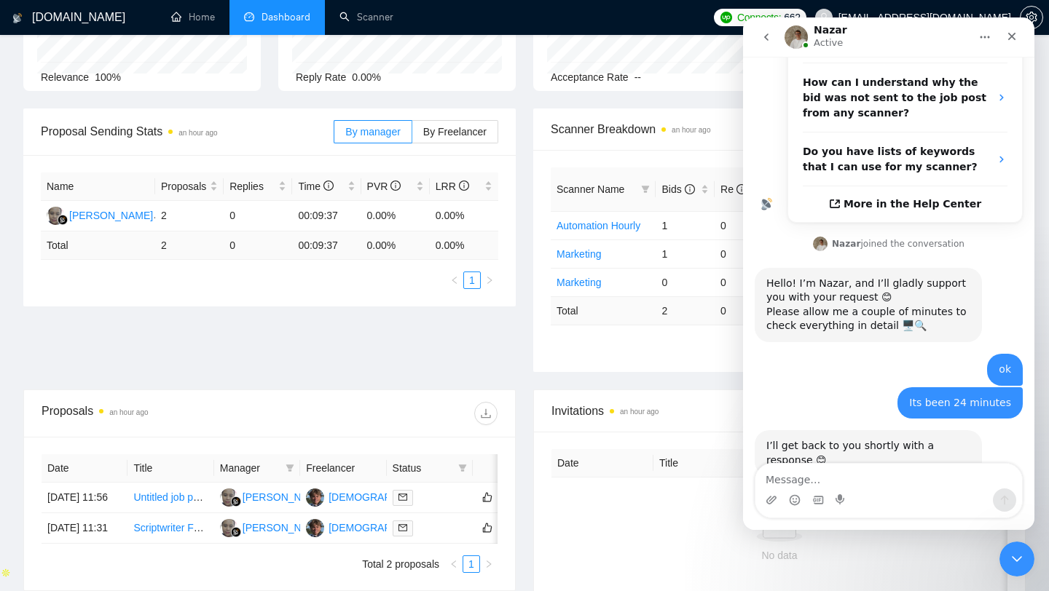
scroll to position [0, 0]
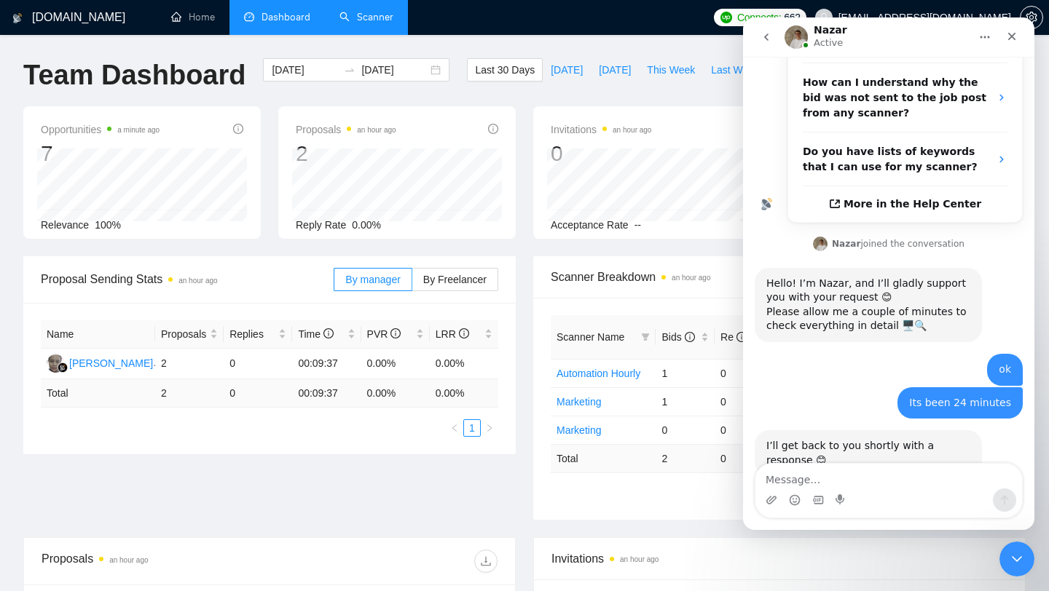
click at [339, 20] on link "Scanner" at bounding box center [366, 17] width 54 height 12
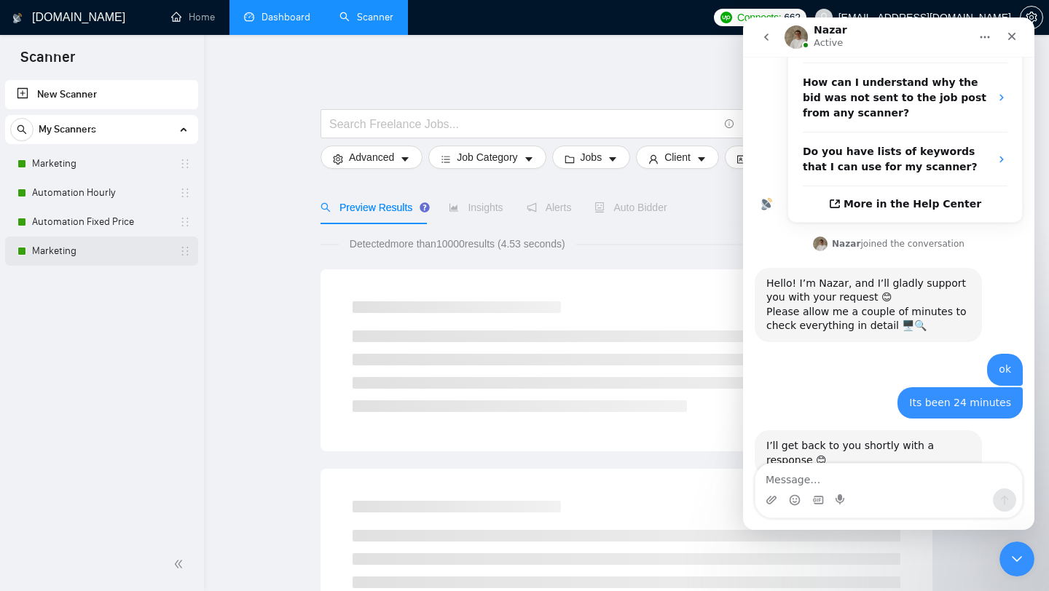
click at [123, 256] on link "Marketing" at bounding box center [101, 251] width 138 height 29
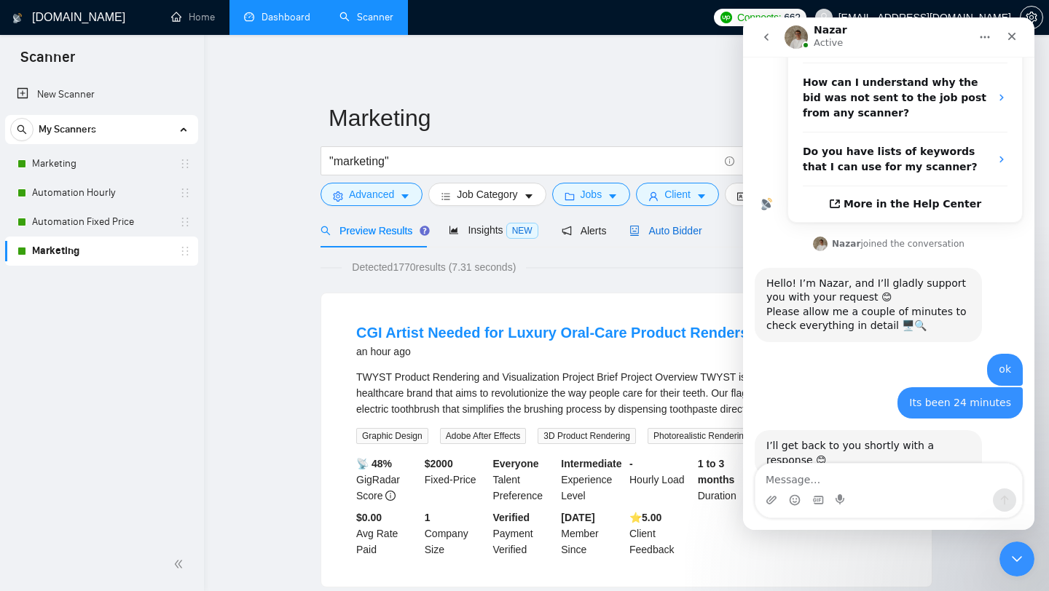
click at [685, 236] on span "Auto Bidder" at bounding box center [665, 231] width 72 height 12
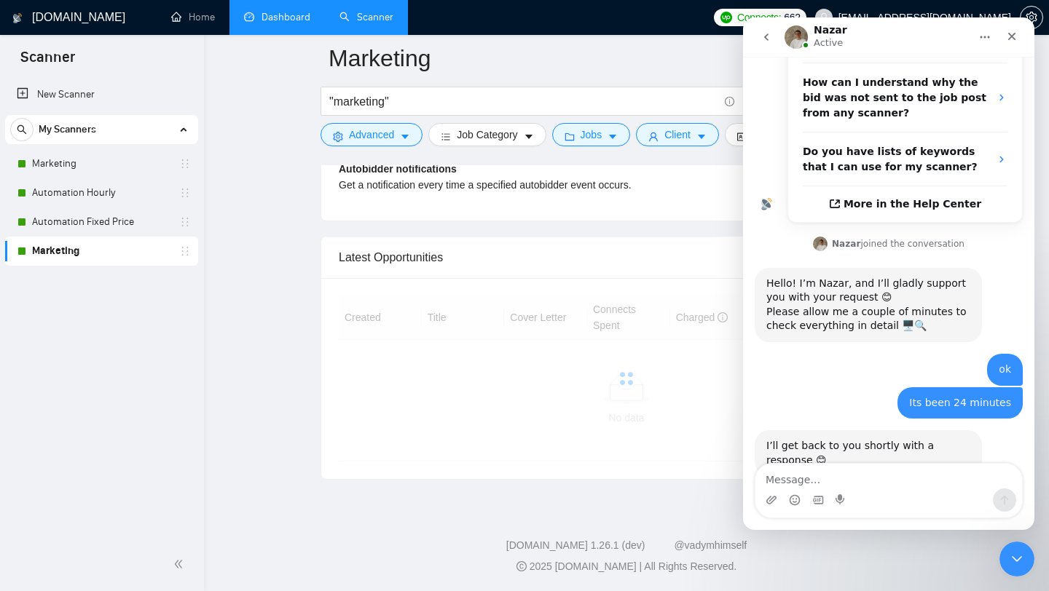
scroll to position [3452, 0]
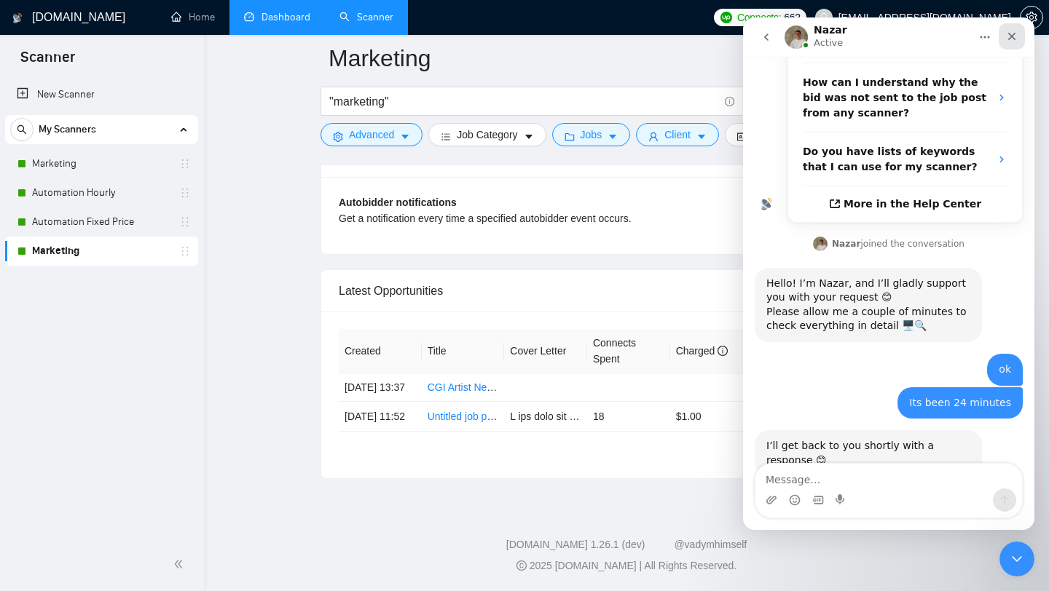
click at [1014, 42] on icon "Close" at bounding box center [1012, 37] width 12 height 12
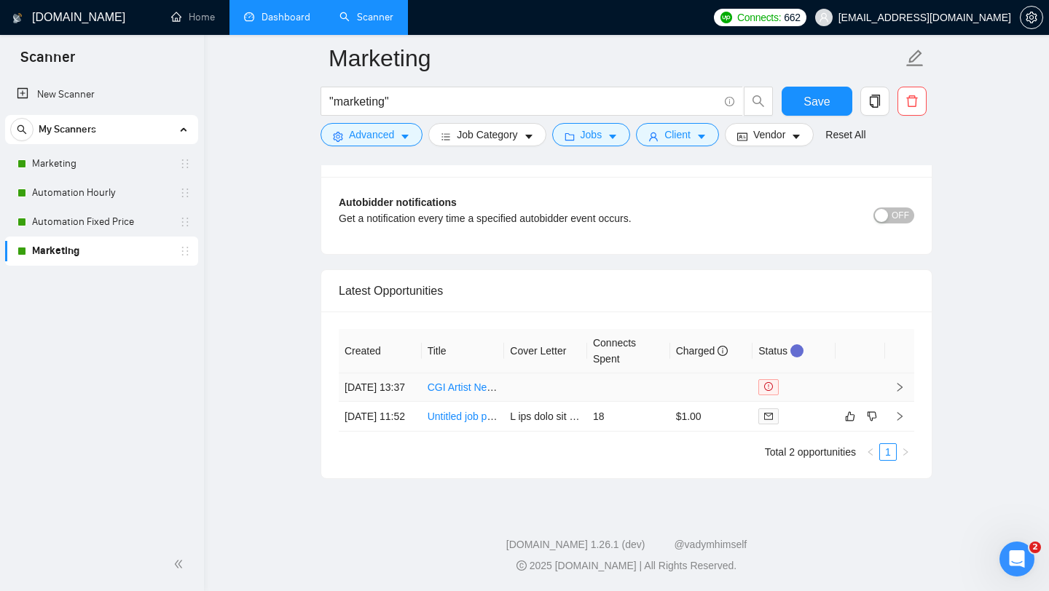
click at [773, 382] on icon "exclamation-circle" at bounding box center [768, 386] width 9 height 9
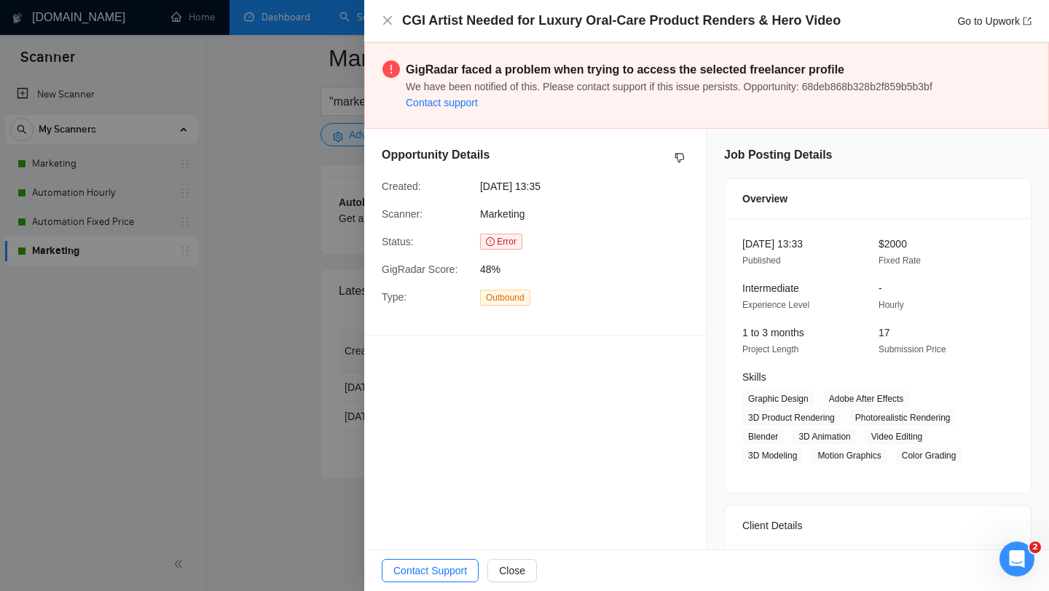
click at [484, 254] on div "Opportunity Details Created: [DATE] 13:35 Scanner: Marketing Status: Error GigR…" at bounding box center [535, 232] width 342 height 206
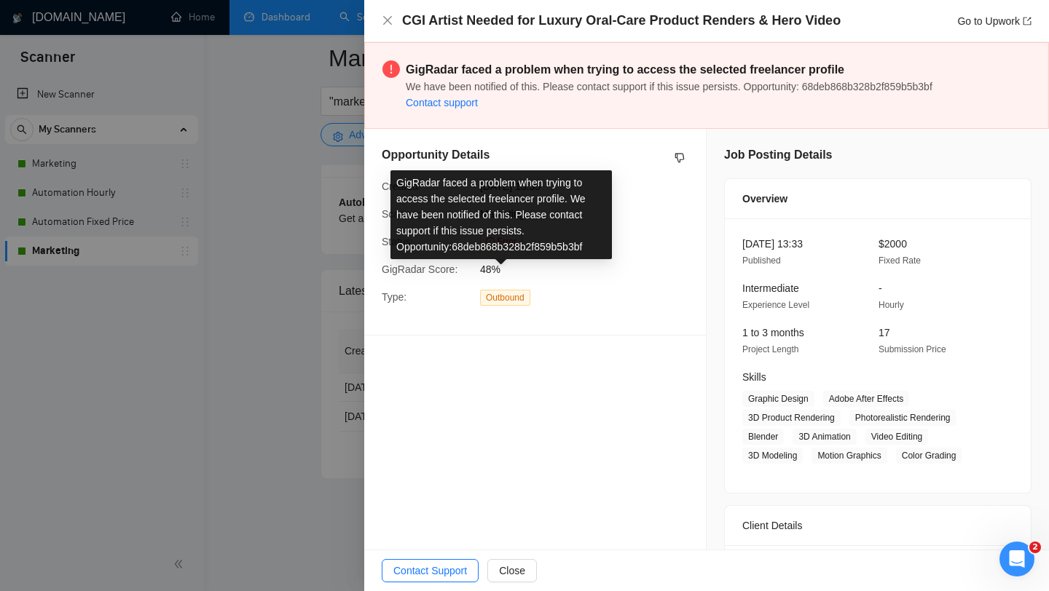
click at [494, 243] on icon "exclamation-circle" at bounding box center [490, 241] width 9 height 9
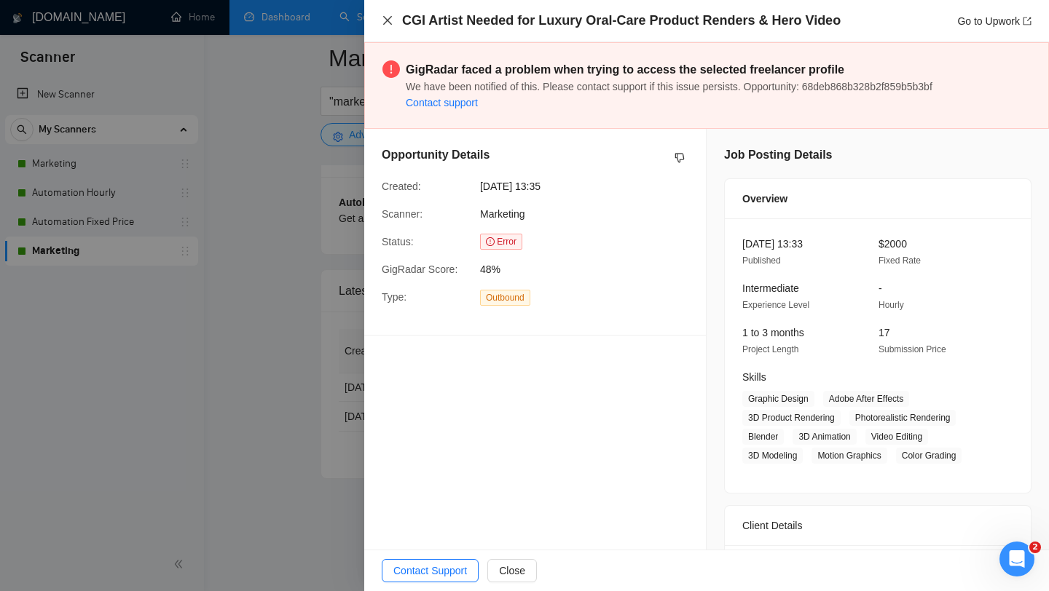
click at [392, 25] on icon "close" at bounding box center [388, 21] width 12 height 12
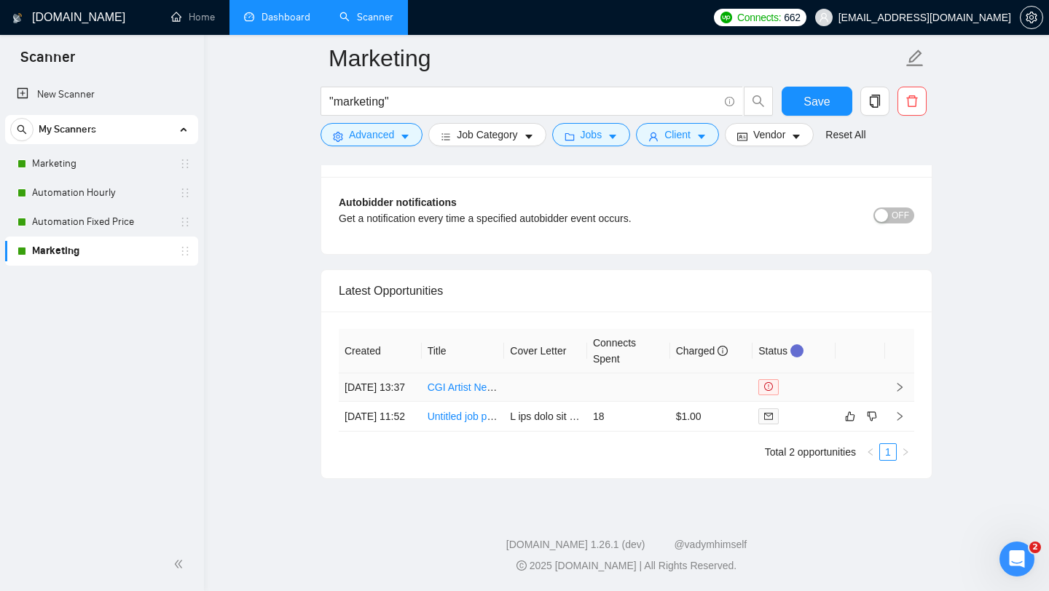
drag, startPoint x: 768, startPoint y: 371, endPoint x: 719, endPoint y: 376, distance: 49.8
click at [719, 376] on tr "[DATE] 13:37 CGI Artist Needed for Luxury Oral-Care Product Renders & Hero Video" at bounding box center [626, 388] width 575 height 28
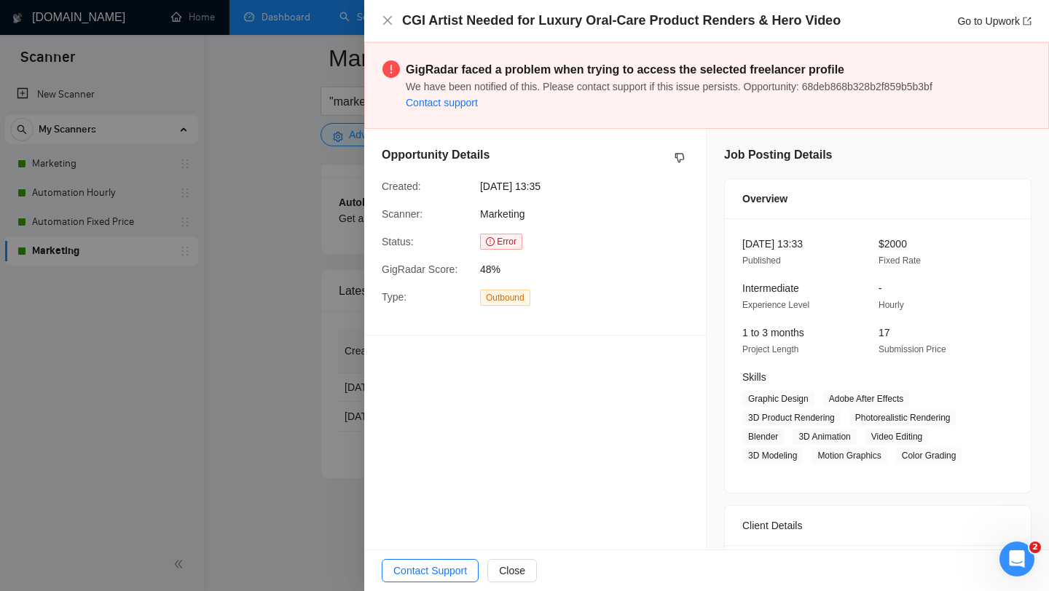
click at [328, 304] on div at bounding box center [524, 295] width 1049 height 591
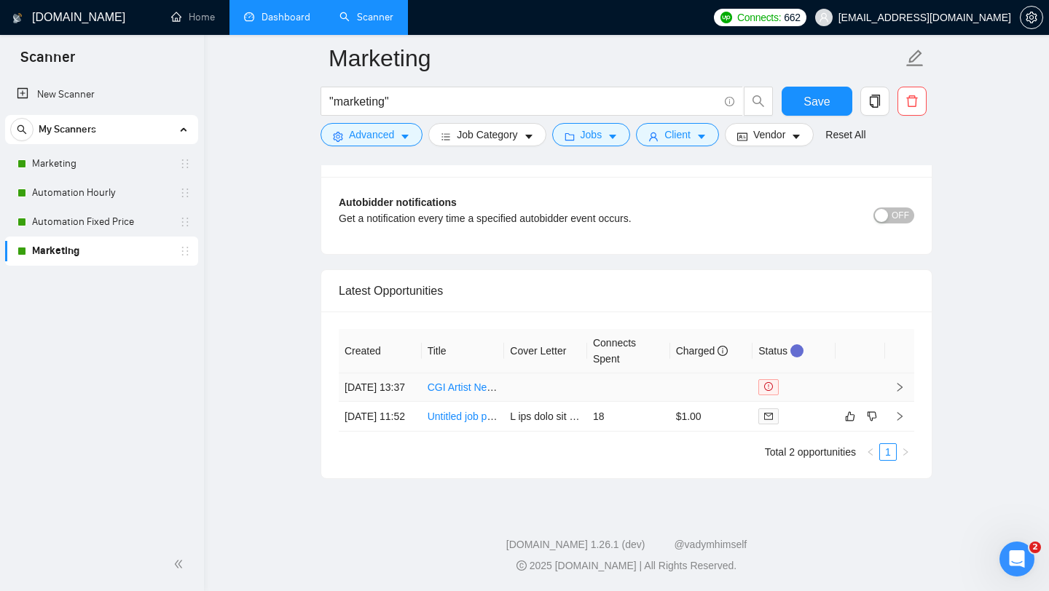
click at [765, 374] on td at bounding box center [793, 388] width 83 height 28
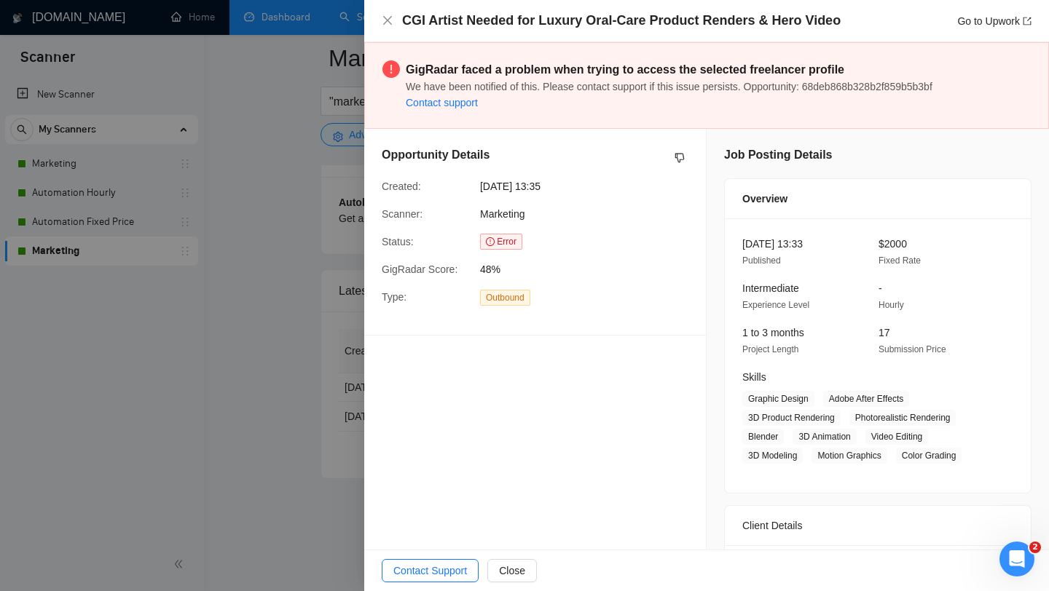
click at [454, 100] on link "Contact support" at bounding box center [442, 103] width 72 height 12
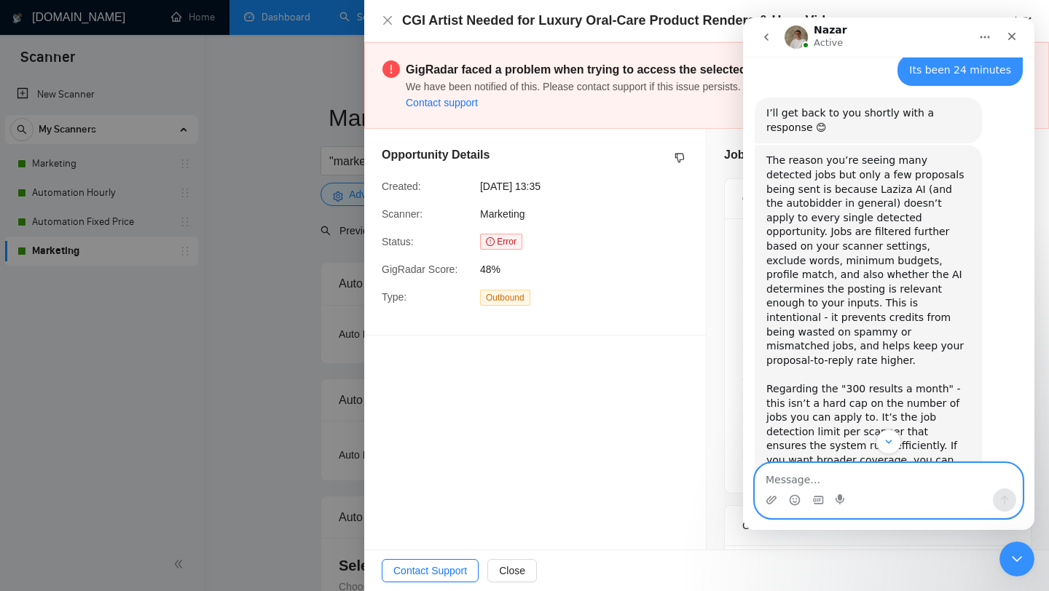
scroll to position [702, 0]
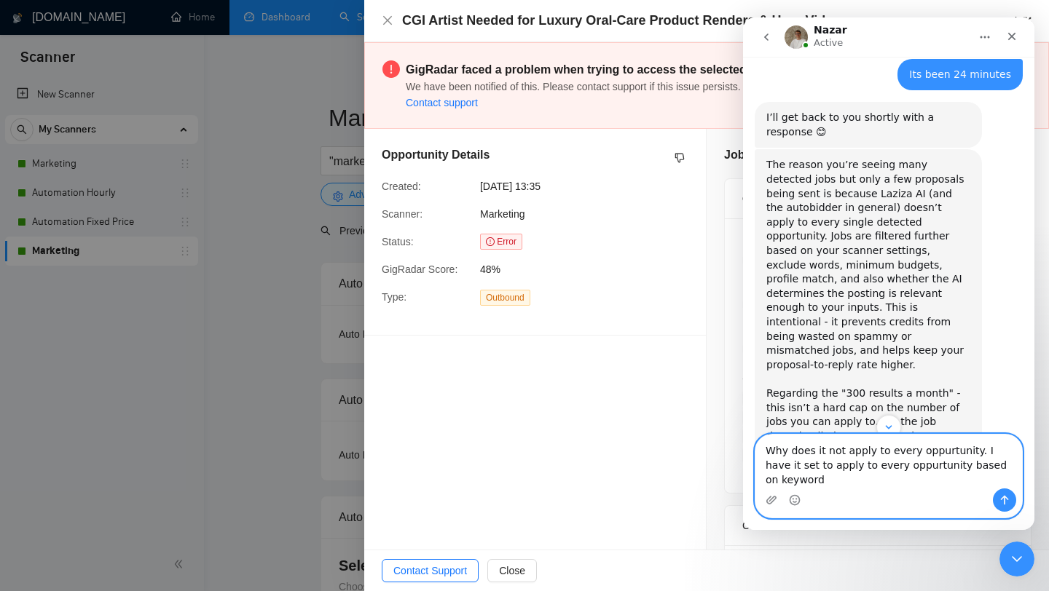
type textarea "Why does it not apply to every oppurtunity. I have it set to apply to every opp…"
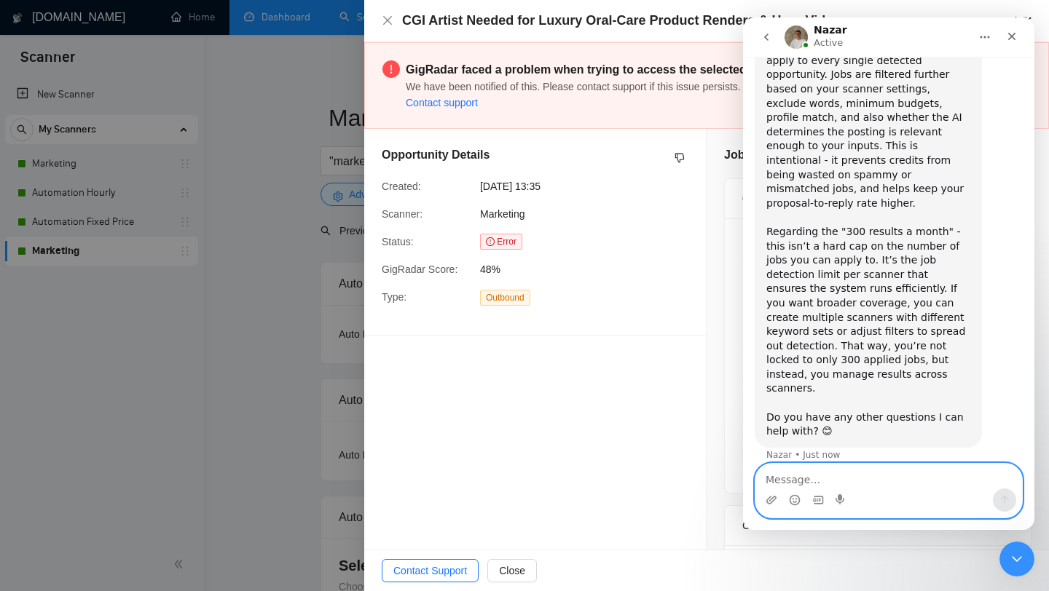
scroll to position [864, 0]
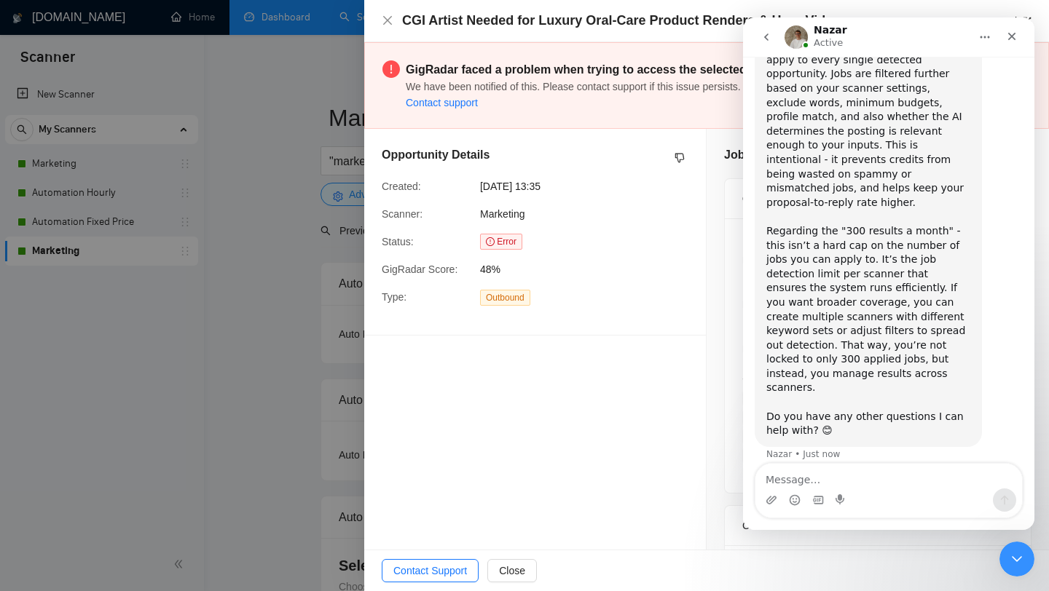
click at [497, 234] on span "Error" at bounding box center [501, 242] width 42 height 16
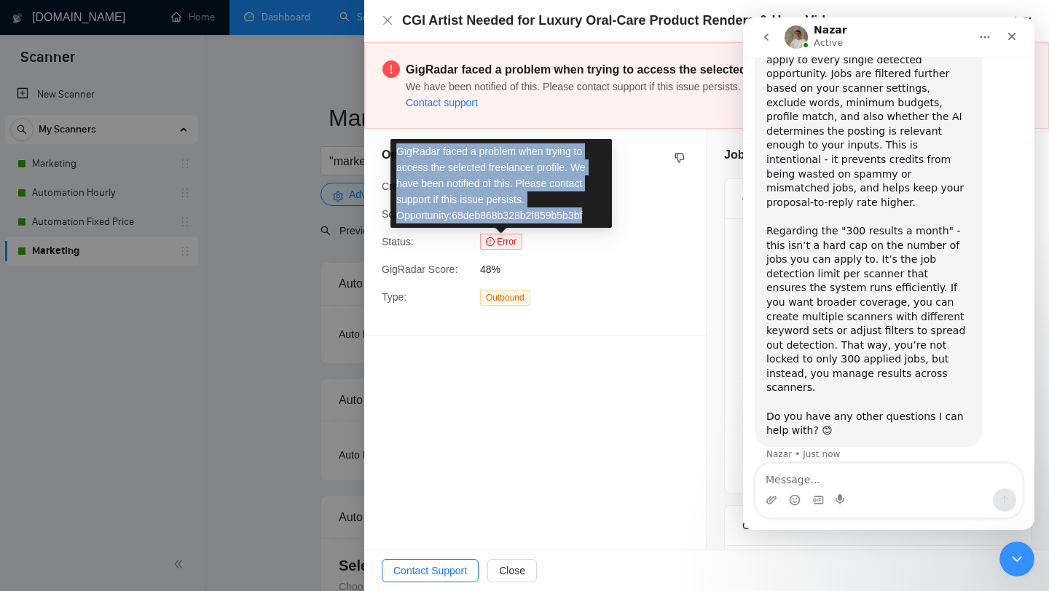
drag, startPoint x: 398, startPoint y: 152, endPoint x: 604, endPoint y: 216, distance: 215.8
click at [604, 216] on div "GigRadar faced a problem when trying to access the selected freelancer profile.…" at bounding box center [500, 183] width 221 height 89
copy div "GigRadar faced a problem when trying to access the selected freelancer profile.…"
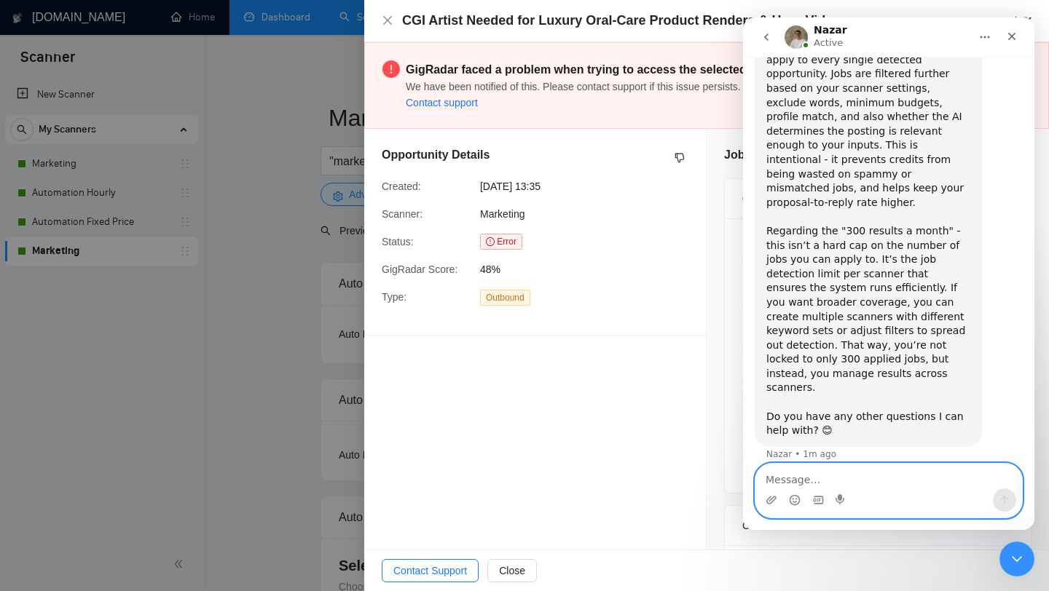
click at [835, 473] on textarea "Message…" at bounding box center [888, 476] width 267 height 25
paste textarea "GigRadar faced a problem when trying to access the selected freelancer profile.…"
type textarea "GigRadar faced a problem when trying to access the selected freelancer profile.…"
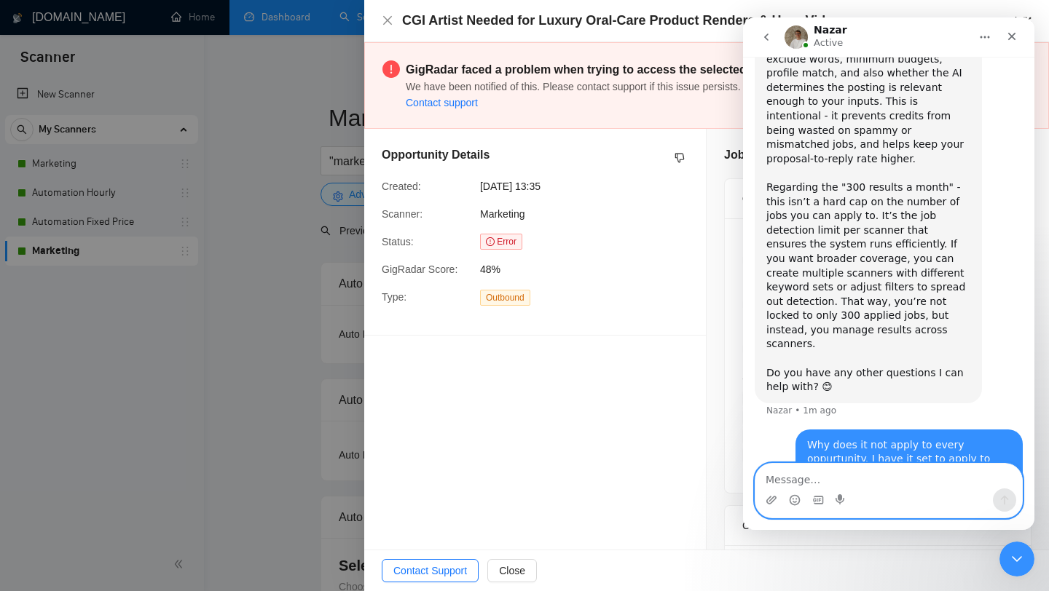
scroll to position [969, 0]
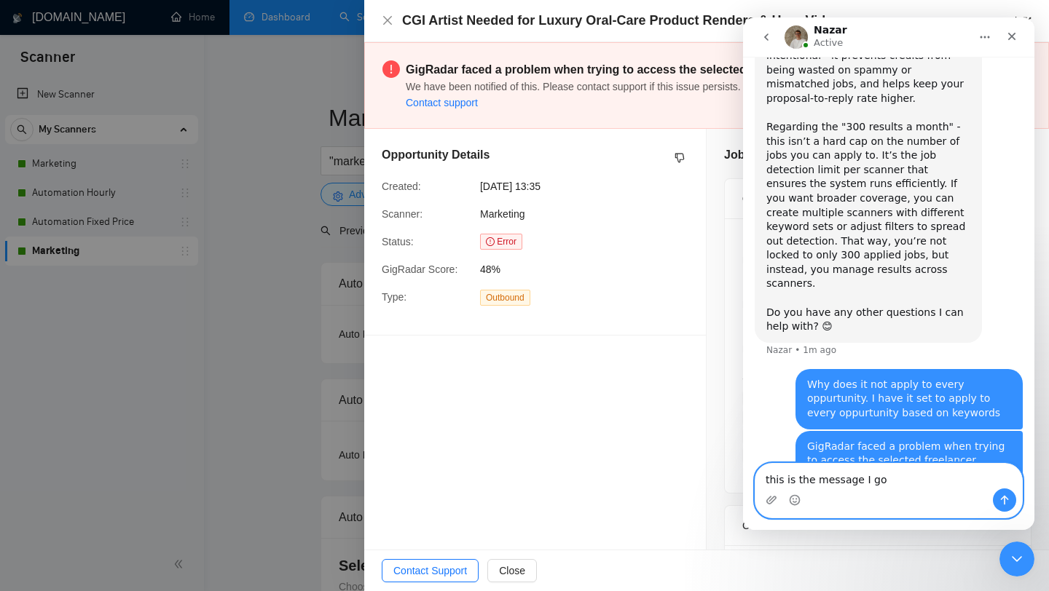
type textarea "this is the message I got"
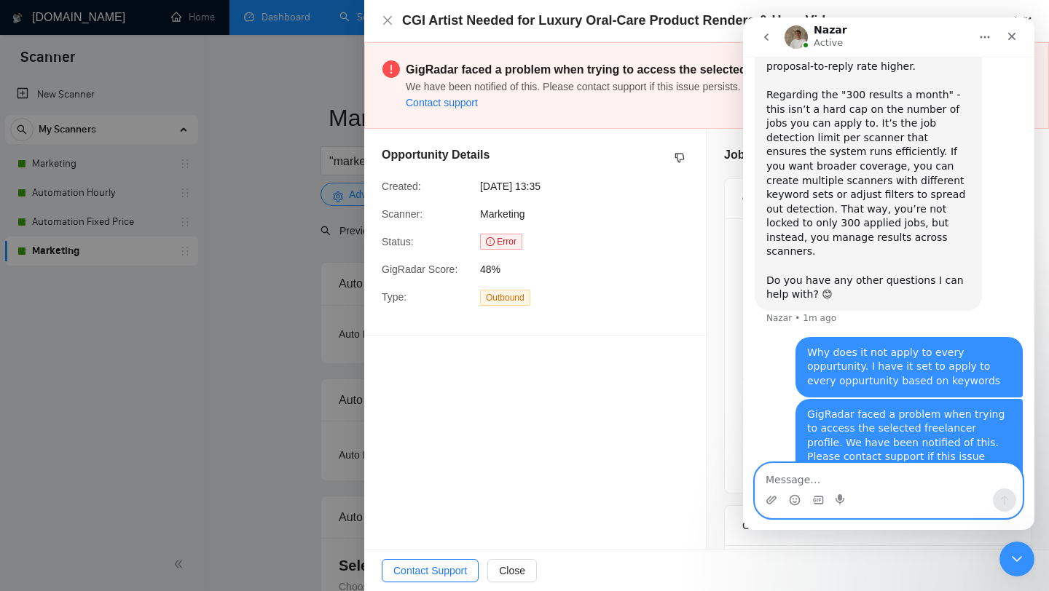
scroll to position [1002, 0]
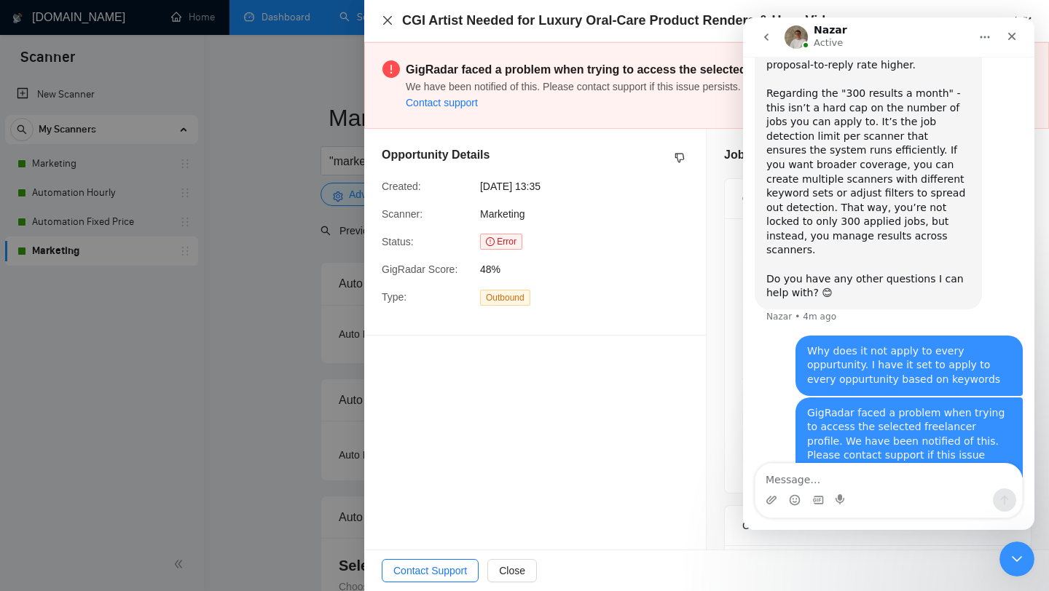
click at [388, 22] on icon "close" at bounding box center [387, 20] width 9 height 9
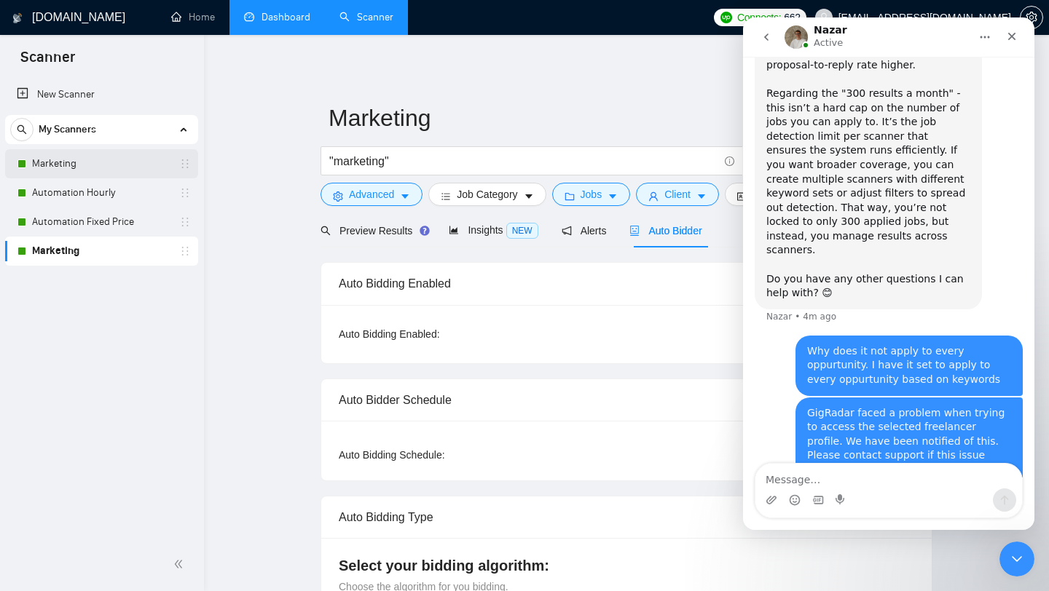
click at [88, 173] on link "Marketing" at bounding box center [101, 163] width 138 height 29
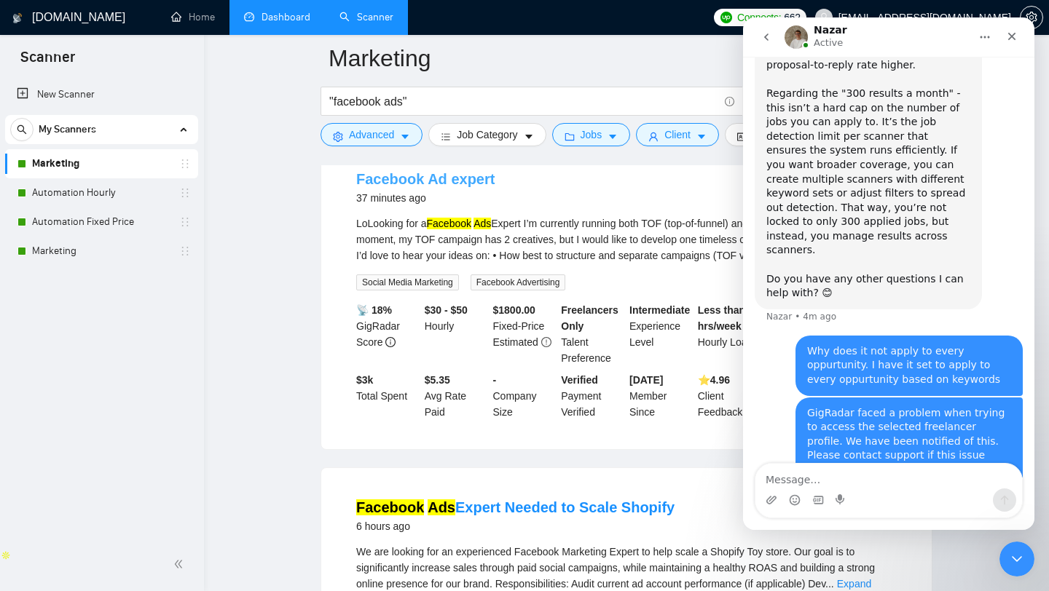
scroll to position [146, 0]
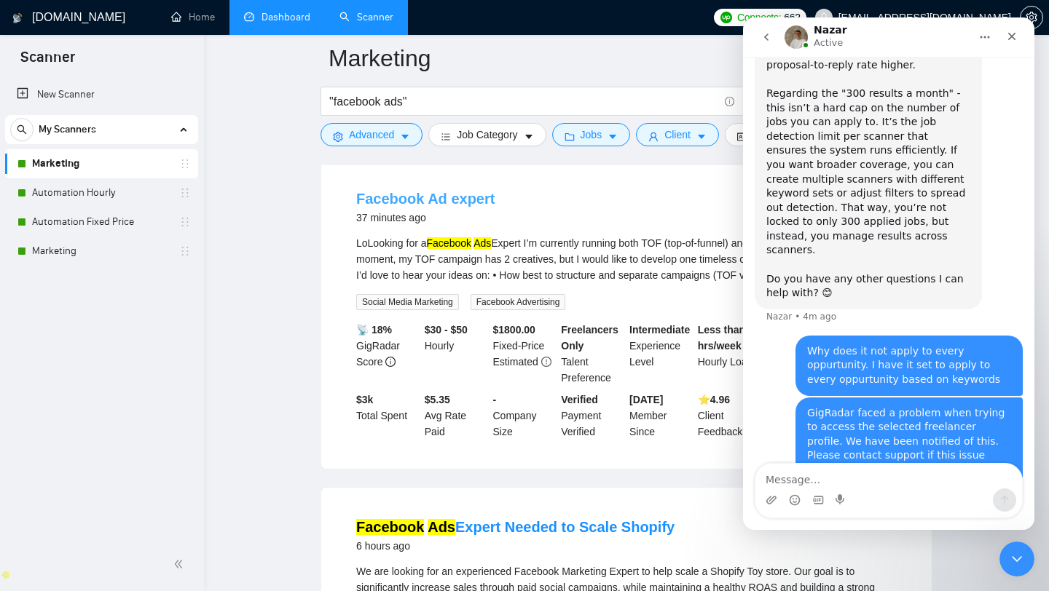
click at [445, 194] on link "Facebook Ad expert" at bounding box center [425, 199] width 138 height 16
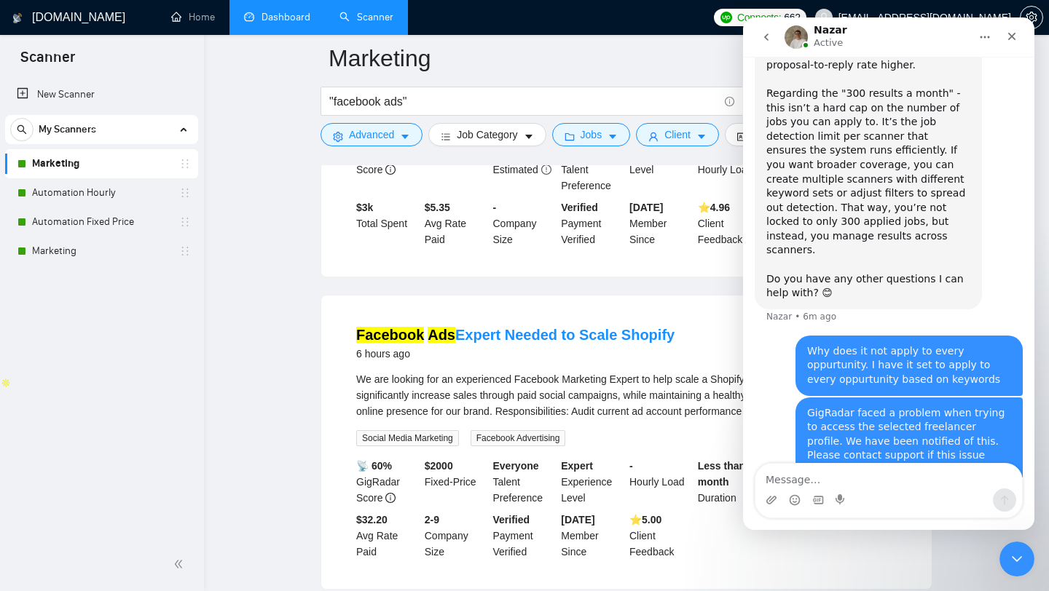
scroll to position [434, 0]
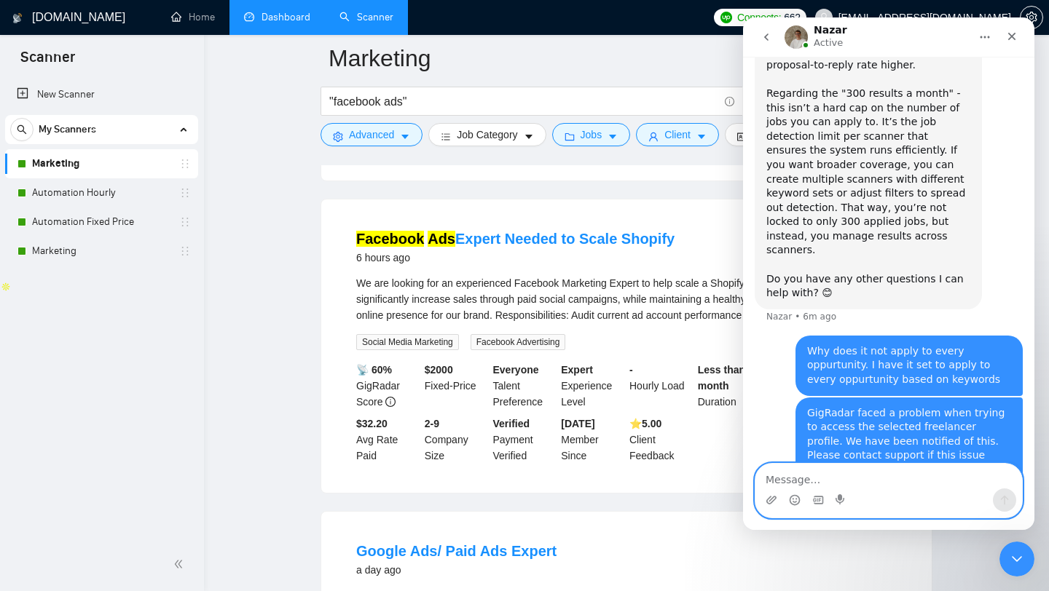
click at [811, 468] on textarea "Message…" at bounding box center [888, 476] width 267 height 25
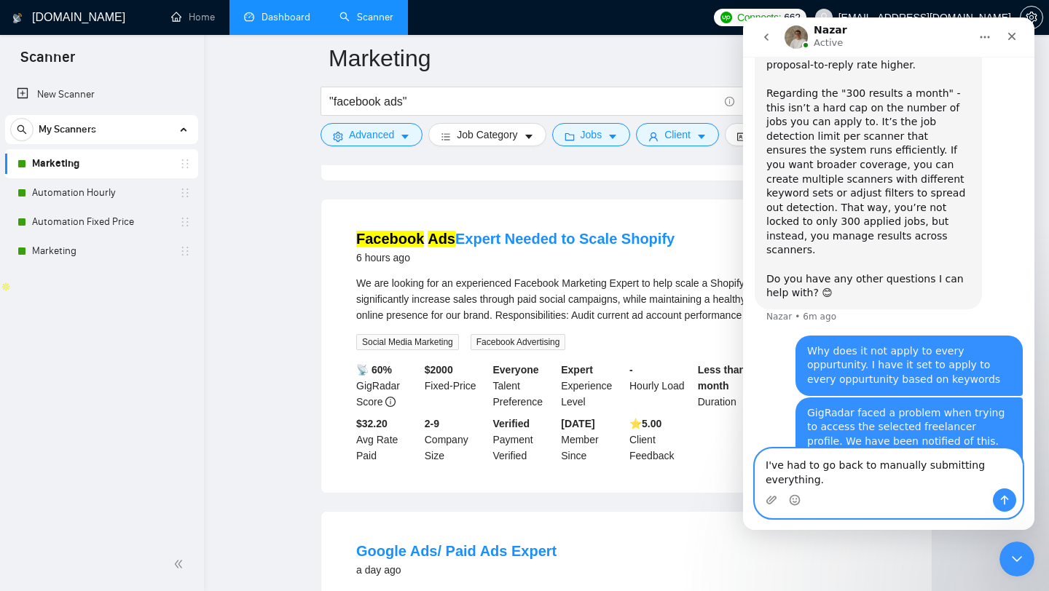
scroll to position [1017, 0]
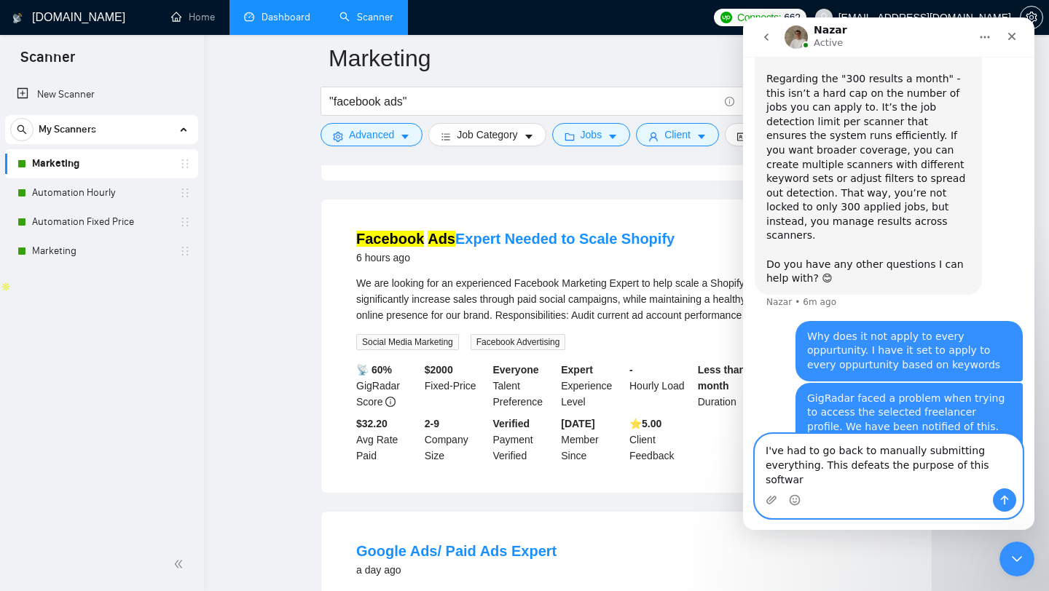
type textarea "I've had to go back to manually submitting everything. This defeats the purpose…"
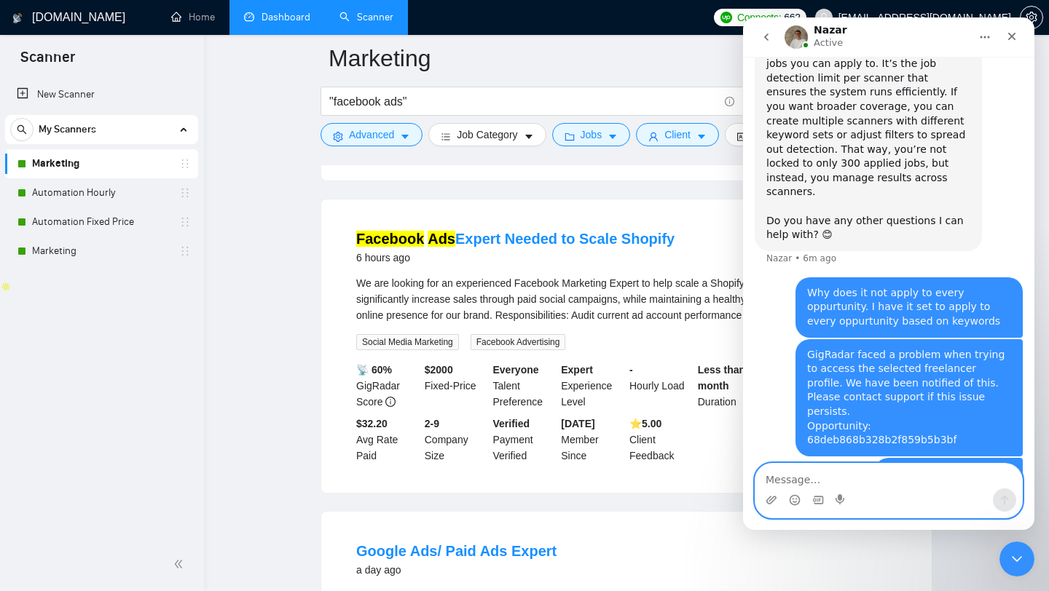
scroll to position [1064, 0]
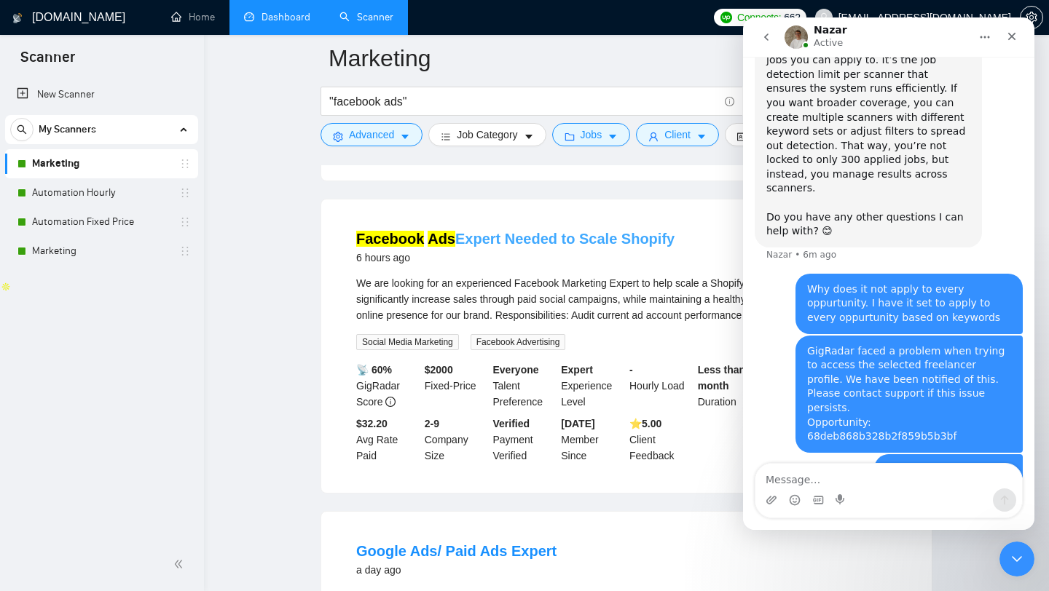
click at [540, 236] on link "Facebook Ads Expert Needed to Scale Shopify" at bounding box center [515, 239] width 318 height 16
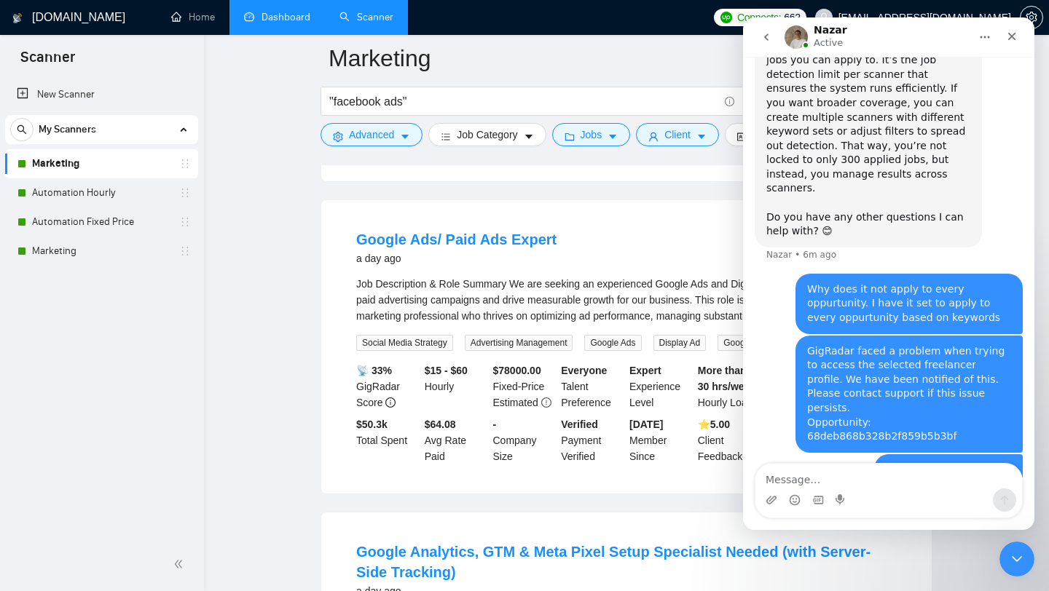
scroll to position [757, 0]
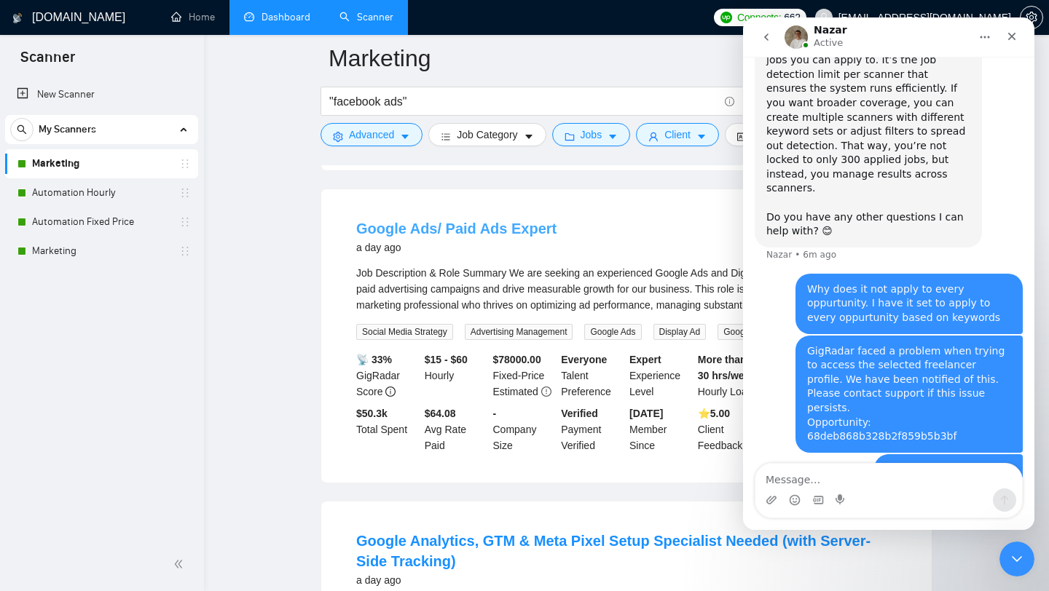
click at [502, 237] on link "Google Ads/ Paid Ads Expert" at bounding box center [456, 229] width 200 height 16
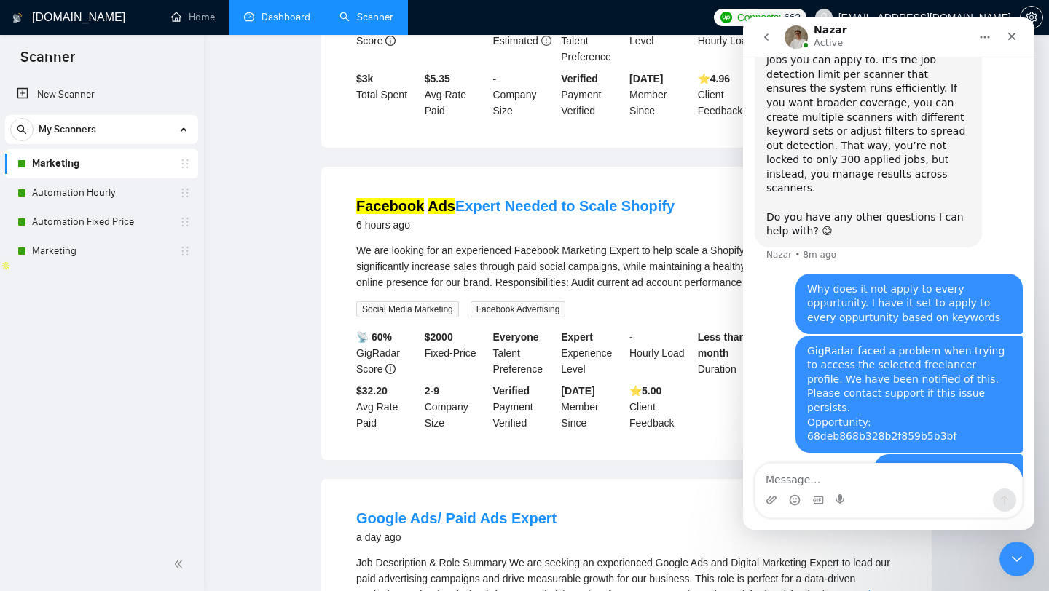
scroll to position [0, 0]
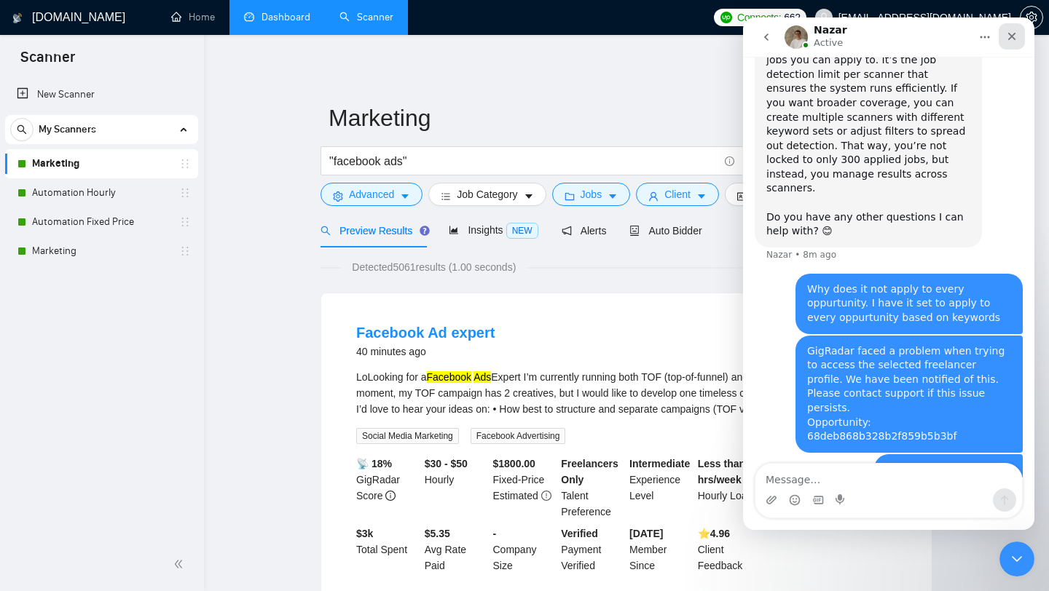
click at [1014, 45] on div "Close" at bounding box center [1011, 36] width 26 height 26
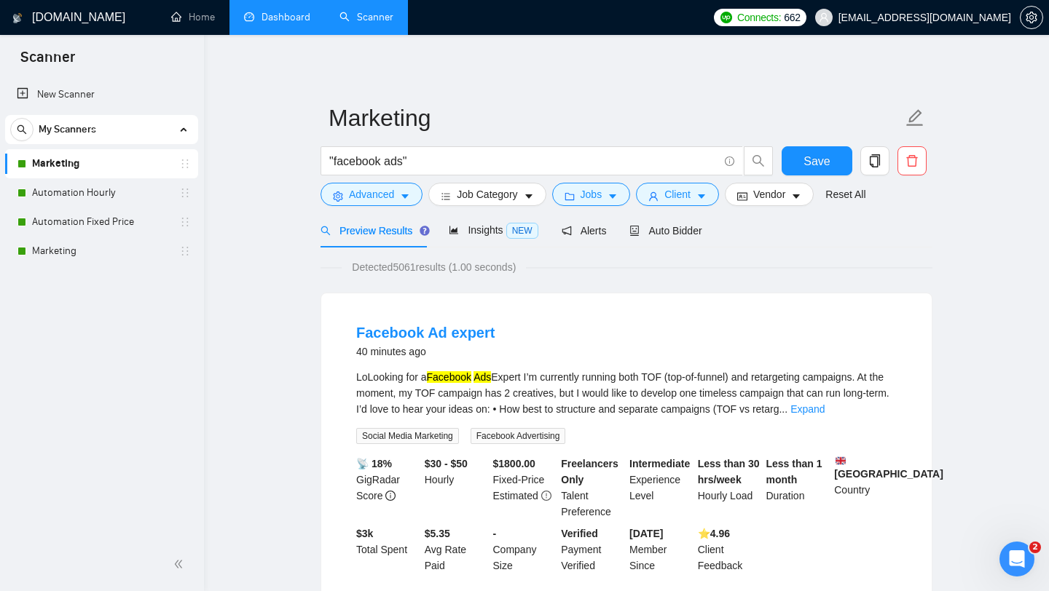
click at [1044, 25] on div "Connects: 662 [EMAIL_ADDRESS][DOMAIN_NAME]" at bounding box center [877, 17] width 342 height 35
click at [1041, 25] on div at bounding box center [1031, 17] width 23 height 35
click at [1037, 24] on button "button" at bounding box center [1031, 17] width 23 height 23
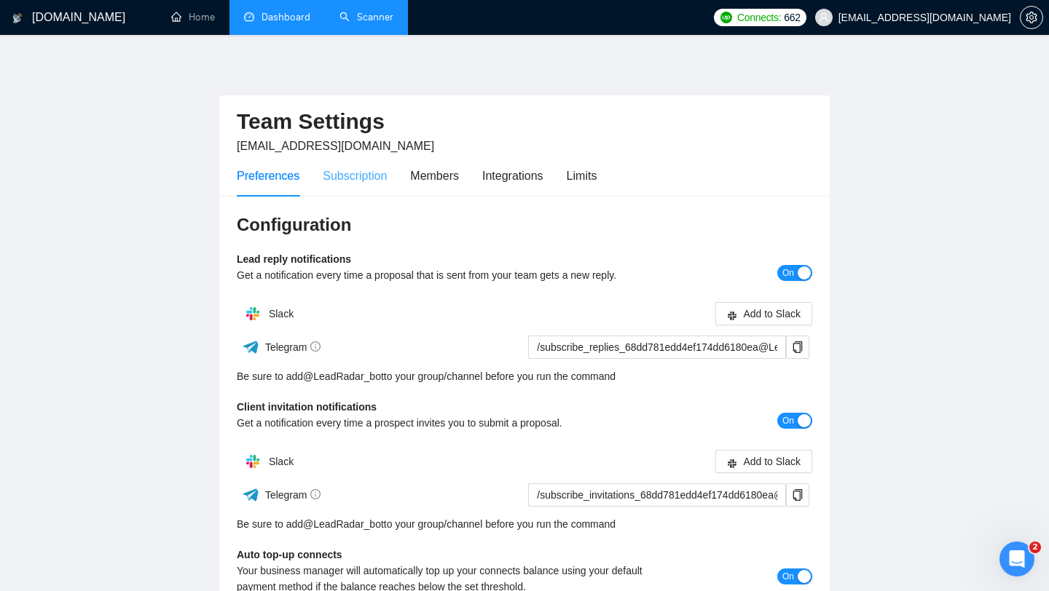
click at [335, 161] on div "Subscription" at bounding box center [355, 176] width 64 height 42
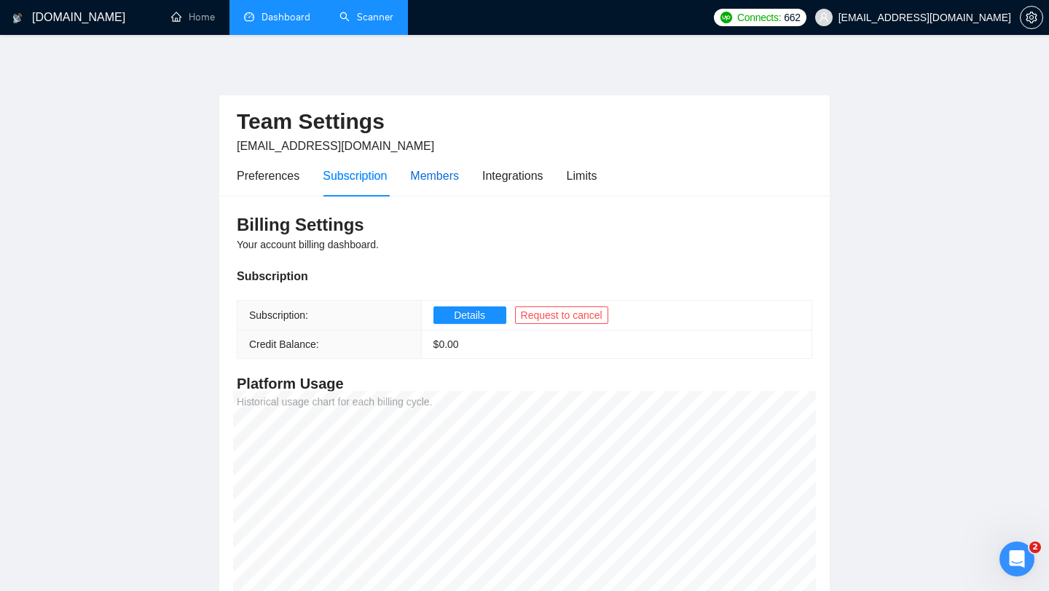
click at [459, 176] on div "Members" at bounding box center [434, 176] width 49 height 18
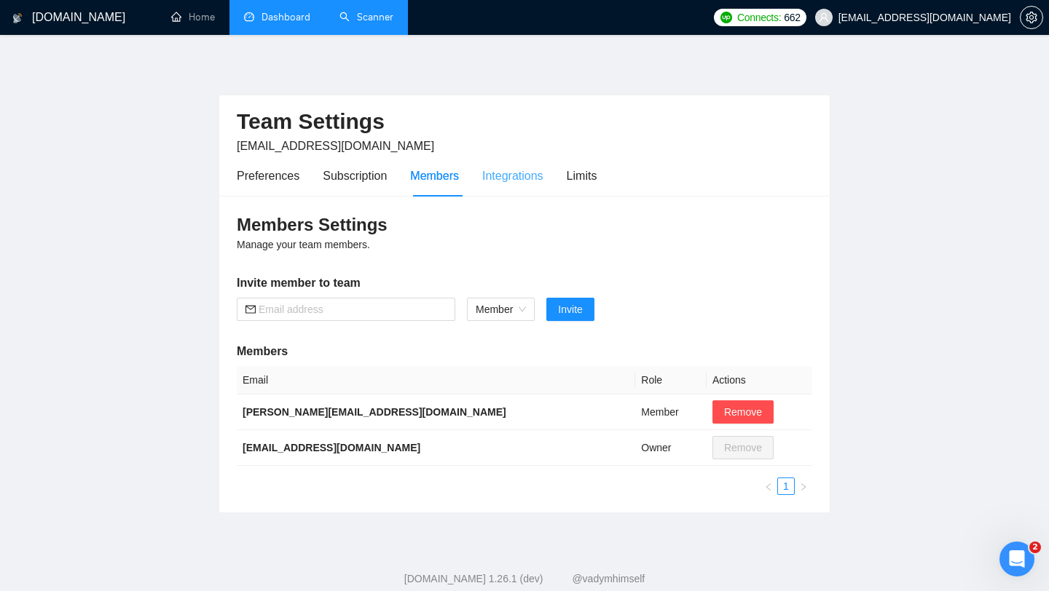
click at [532, 186] on div "Integrations" at bounding box center [512, 176] width 61 height 42
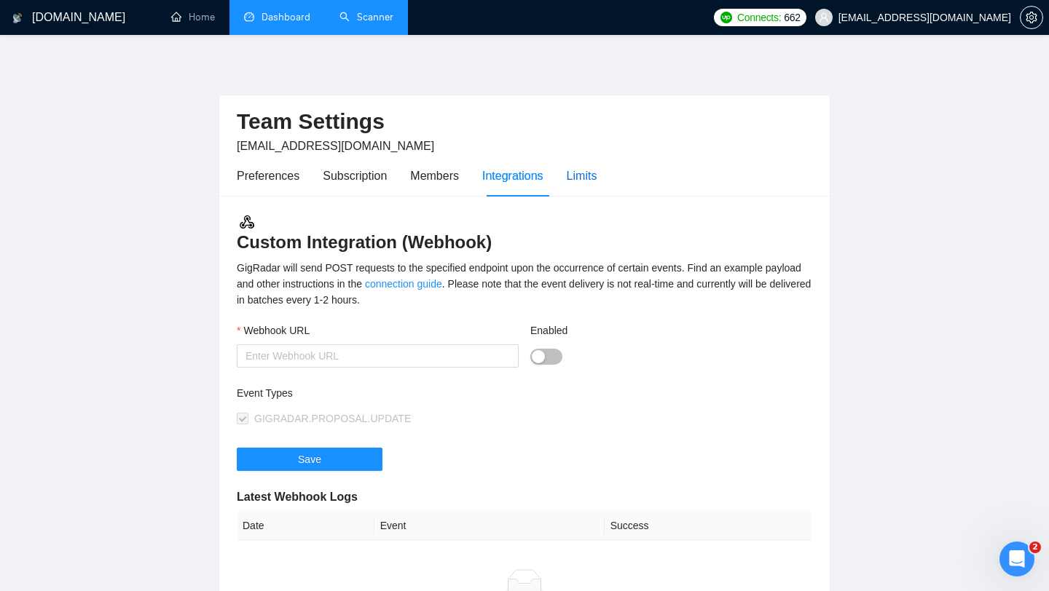
click at [573, 184] on div "Limits" at bounding box center [582, 176] width 31 height 18
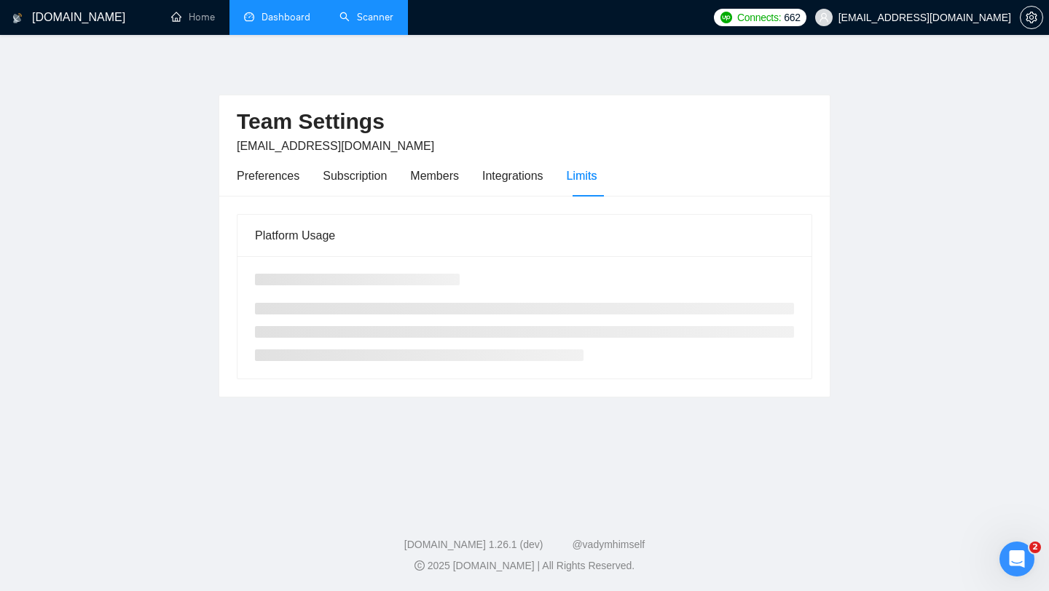
click at [280, 20] on link "Dashboard" at bounding box center [277, 17] width 66 height 12
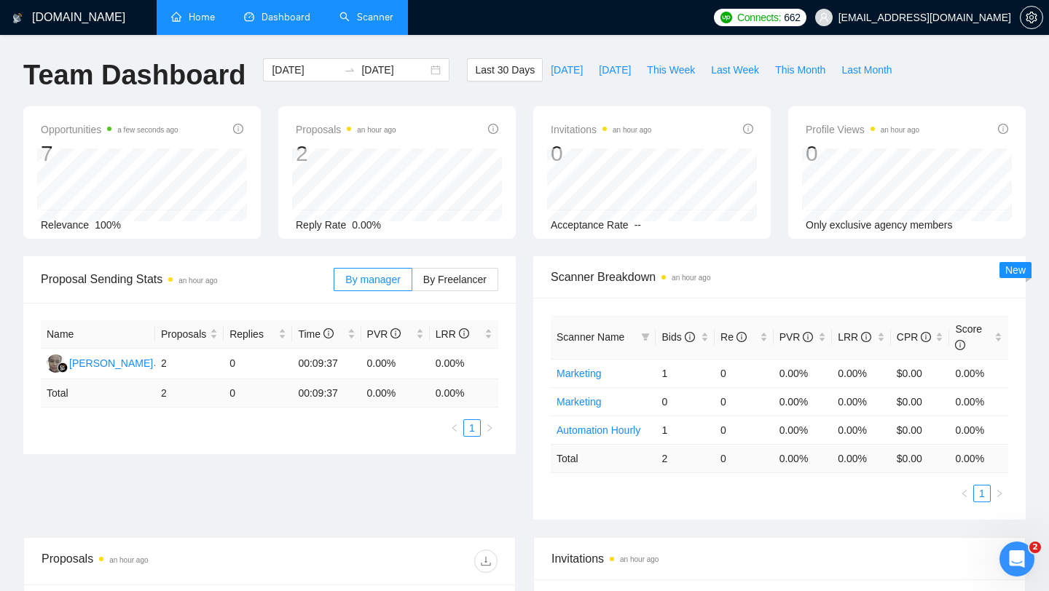
click at [205, 23] on link "Home" at bounding box center [193, 17] width 44 height 12
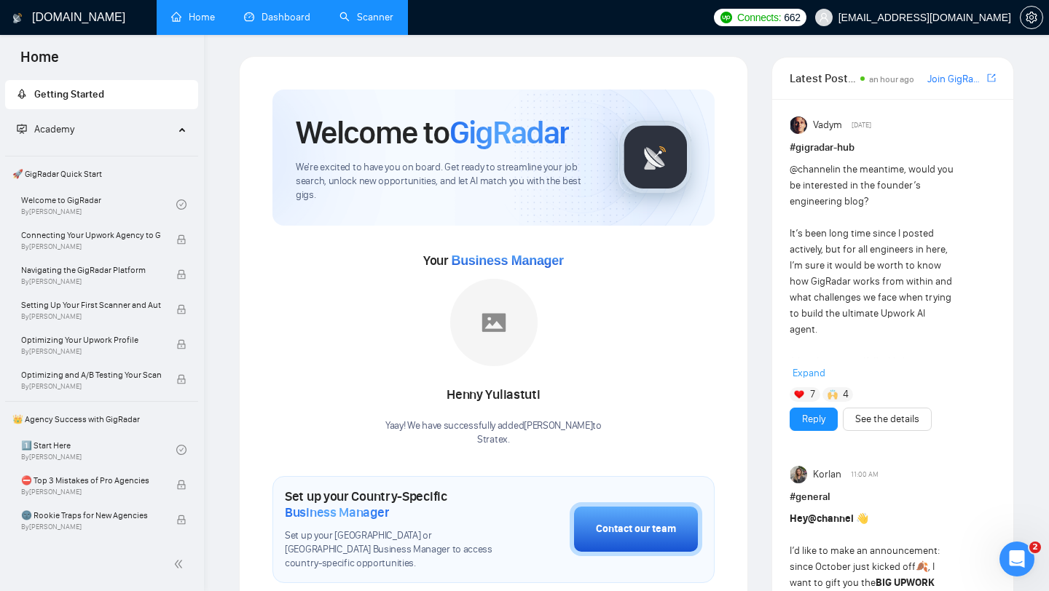
scroll to position [20, 0]
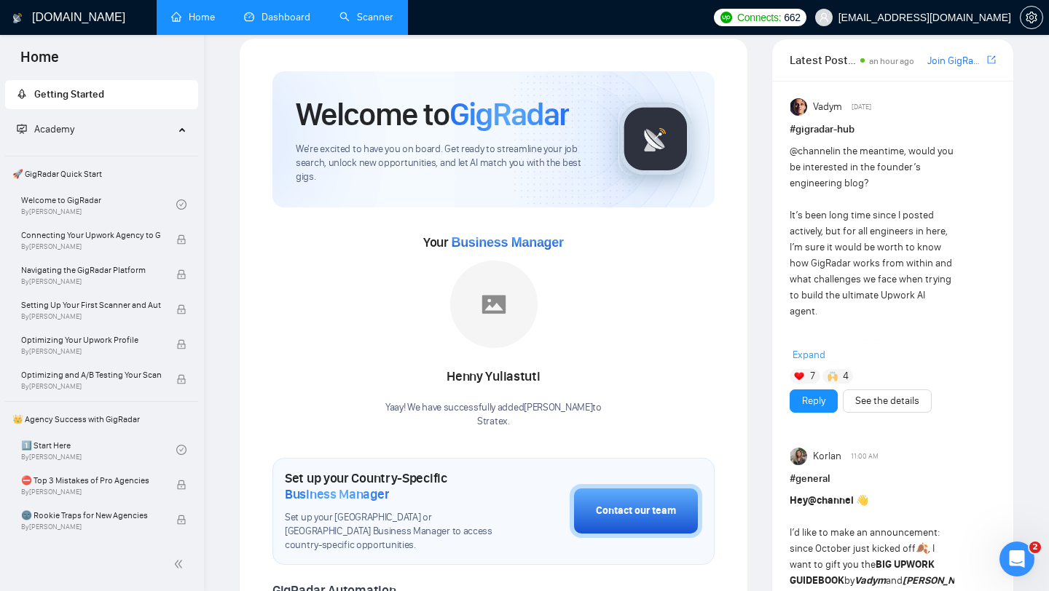
click at [279, 23] on link "Dashboard" at bounding box center [277, 17] width 66 height 12
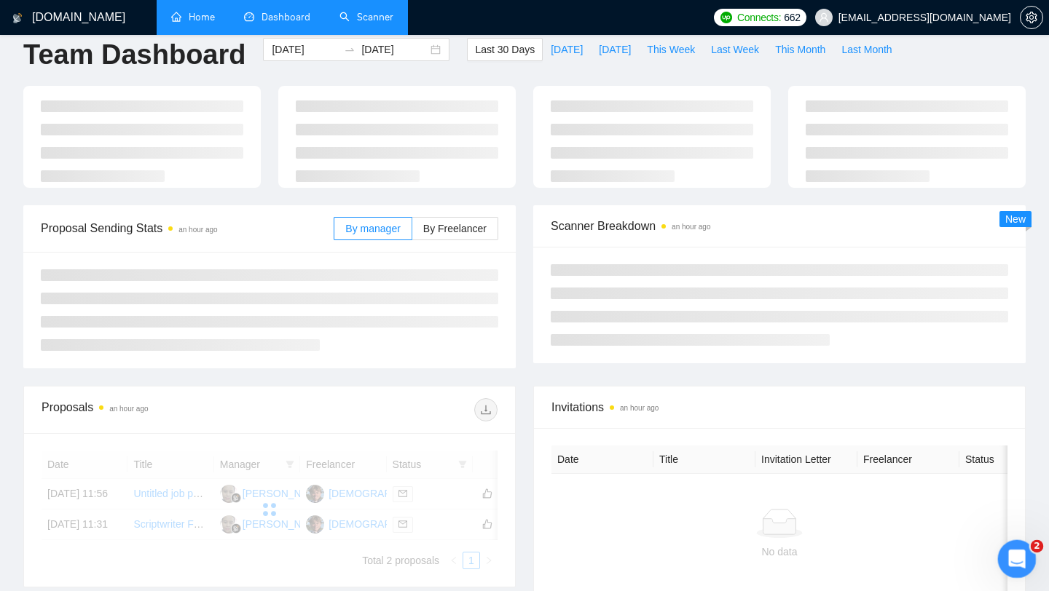
click at [1027, 559] on div "Open Intercom Messenger" at bounding box center [1014, 557] width 48 height 48
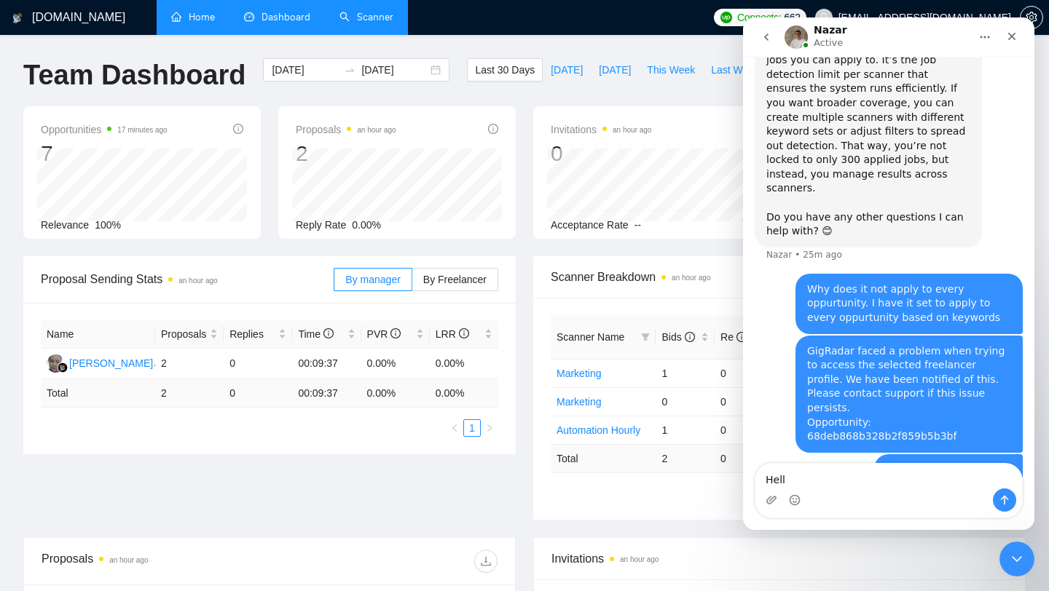
type textarea "Hello"
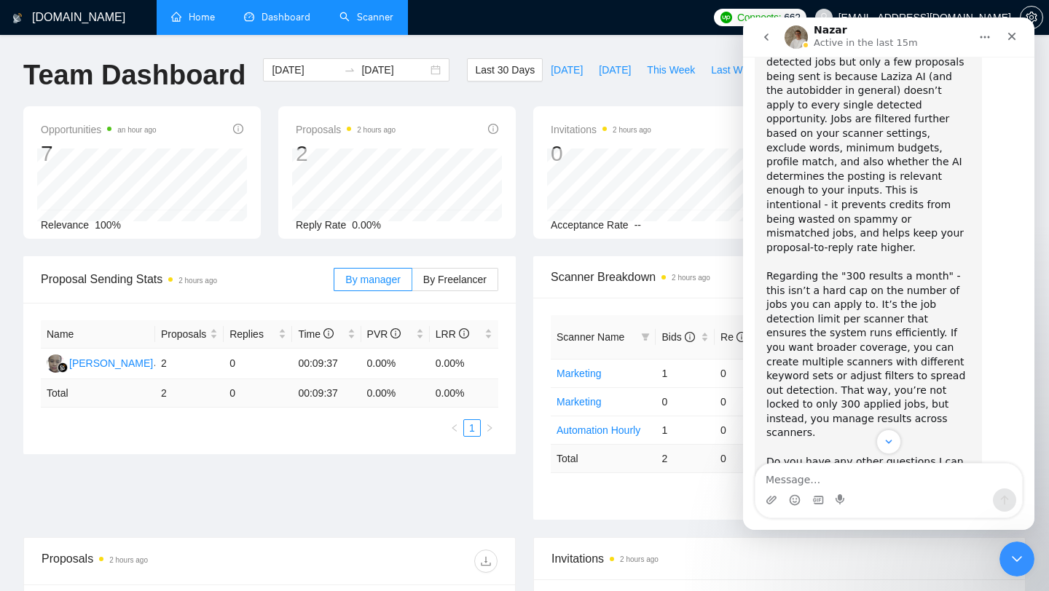
scroll to position [1155, 0]
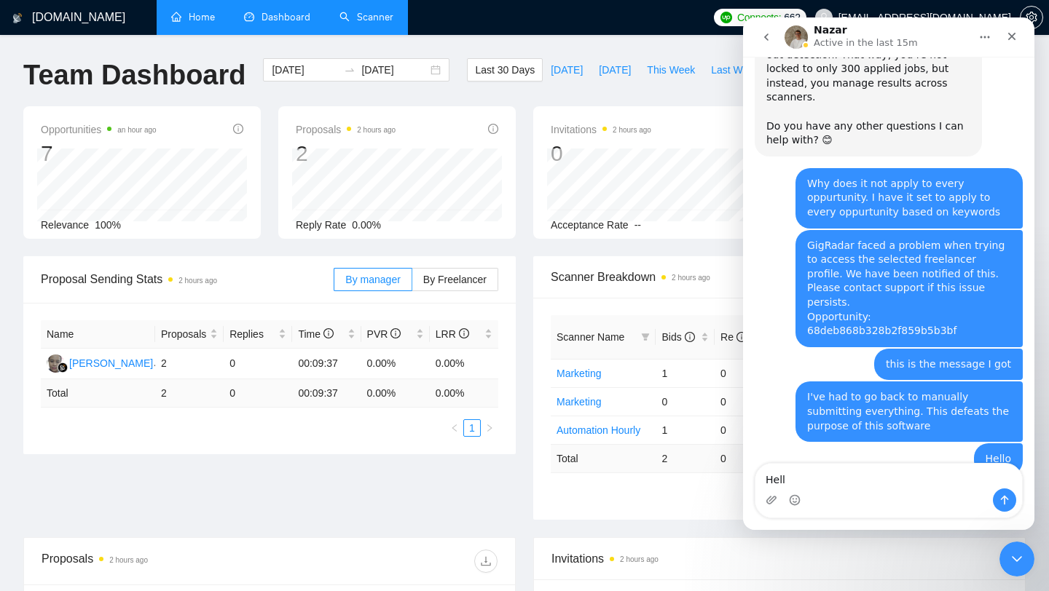
type textarea "Hello"
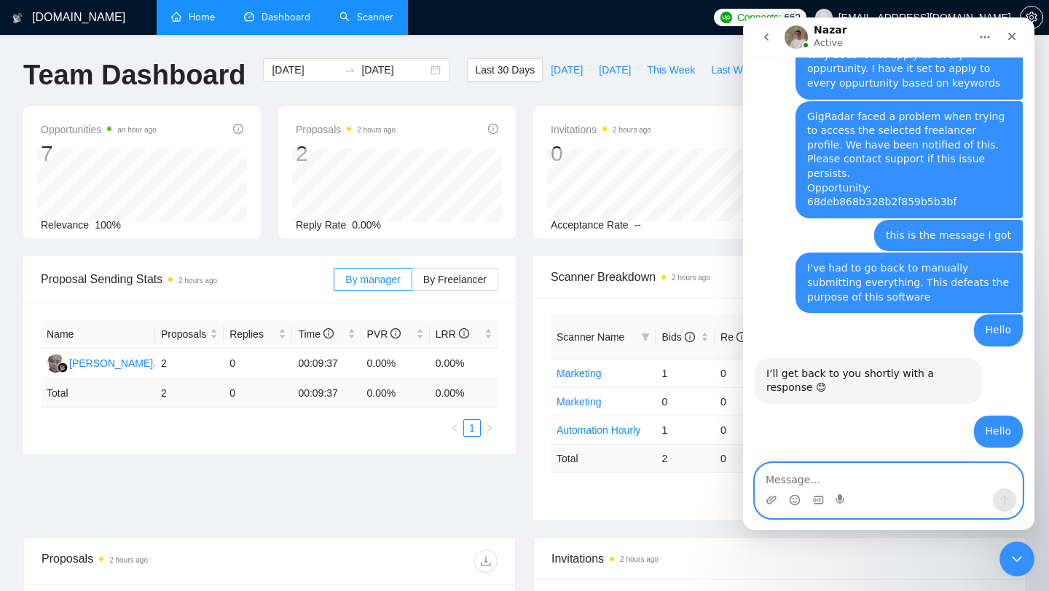
scroll to position [1285, 0]
type textarea "Do I get credited for the bug"
